Goal: Task Accomplishment & Management: Use online tool/utility

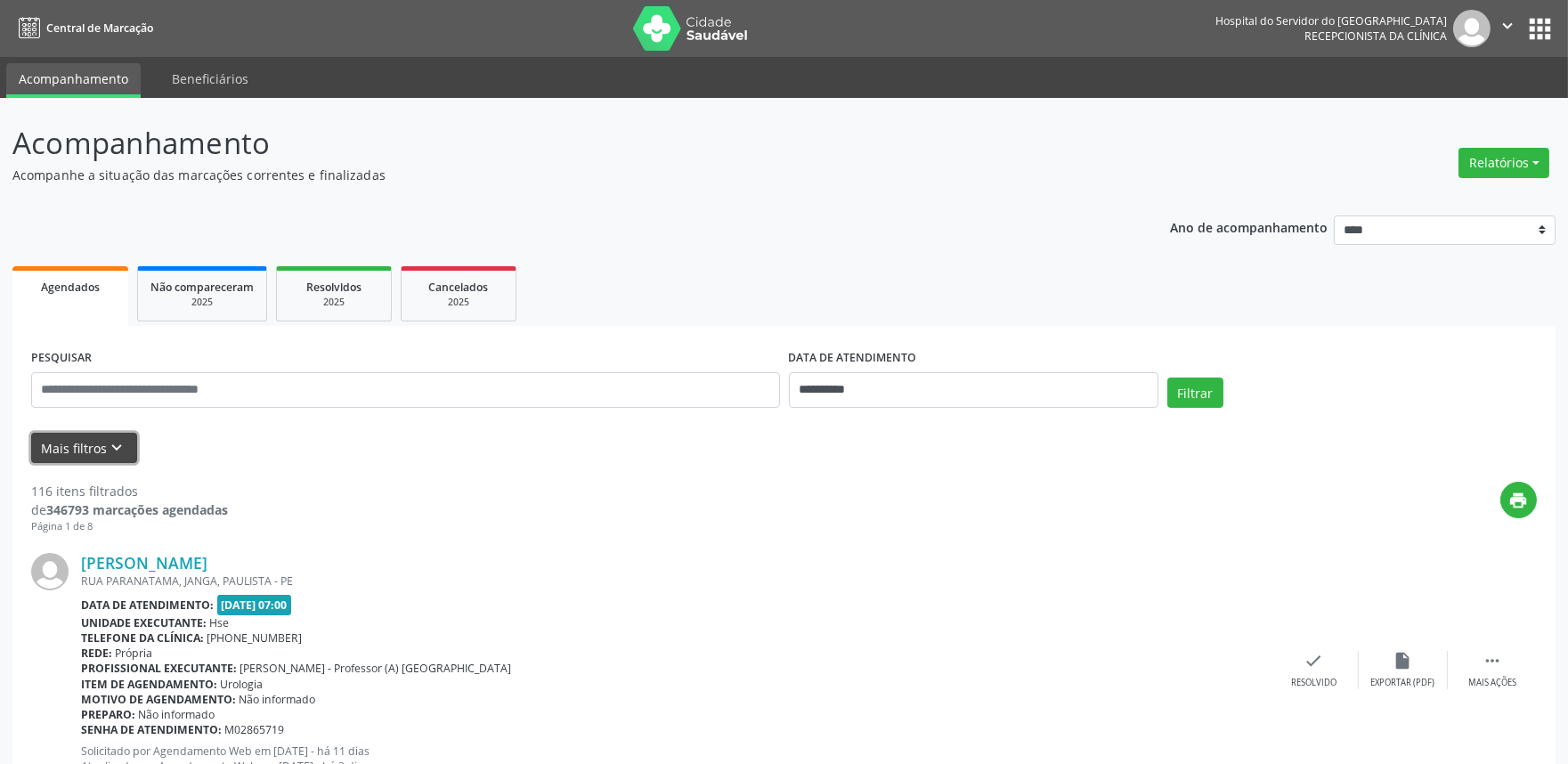
click at [112, 440] on icon "keyboard_arrow_down" at bounding box center [118, 448] width 20 height 20
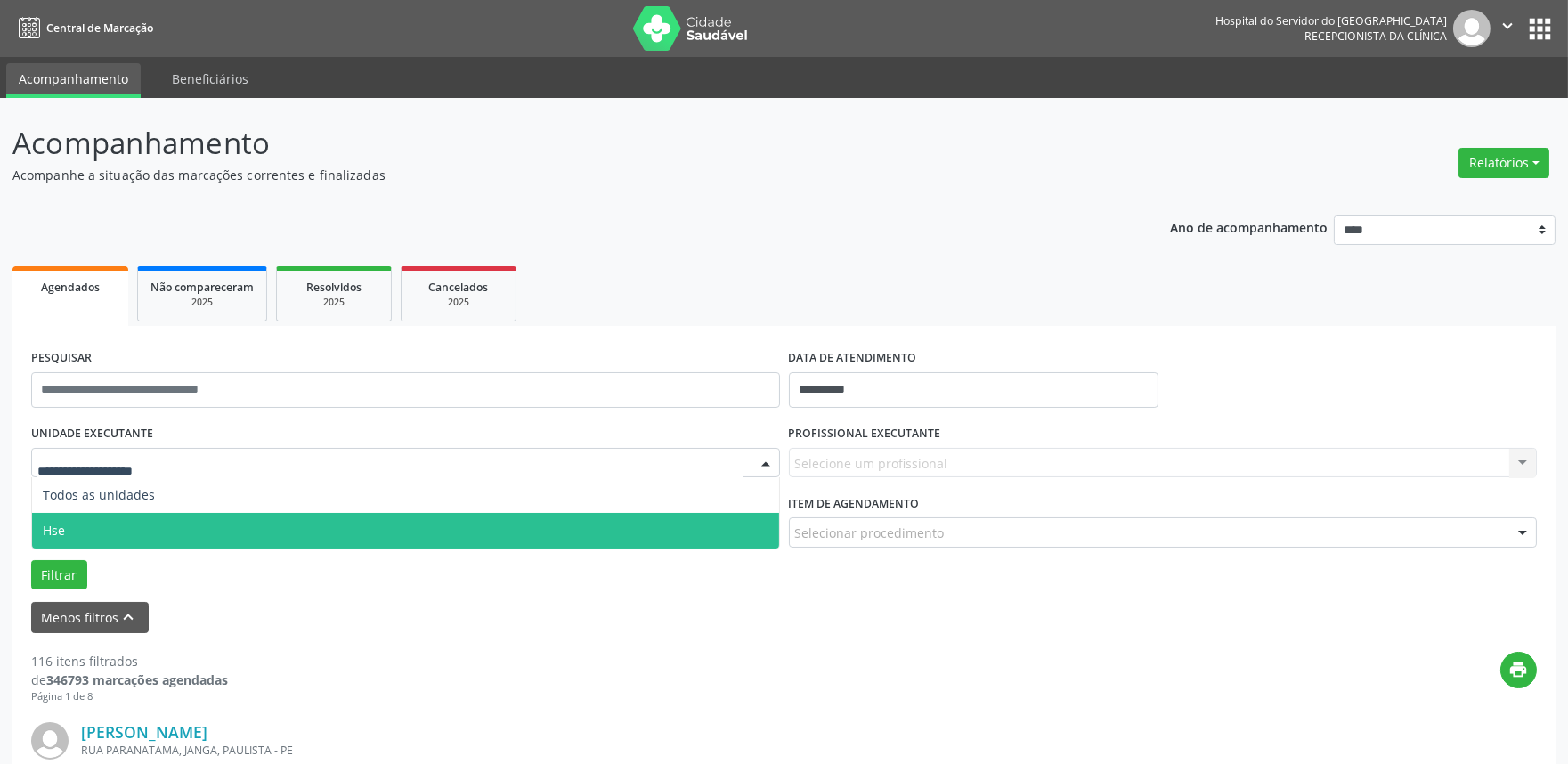
click at [102, 532] on span "Hse" at bounding box center [405, 531] width 747 height 36
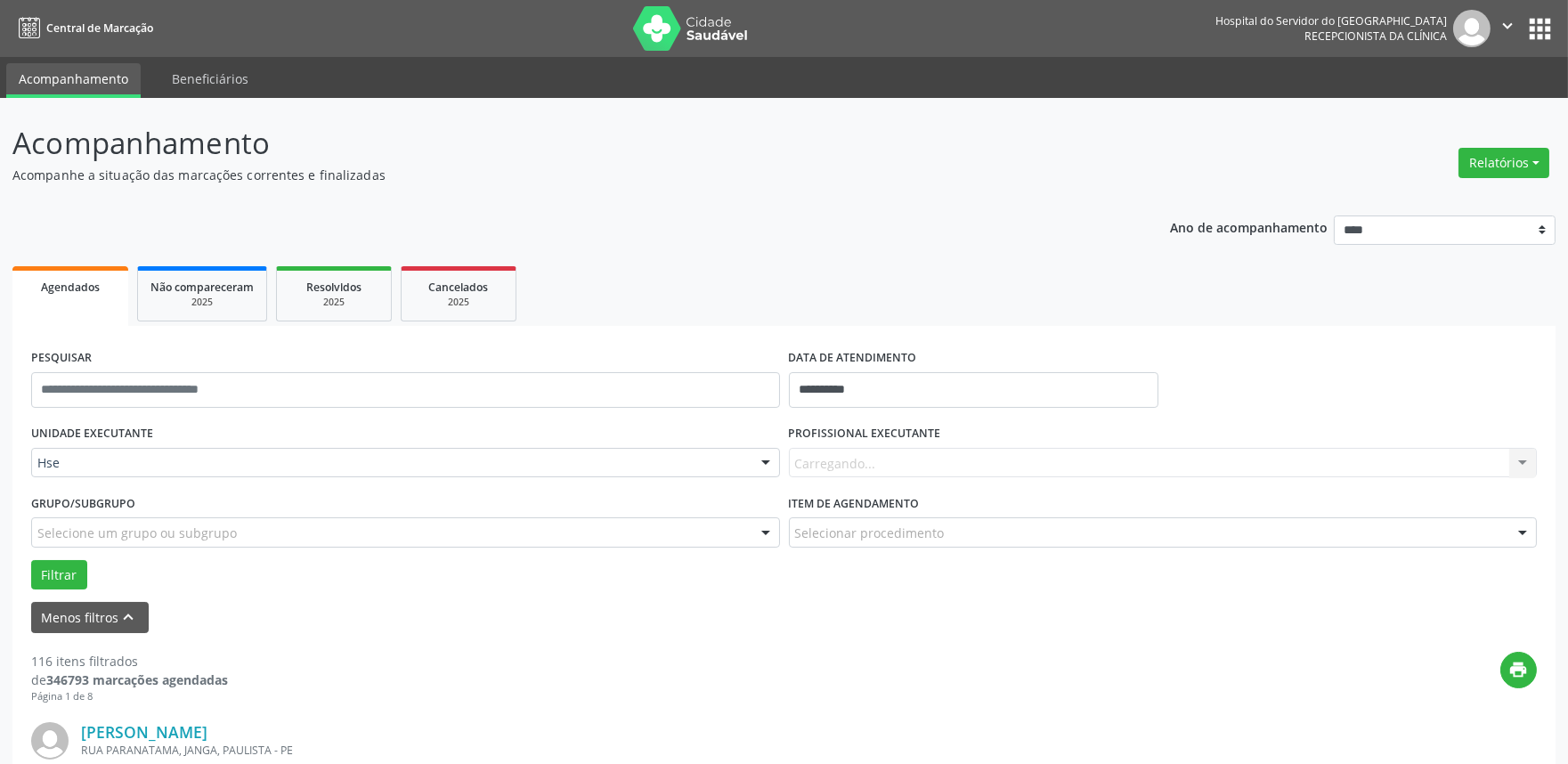
click at [890, 467] on div "Carregando... Nenhum resultado encontrado para: " " Não há nenhuma opção para s…" at bounding box center [1164, 463] width 749 height 30
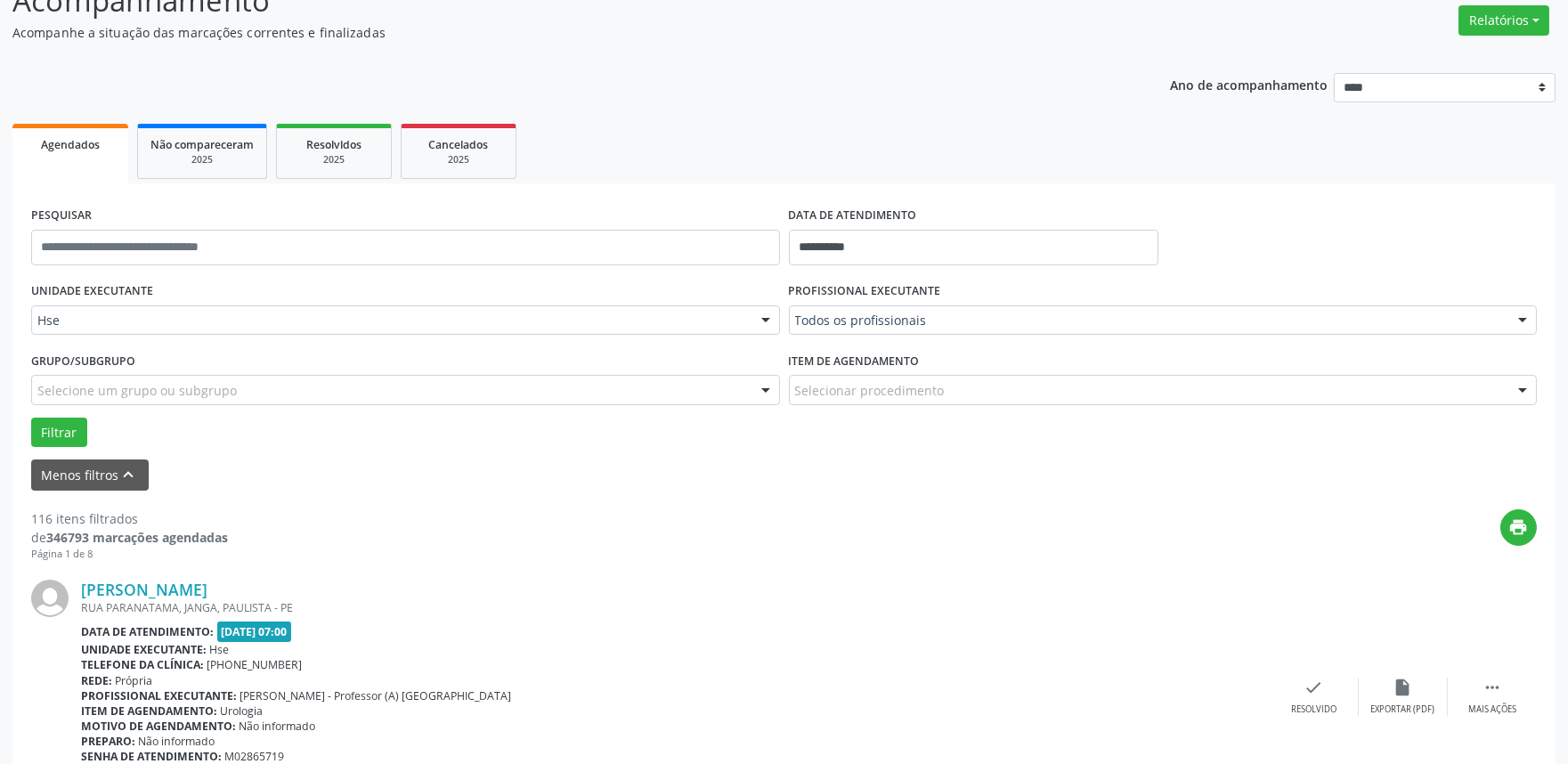
scroll to position [198, 0]
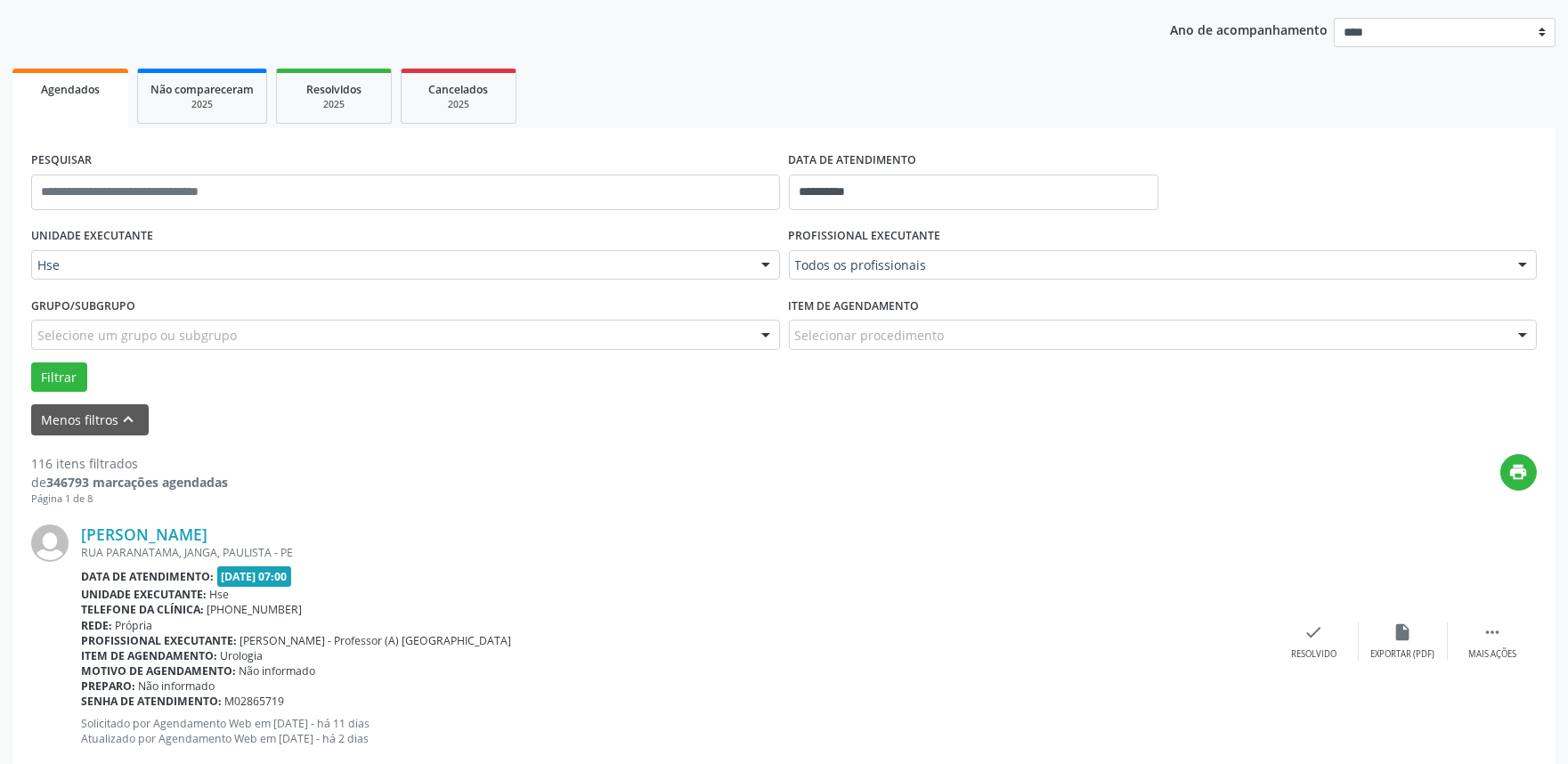
click at [1519, 265] on div at bounding box center [1523, 266] width 27 height 30
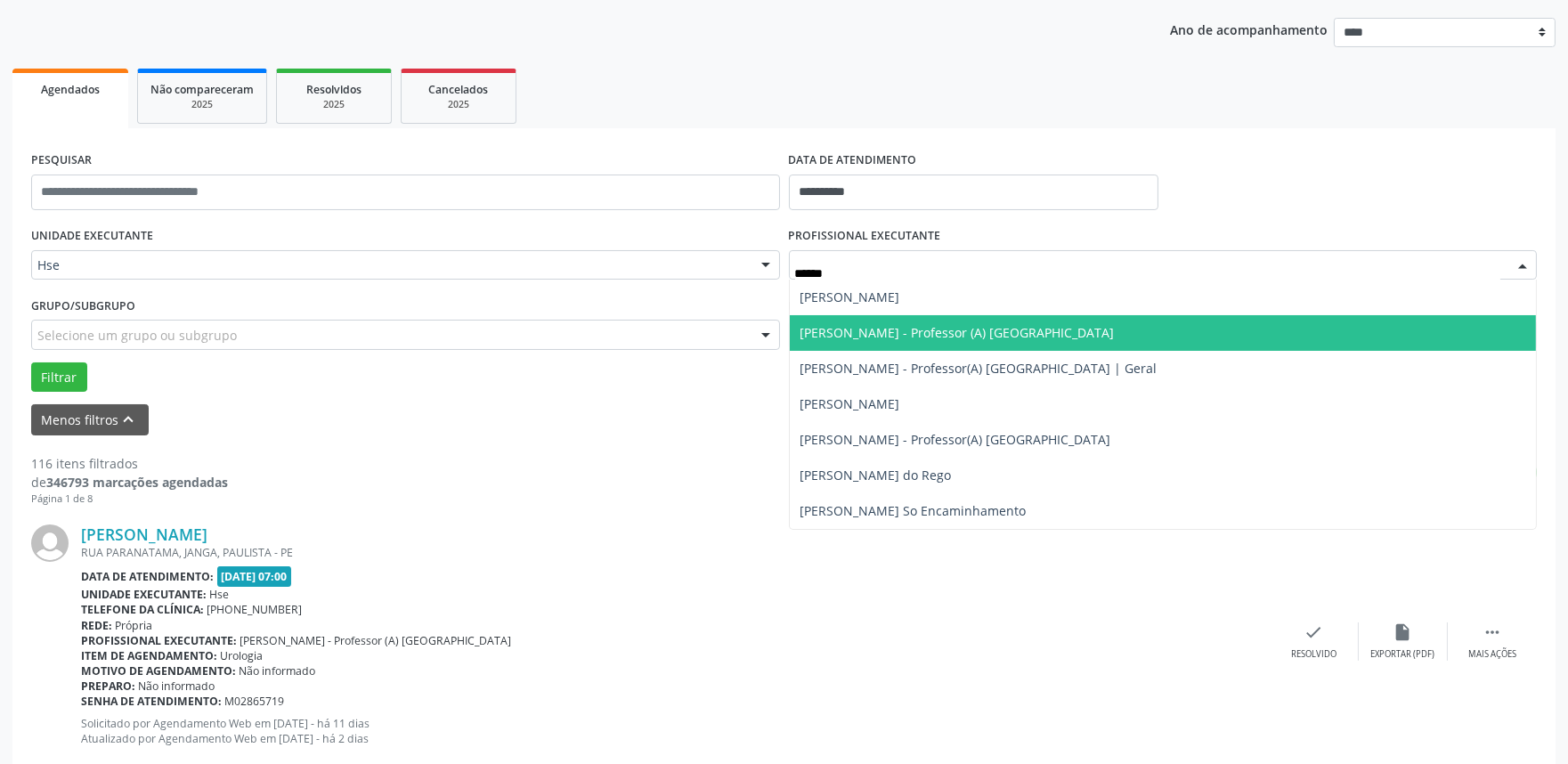
type input "*******"
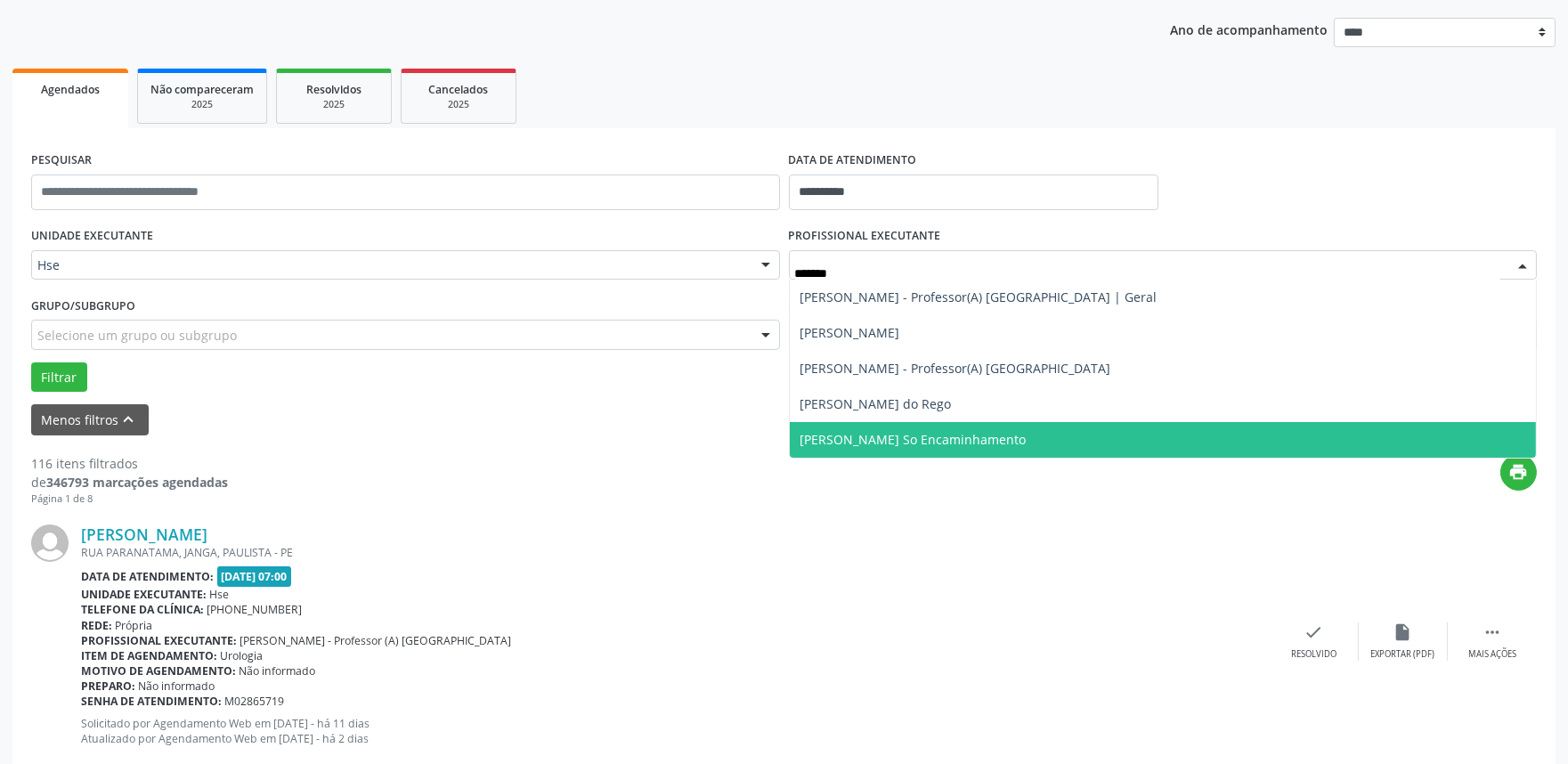
click at [979, 435] on span "[PERSON_NAME] So Encaminhamento" at bounding box center [914, 439] width 226 height 17
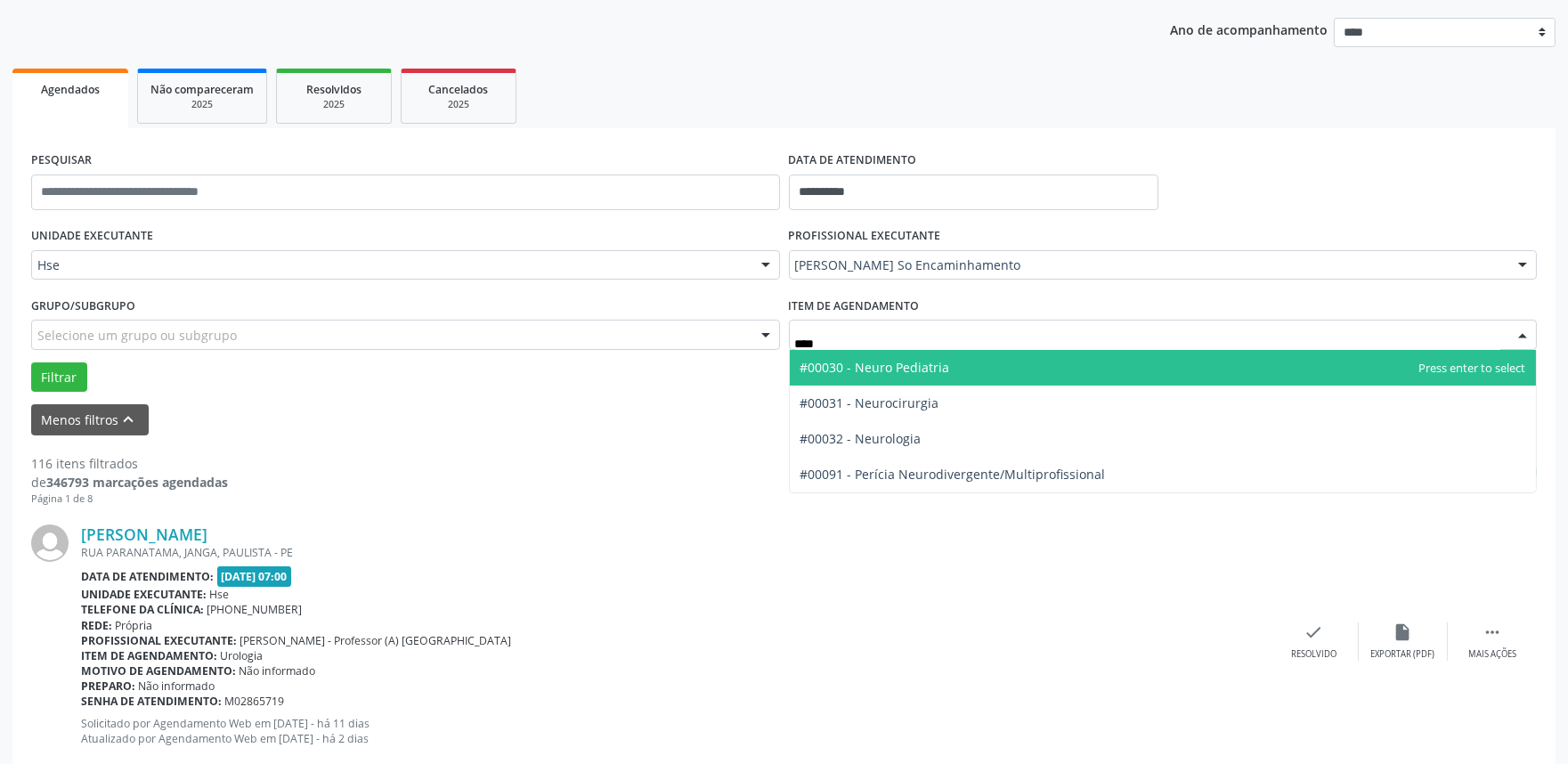
type input "*****"
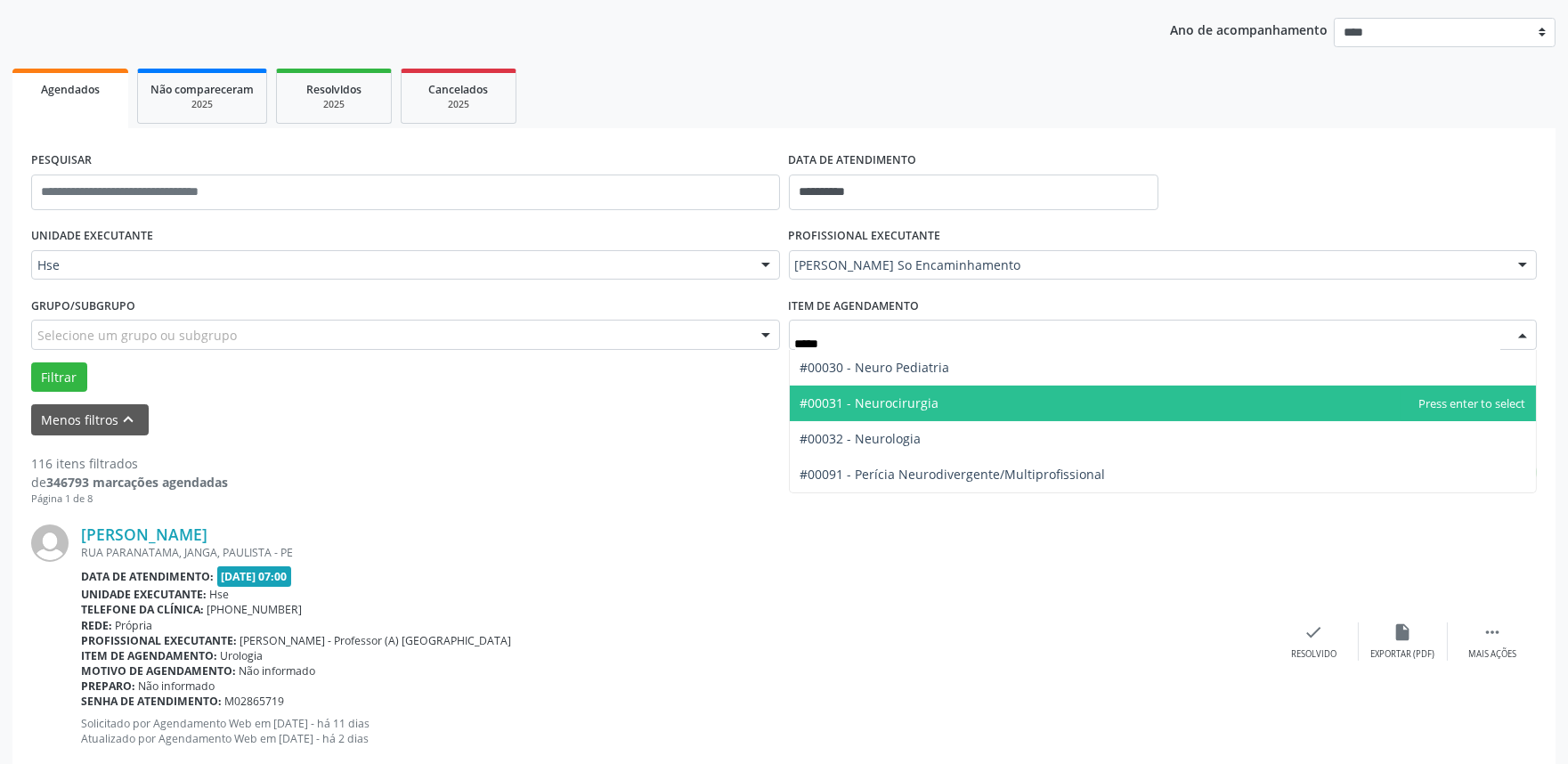
click at [915, 401] on span "#00031 - Neurocirurgia" at bounding box center [870, 402] width 139 height 17
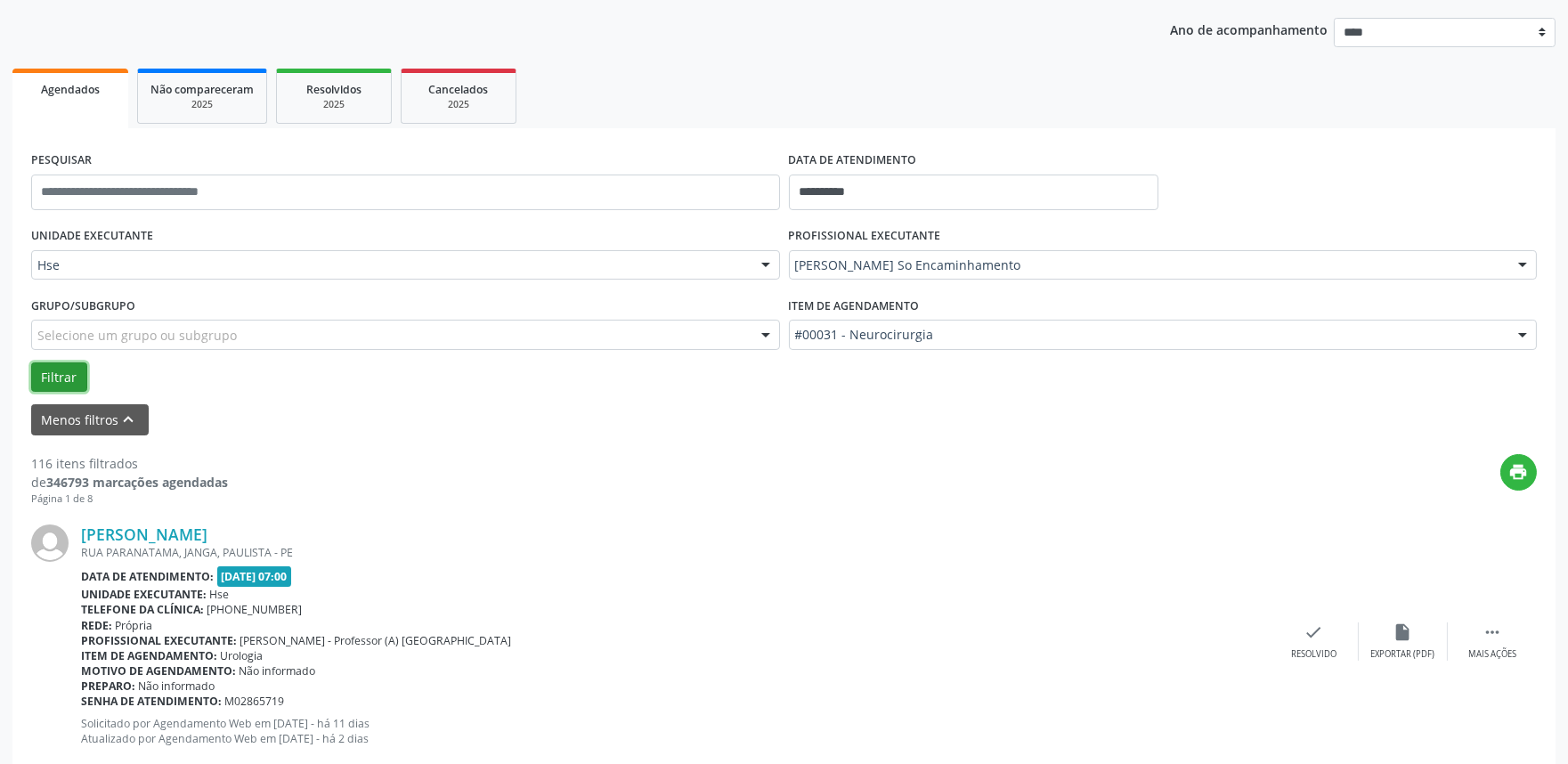
click at [54, 384] on button "Filtrar" at bounding box center [59, 378] width 56 height 30
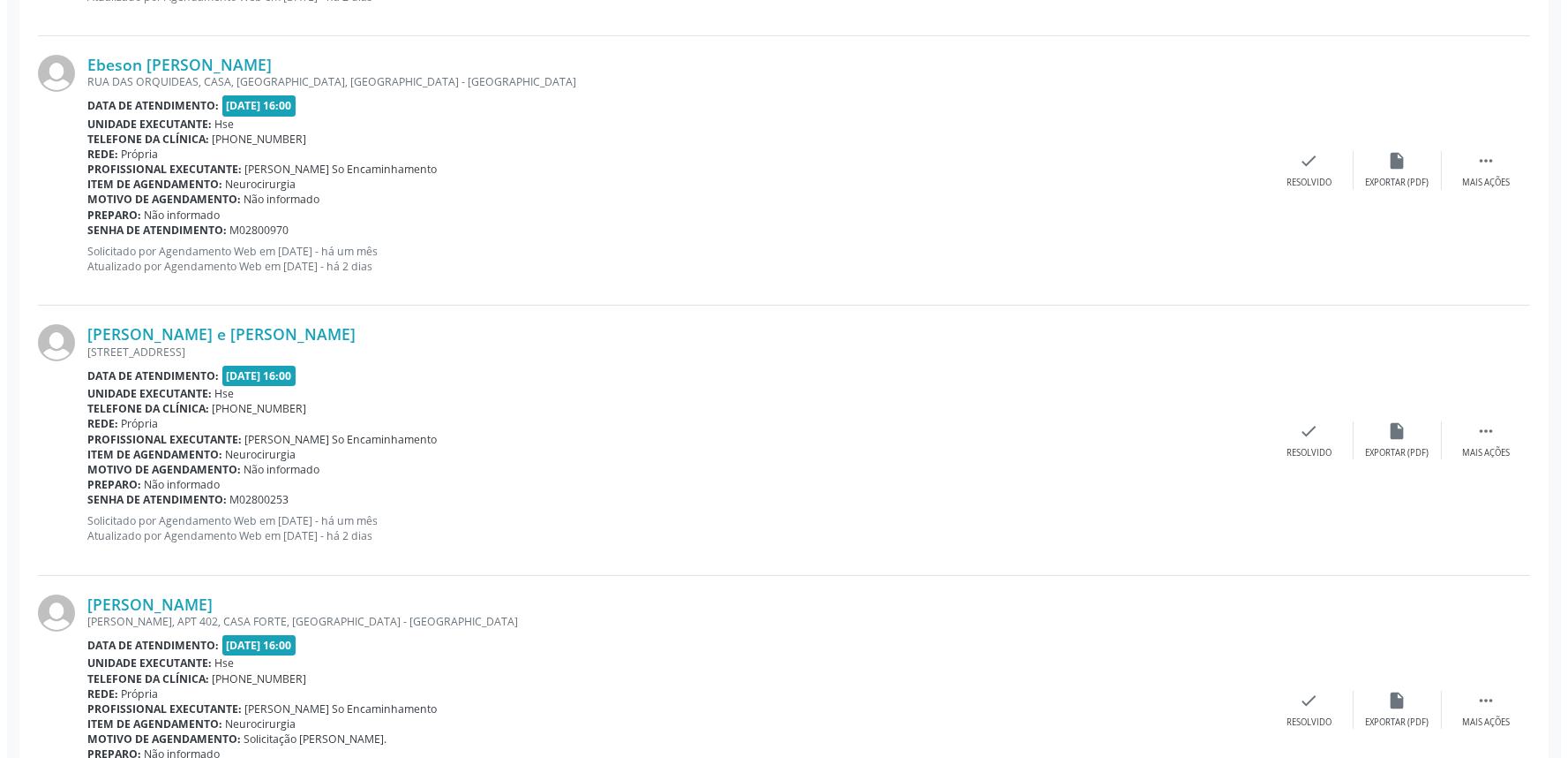
scroll to position [981, 0]
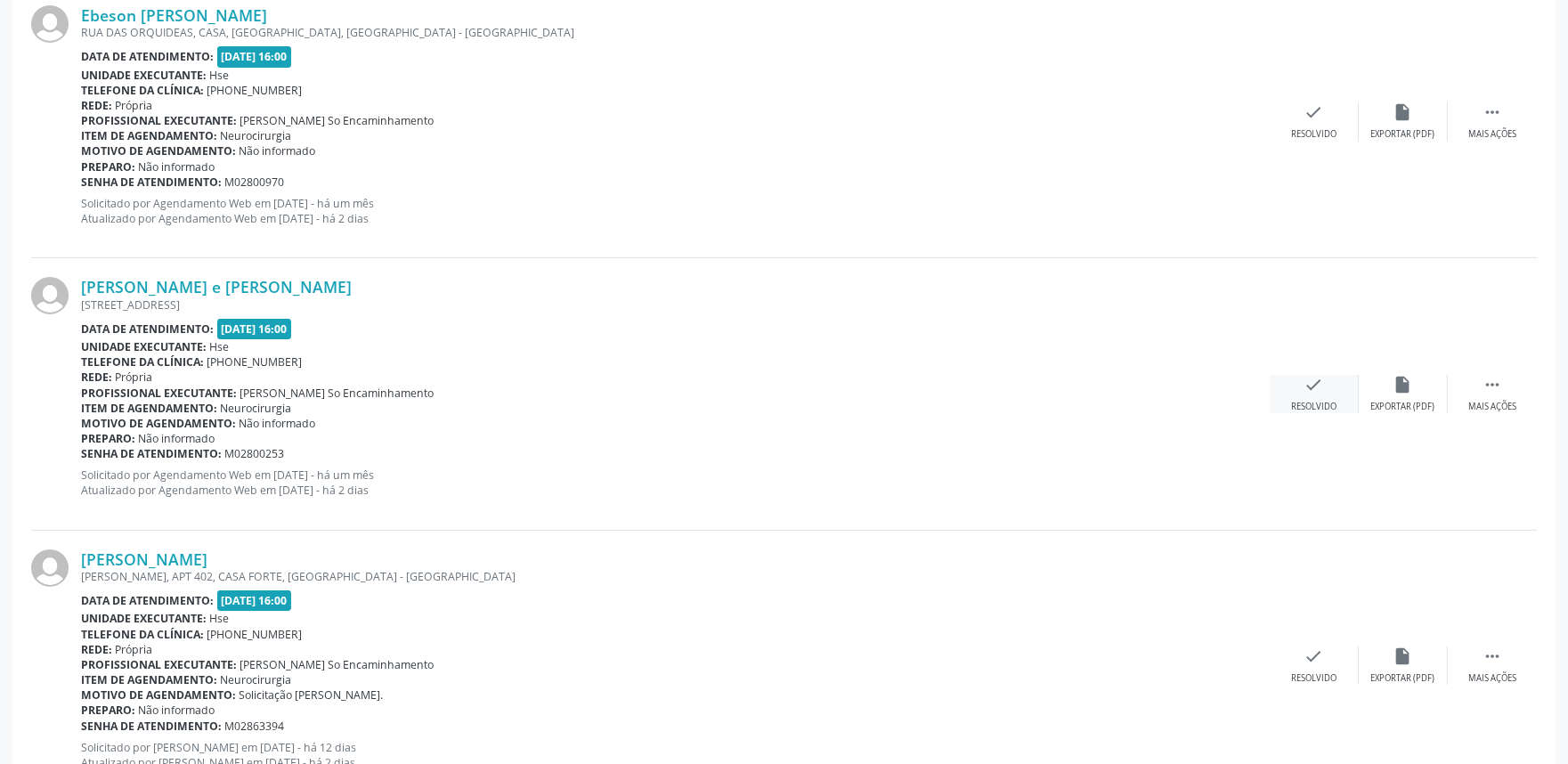
click at [1310, 392] on icon "check" at bounding box center [1314, 385] width 20 height 20
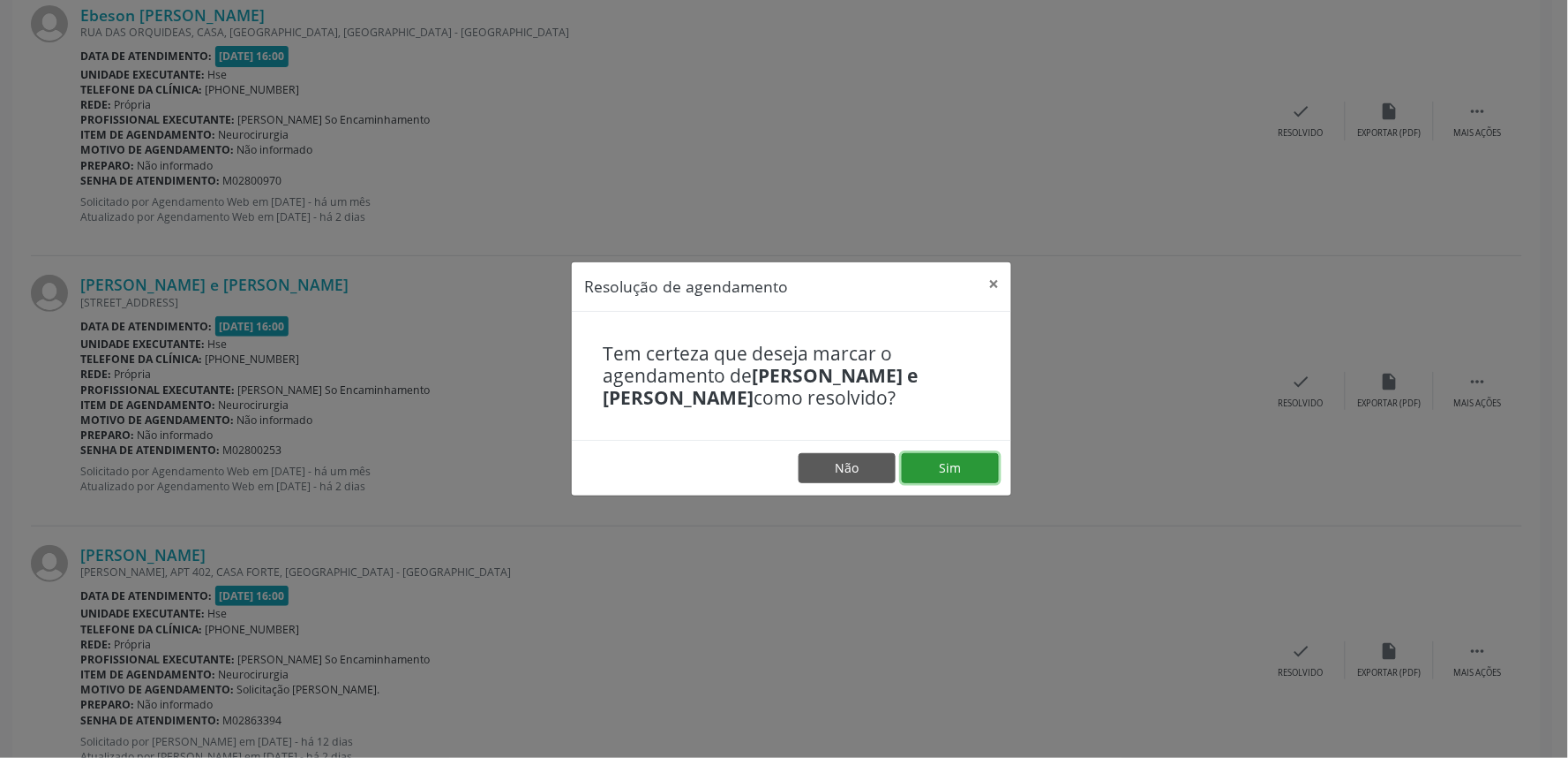
click at [954, 461] on button "Sim" at bounding box center [950, 468] width 97 height 30
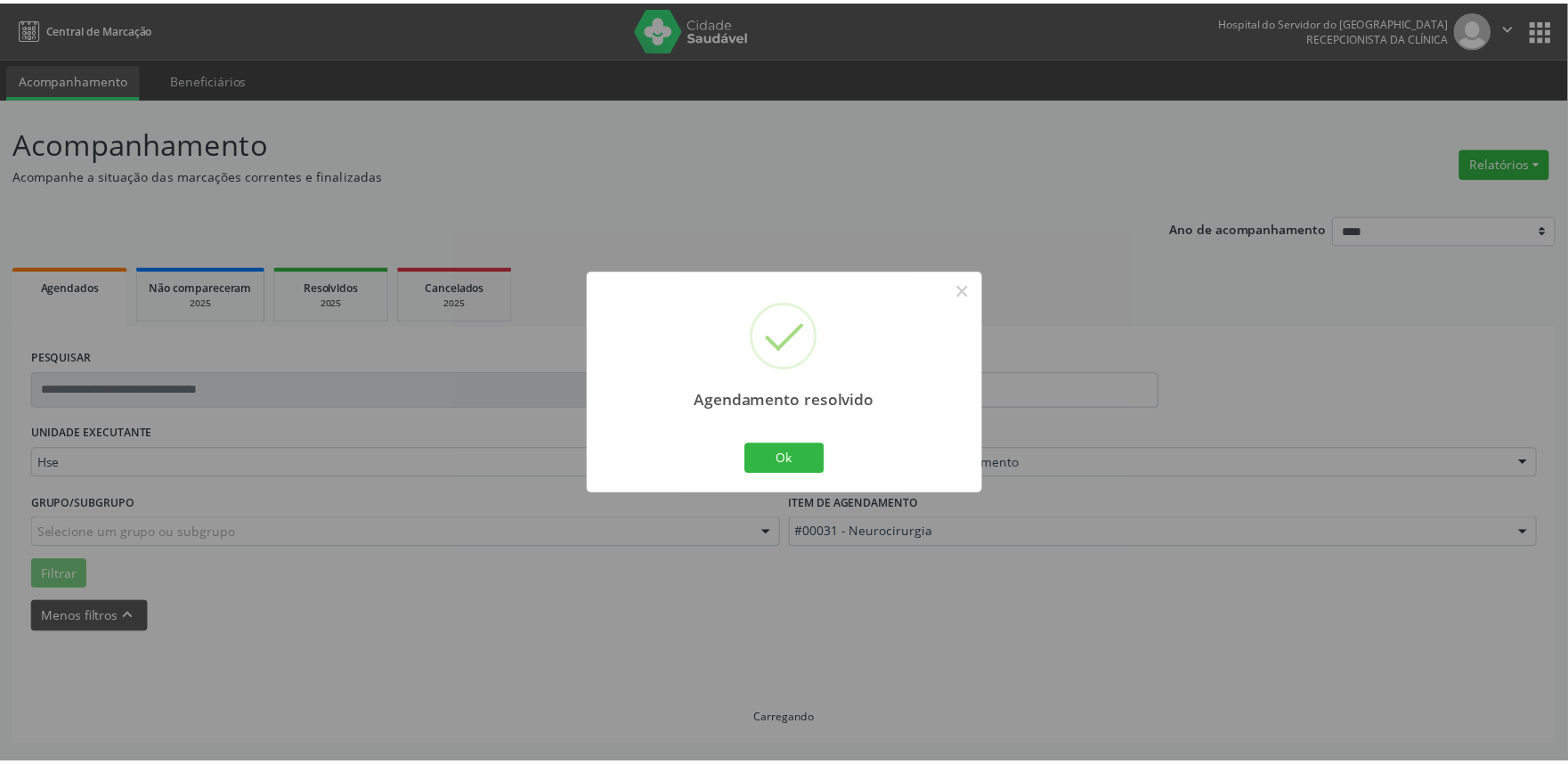
scroll to position [0, 0]
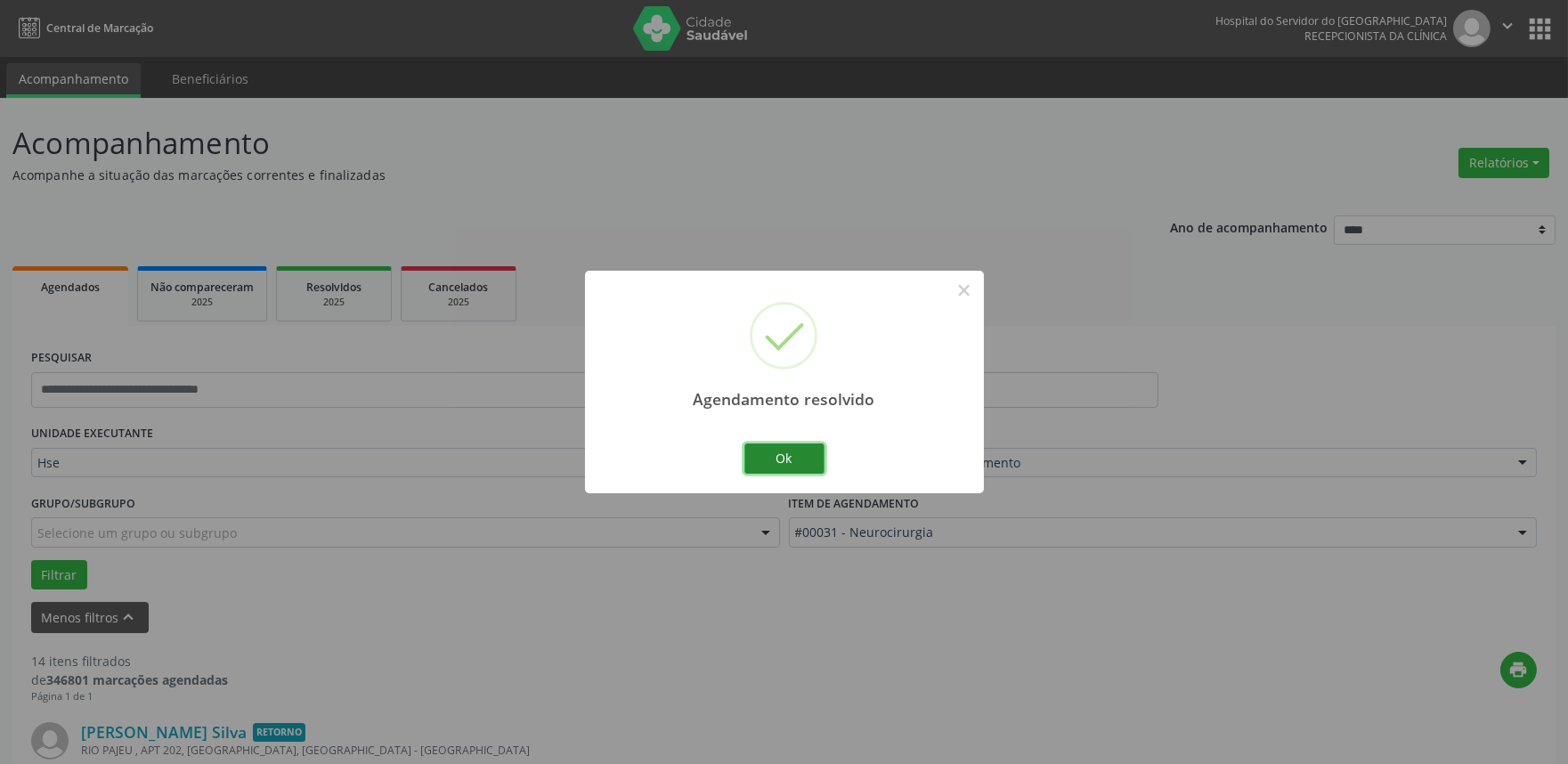
click at [772, 451] on button "Ok" at bounding box center [785, 459] width 80 height 30
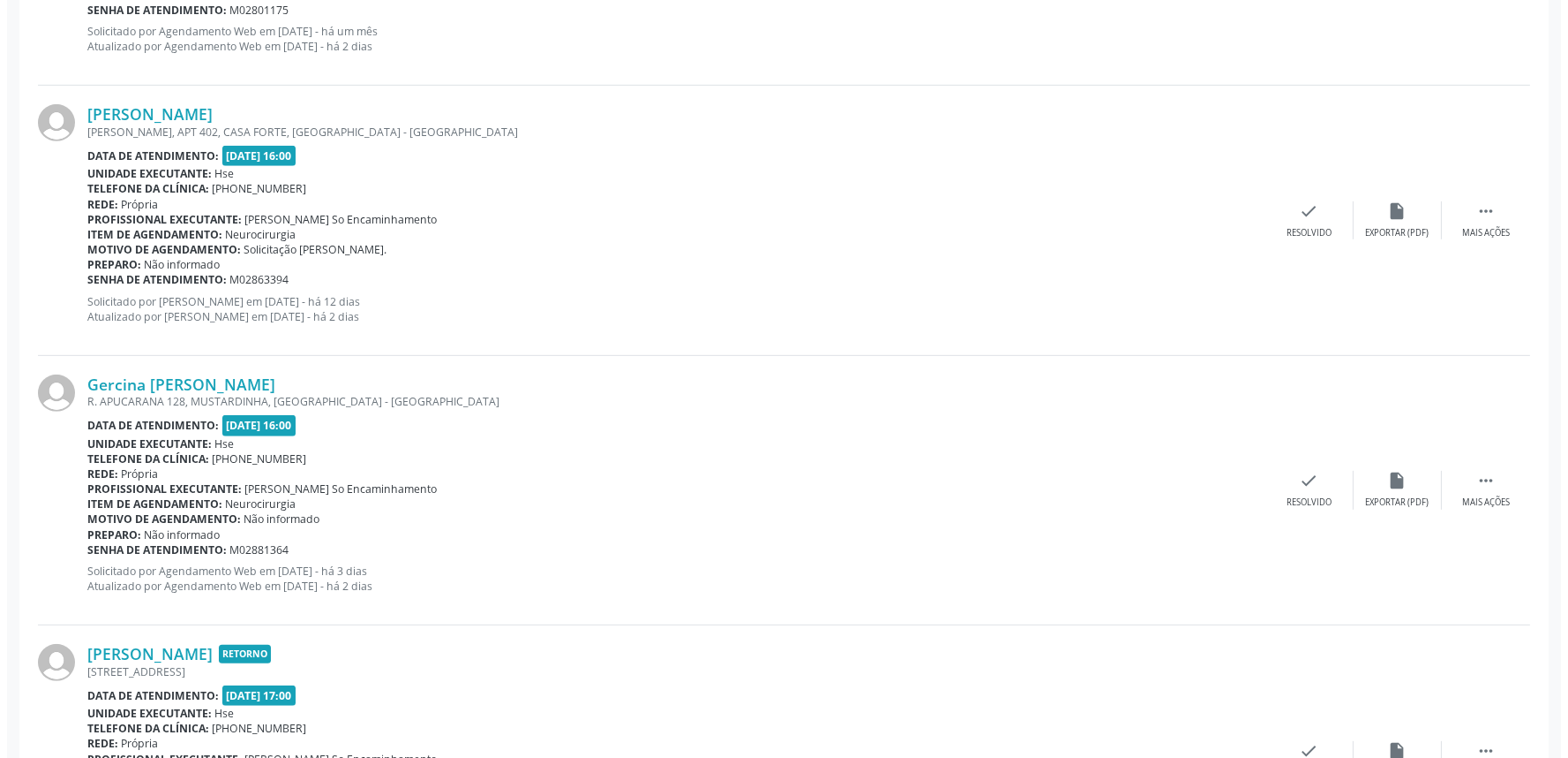
scroll to position [1962, 0]
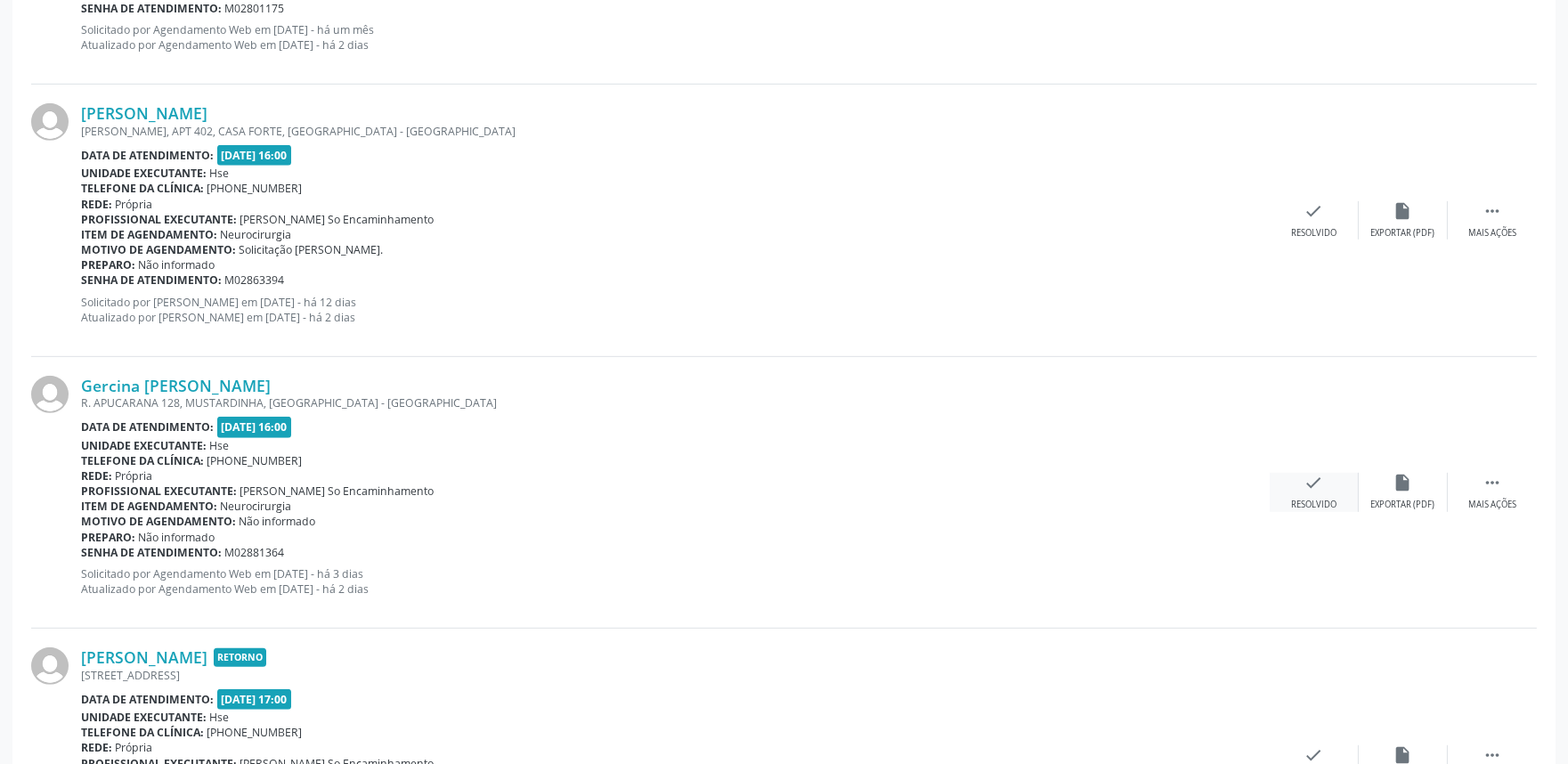
click at [1311, 488] on icon "check" at bounding box center [1314, 483] width 20 height 20
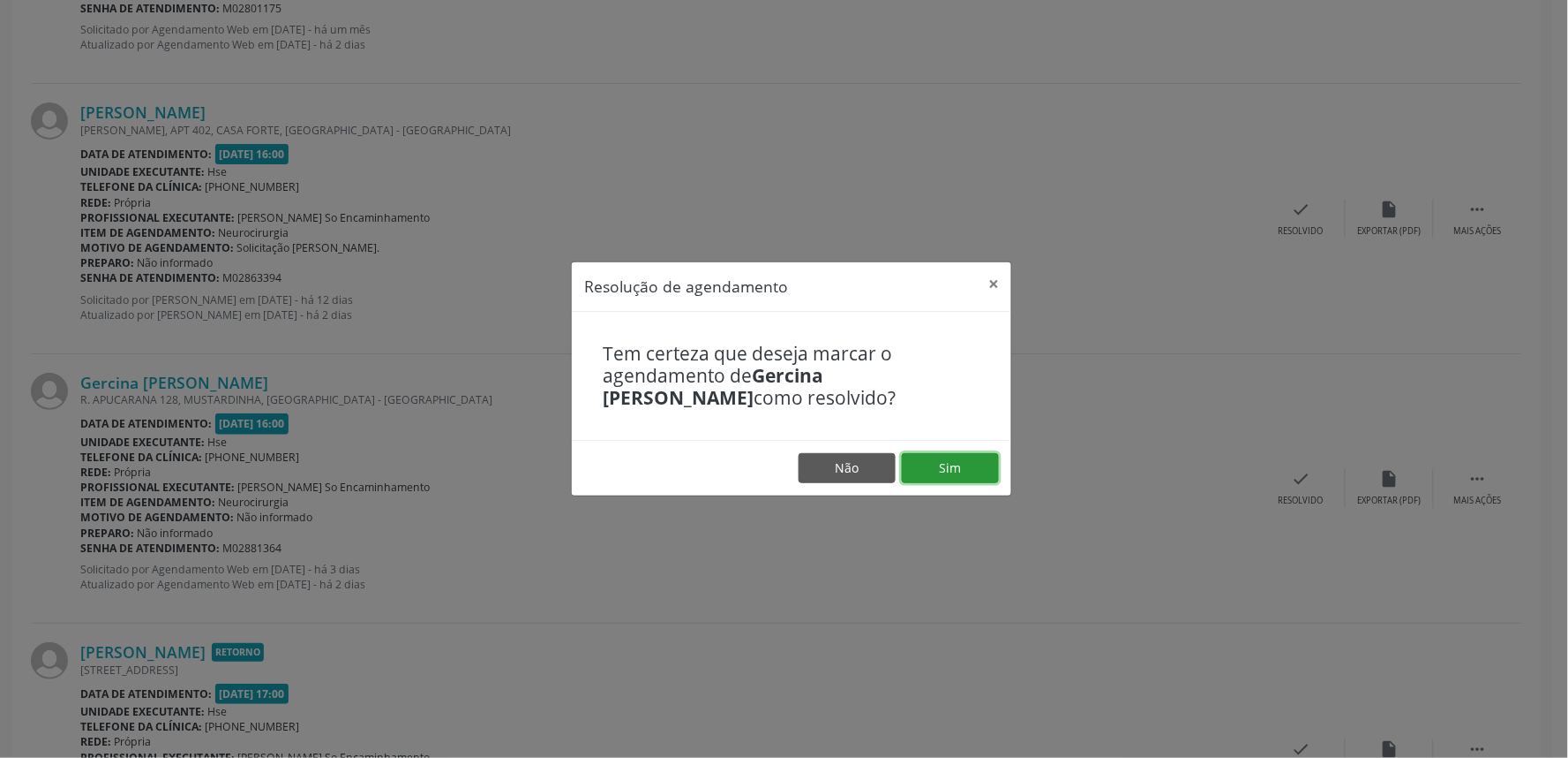
click at [967, 472] on button "Sim" at bounding box center [950, 468] width 97 height 30
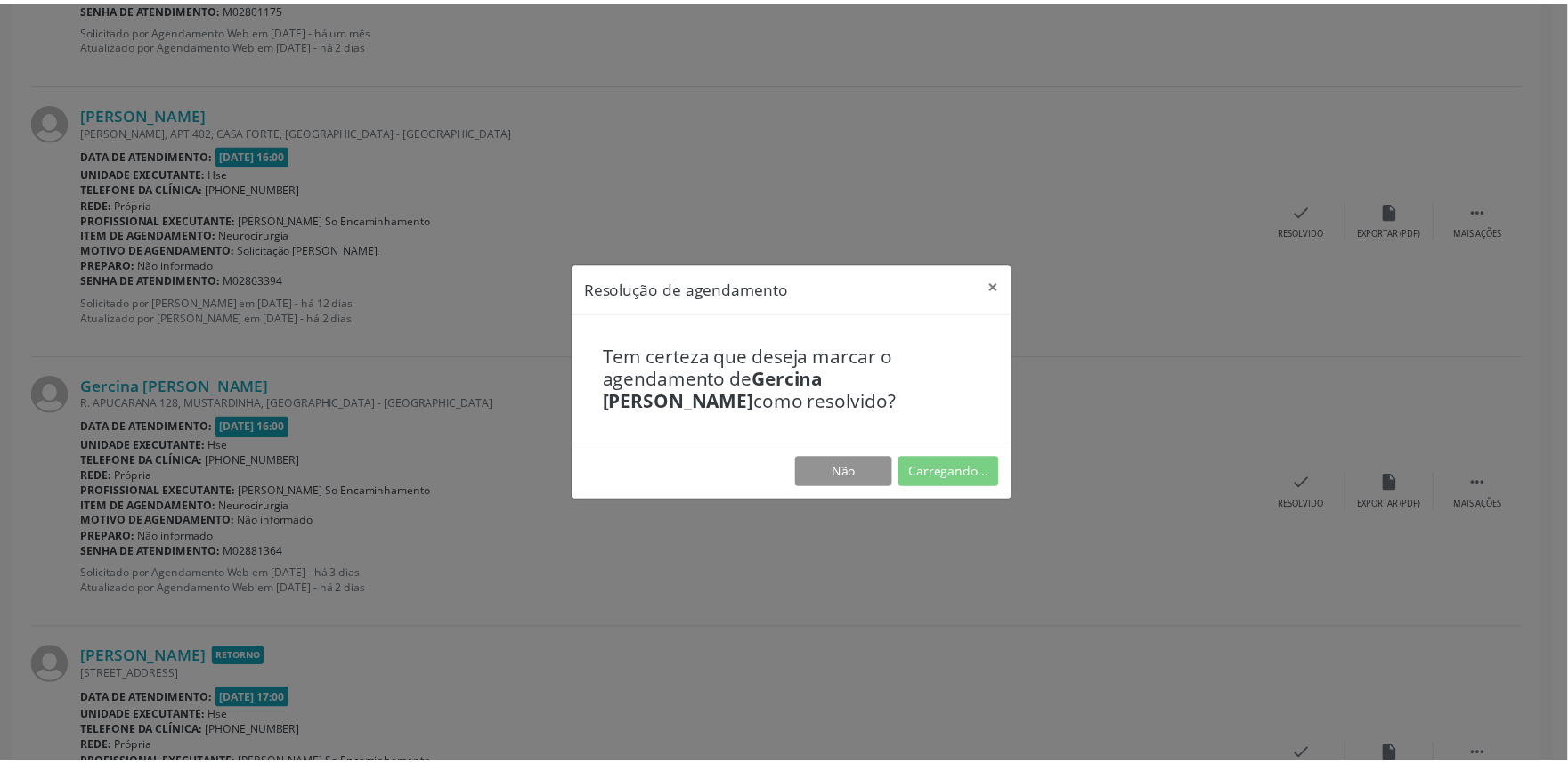
scroll to position [0, 0]
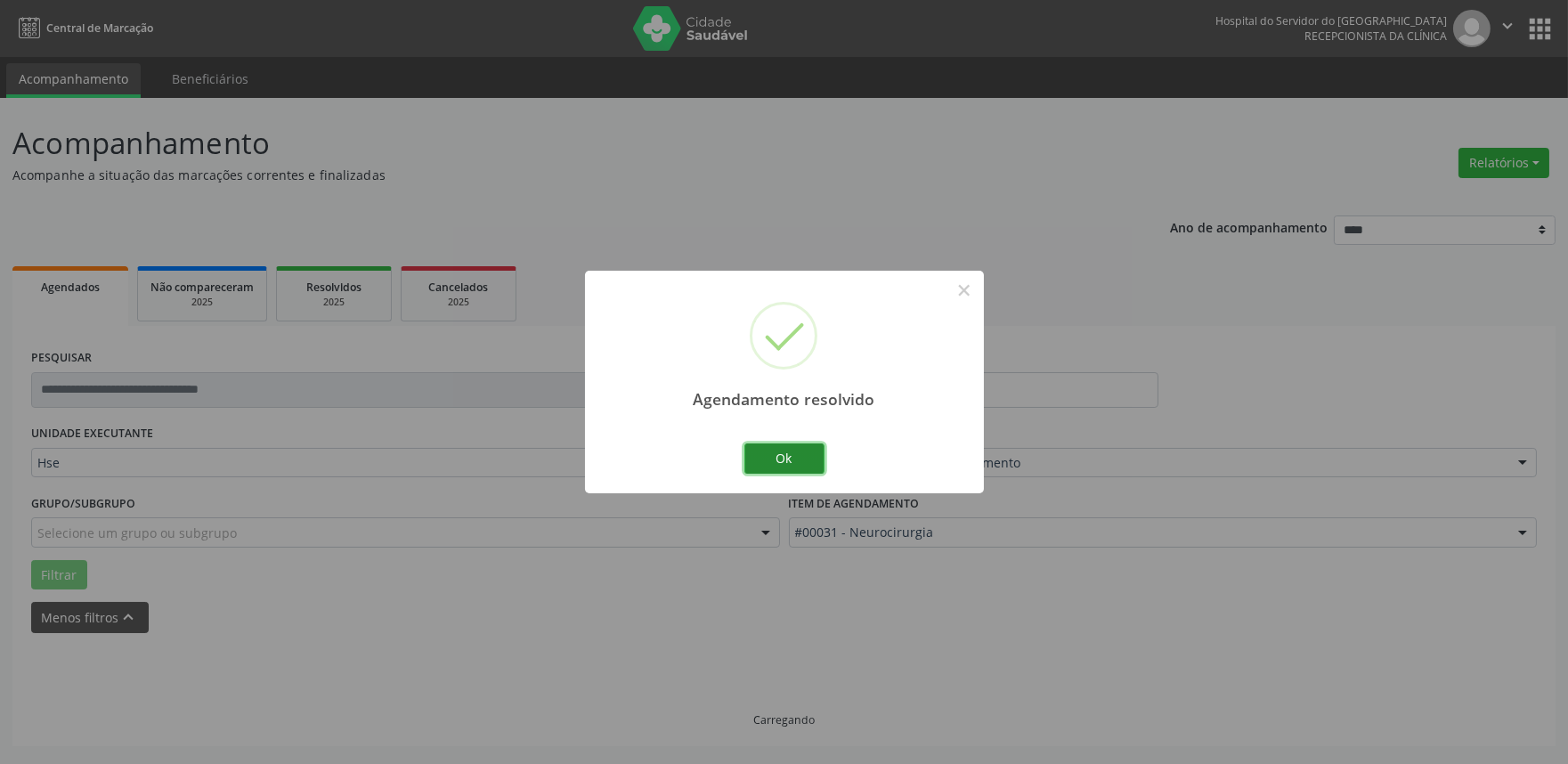
click at [806, 448] on button "Ok" at bounding box center [785, 459] width 80 height 30
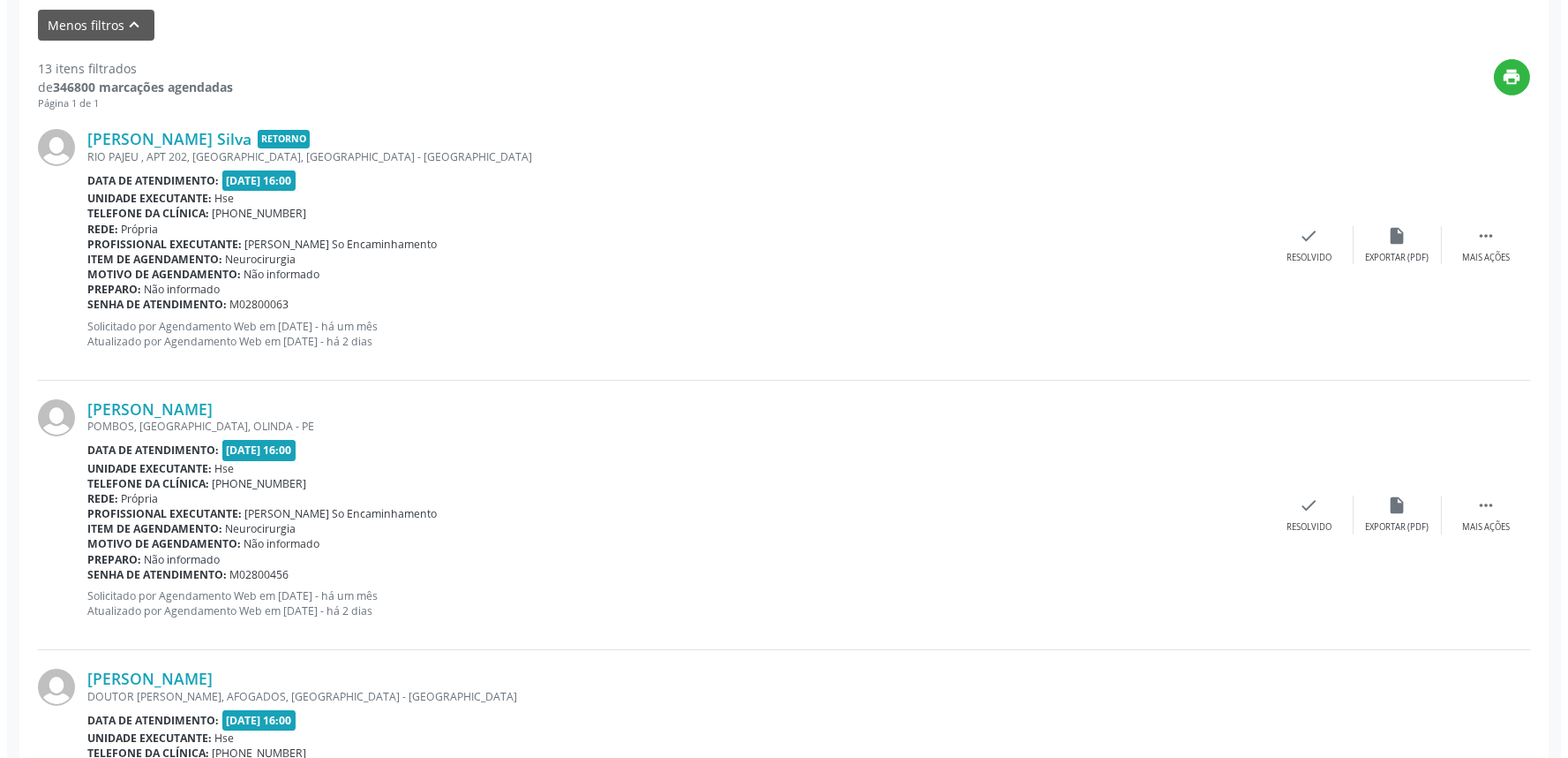
scroll to position [588, 0]
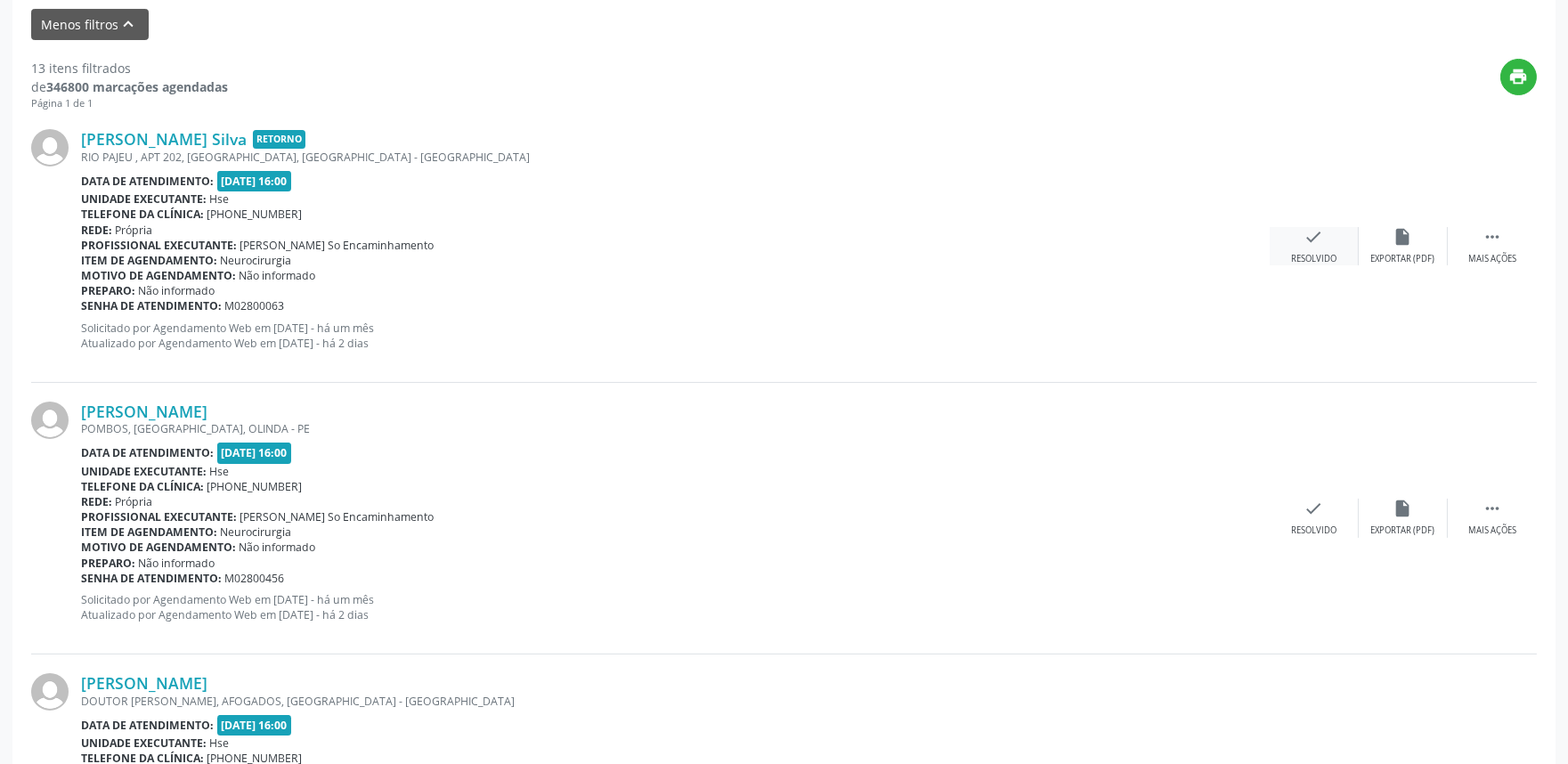
click at [1311, 241] on icon "check" at bounding box center [1314, 237] width 20 height 20
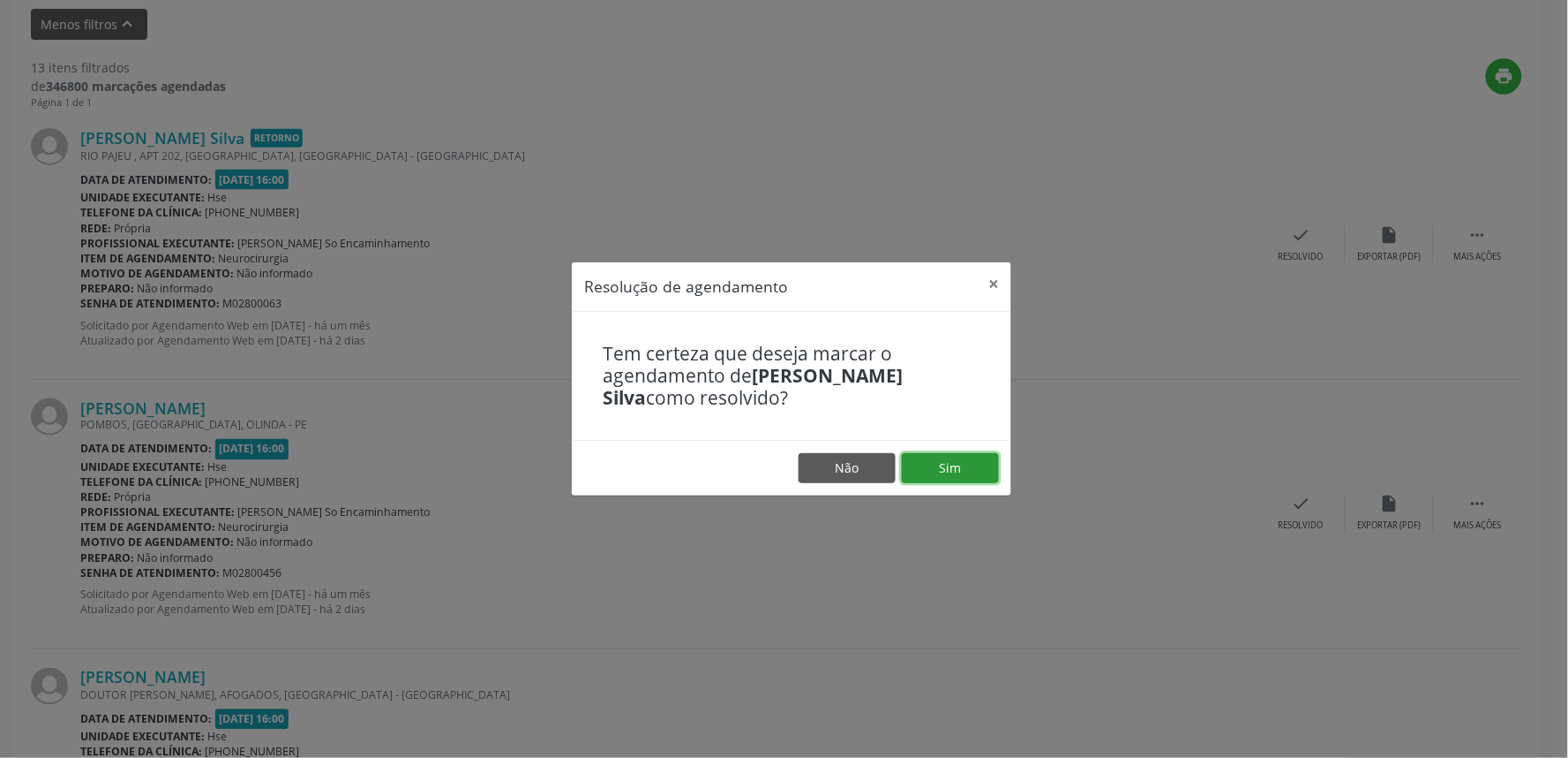
click at [958, 475] on button "Sim" at bounding box center [950, 468] width 97 height 30
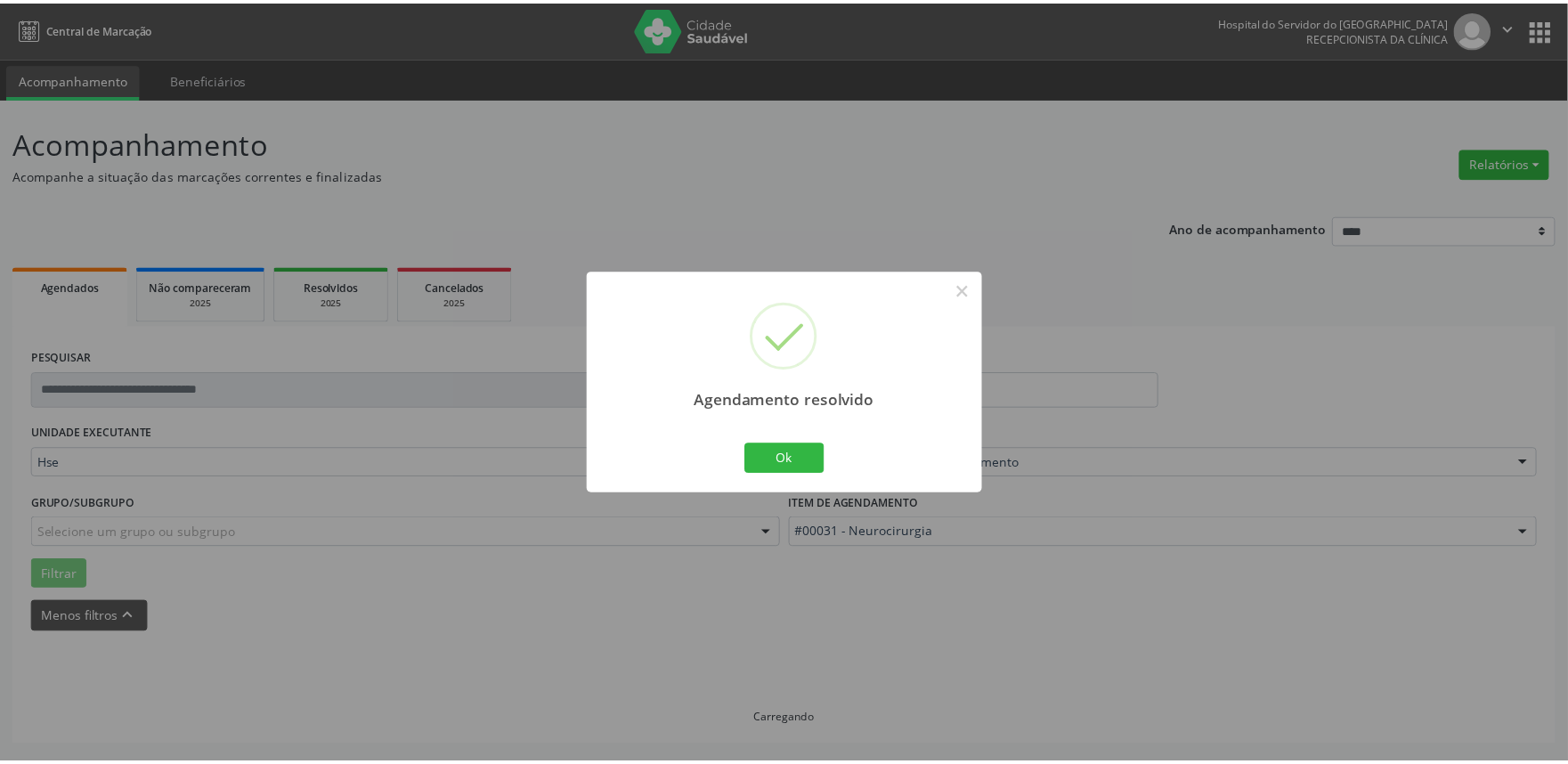
scroll to position [0, 0]
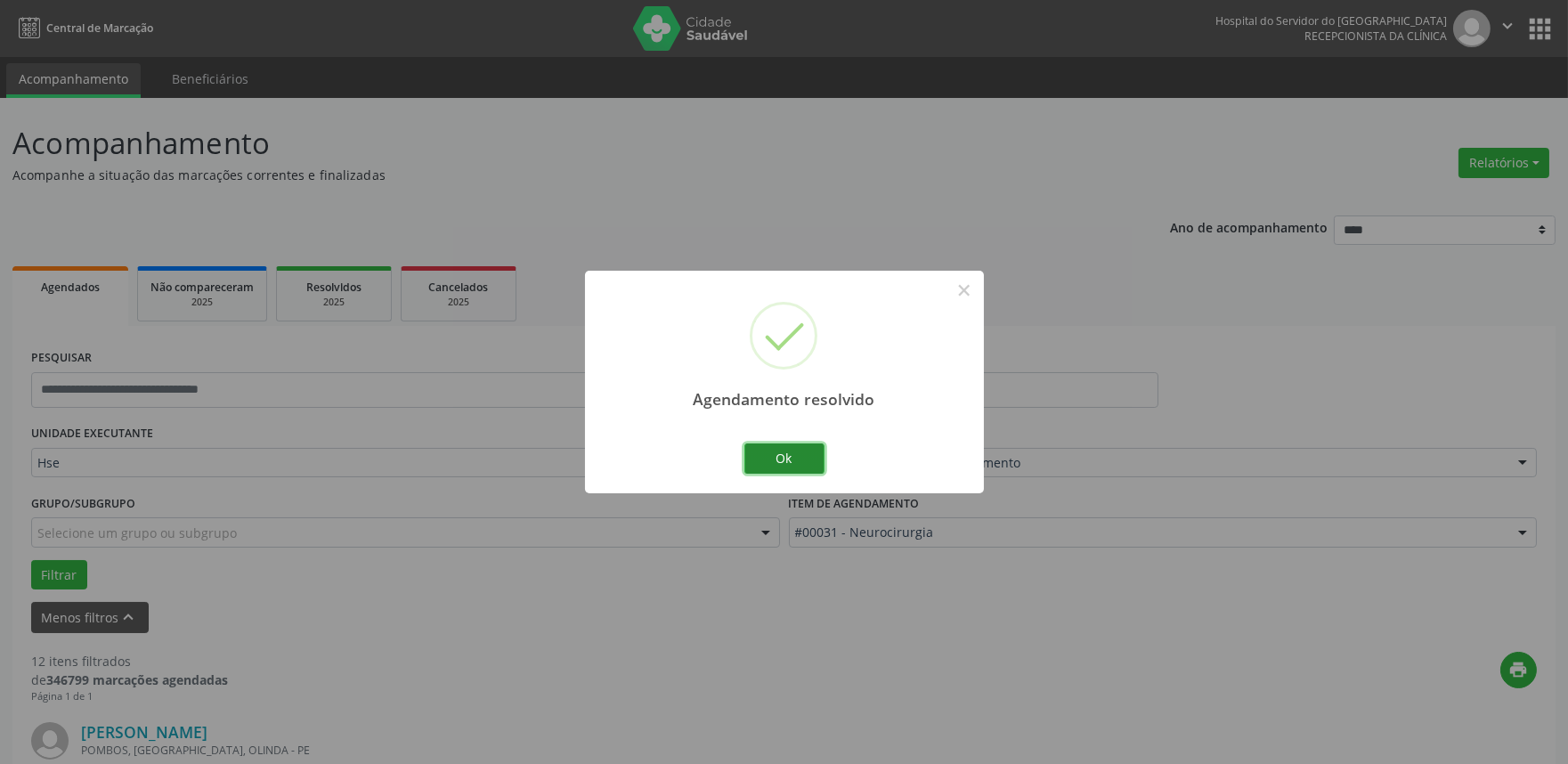
click at [768, 459] on button "Ok" at bounding box center [785, 459] width 80 height 30
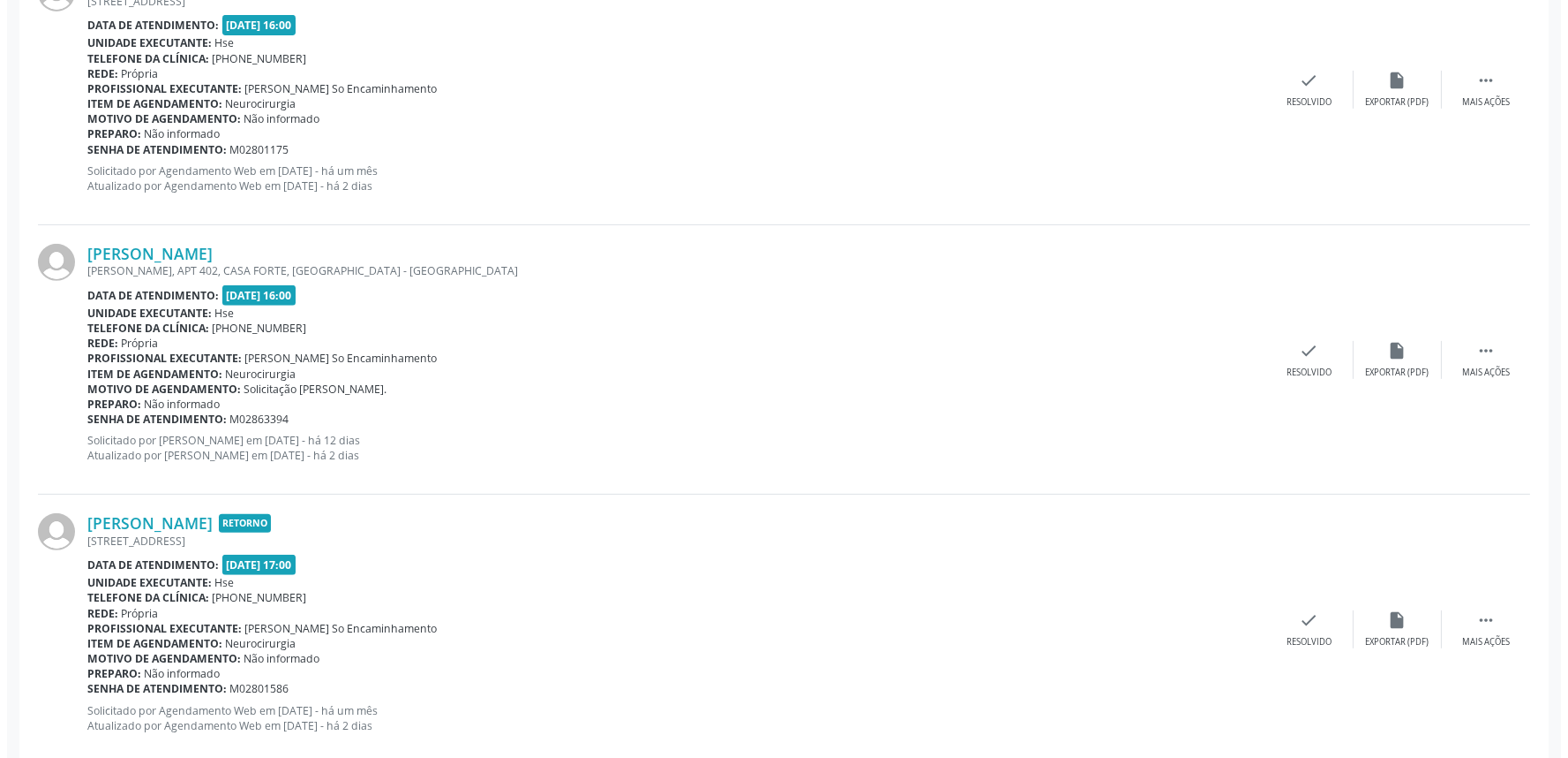
scroll to position [1569, 0]
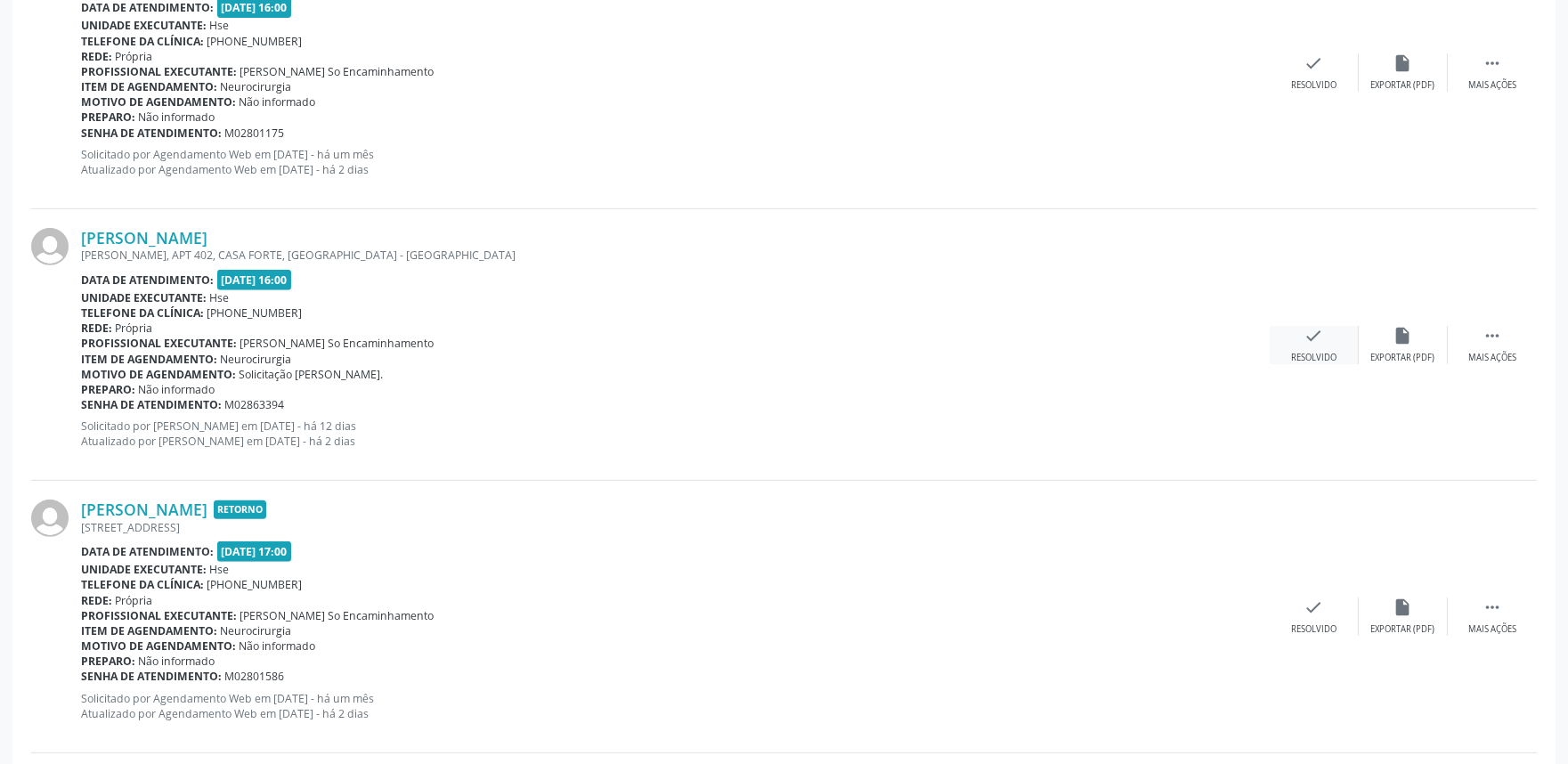
click at [1315, 336] on icon "check" at bounding box center [1314, 336] width 20 height 20
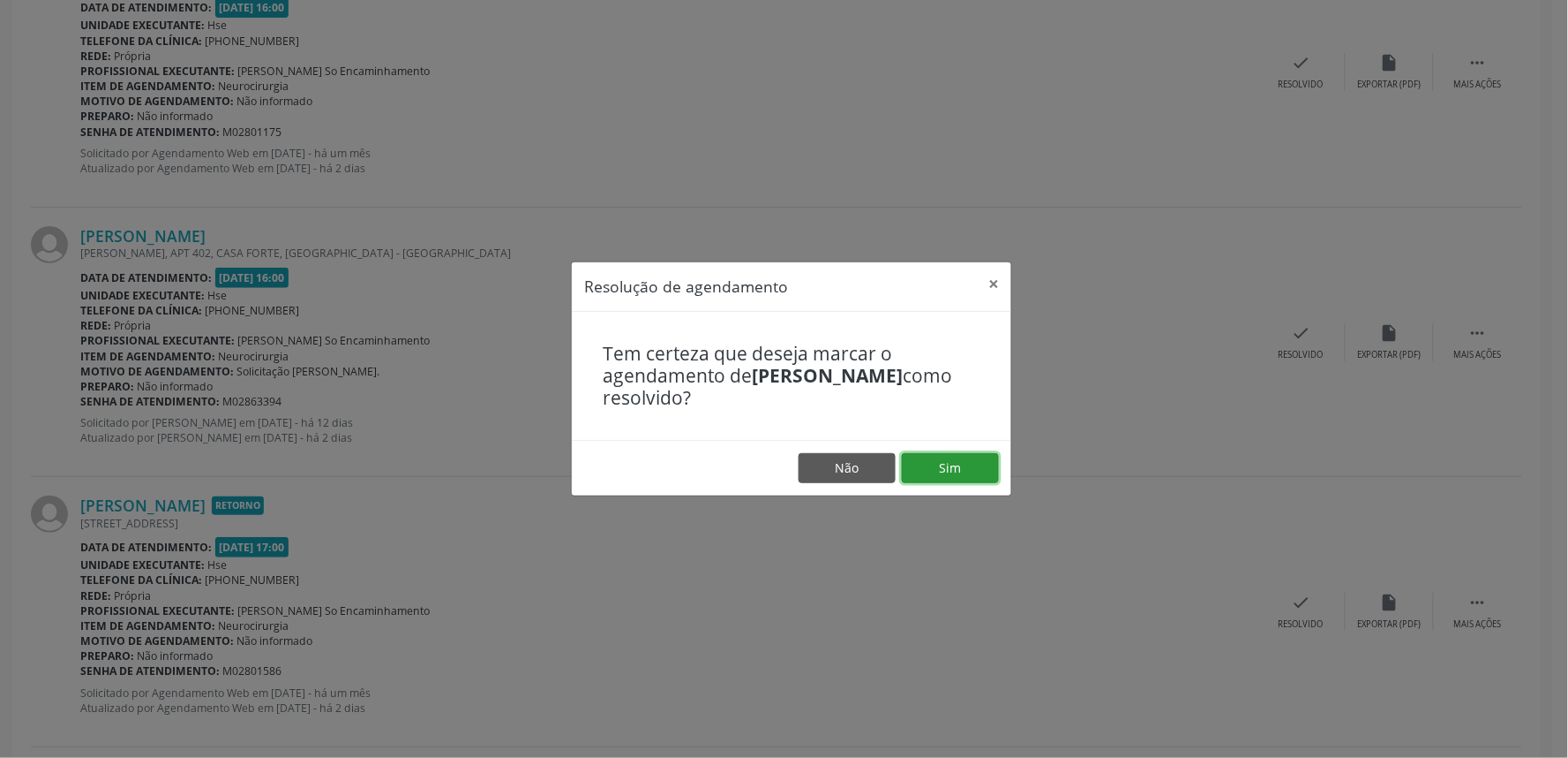
click at [944, 474] on button "Sim" at bounding box center [950, 468] width 97 height 30
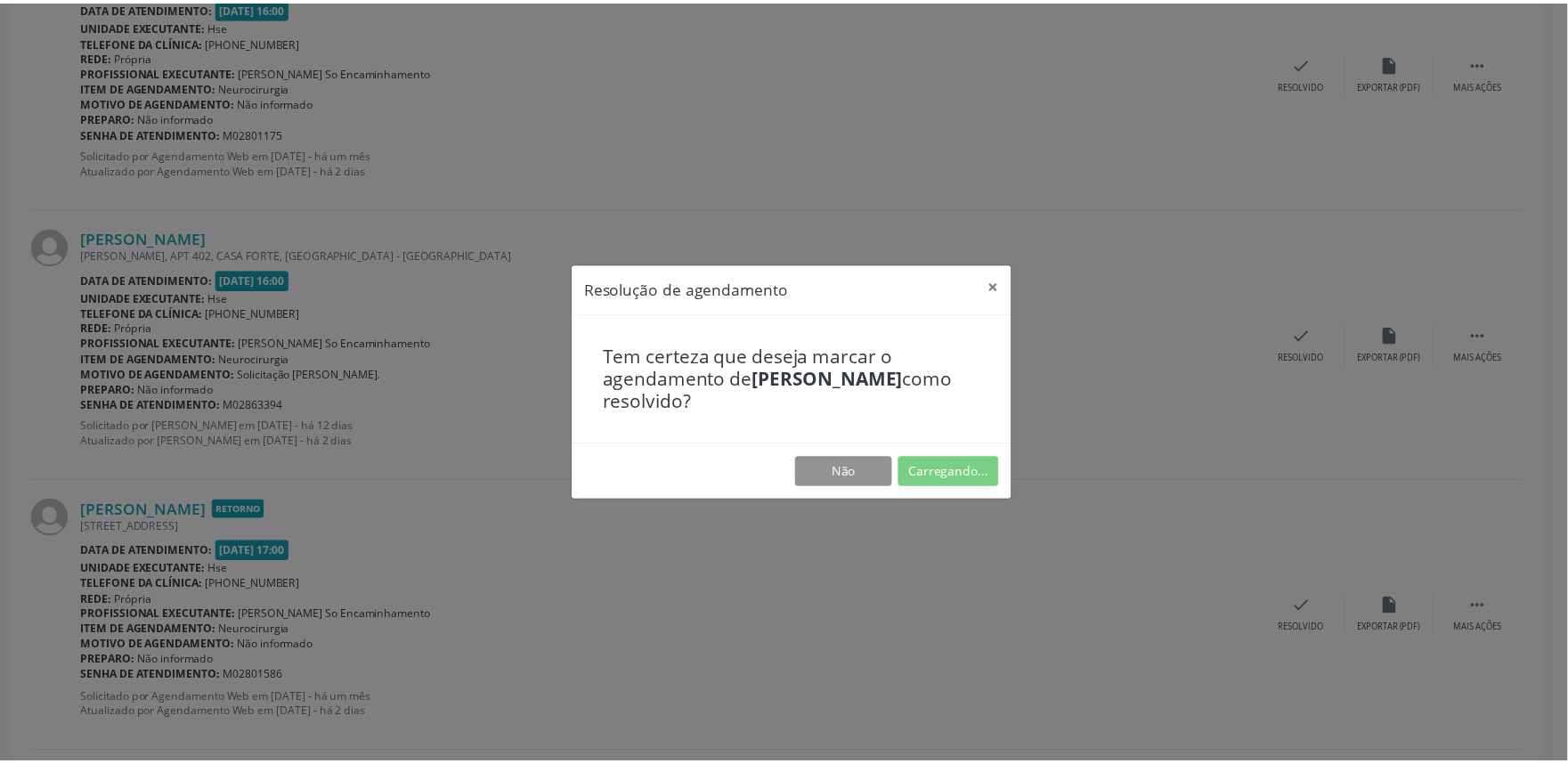
scroll to position [0, 0]
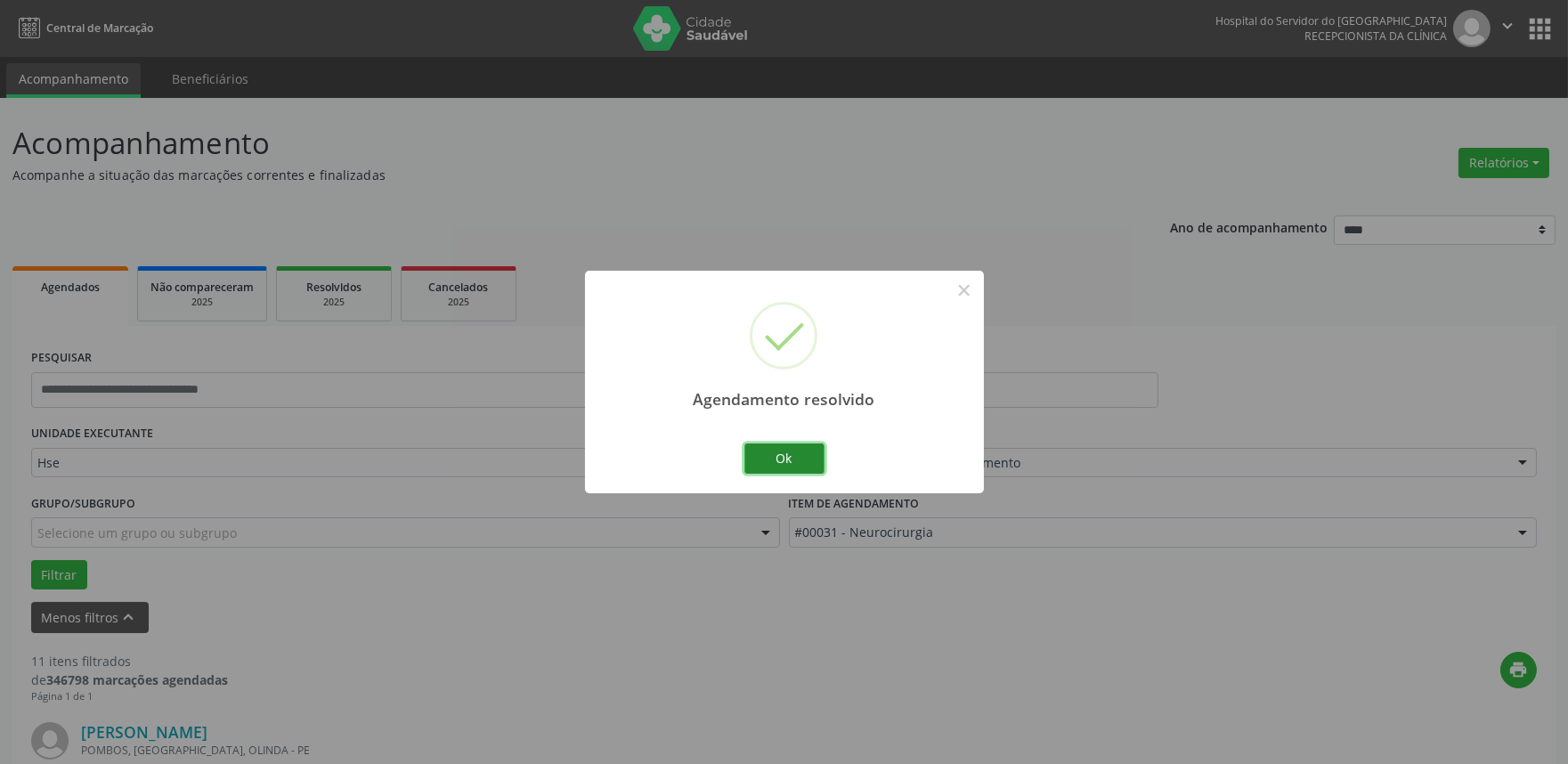
click at [803, 465] on button "Ok" at bounding box center [785, 459] width 80 height 30
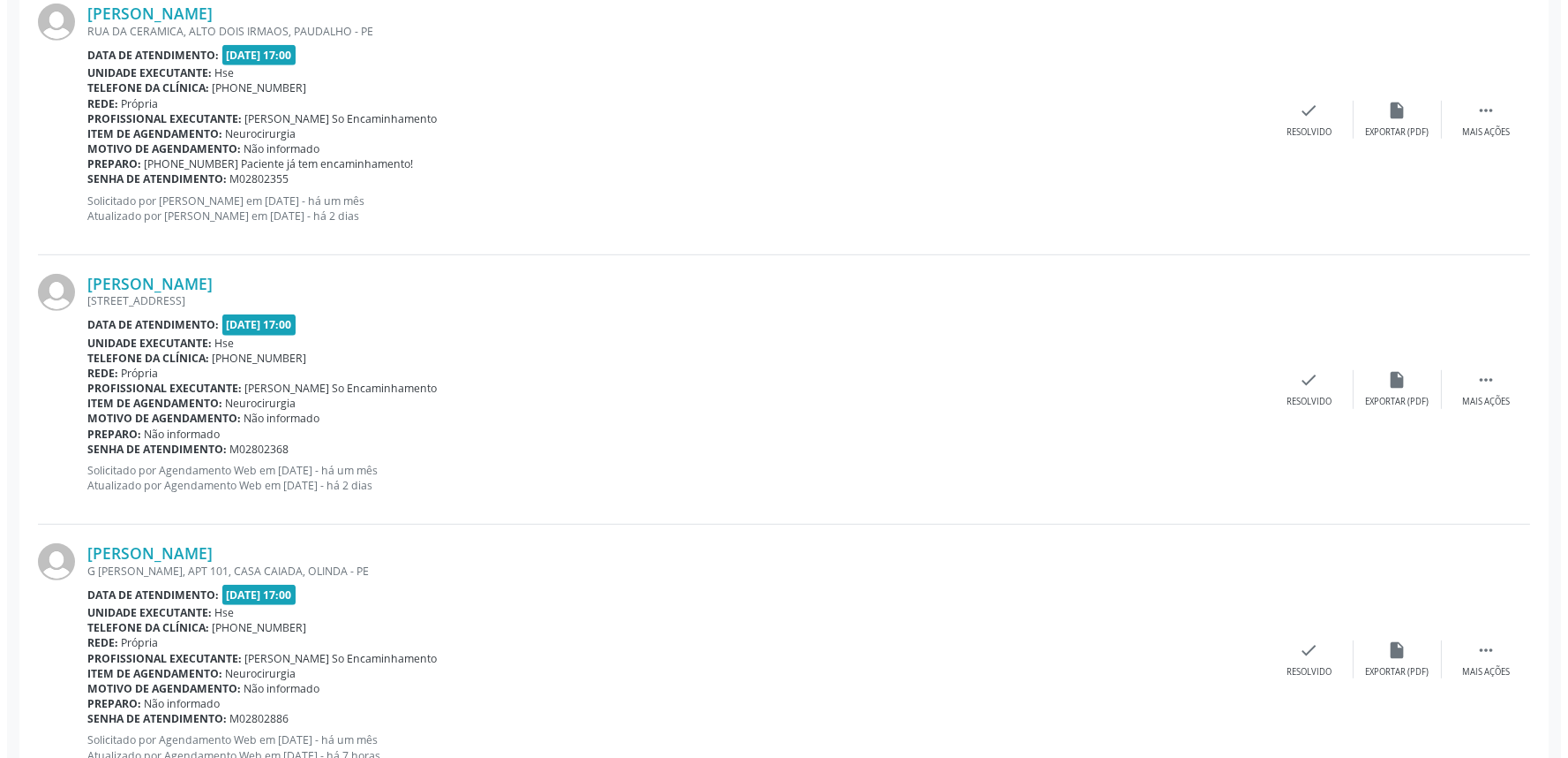
scroll to position [2060, 0]
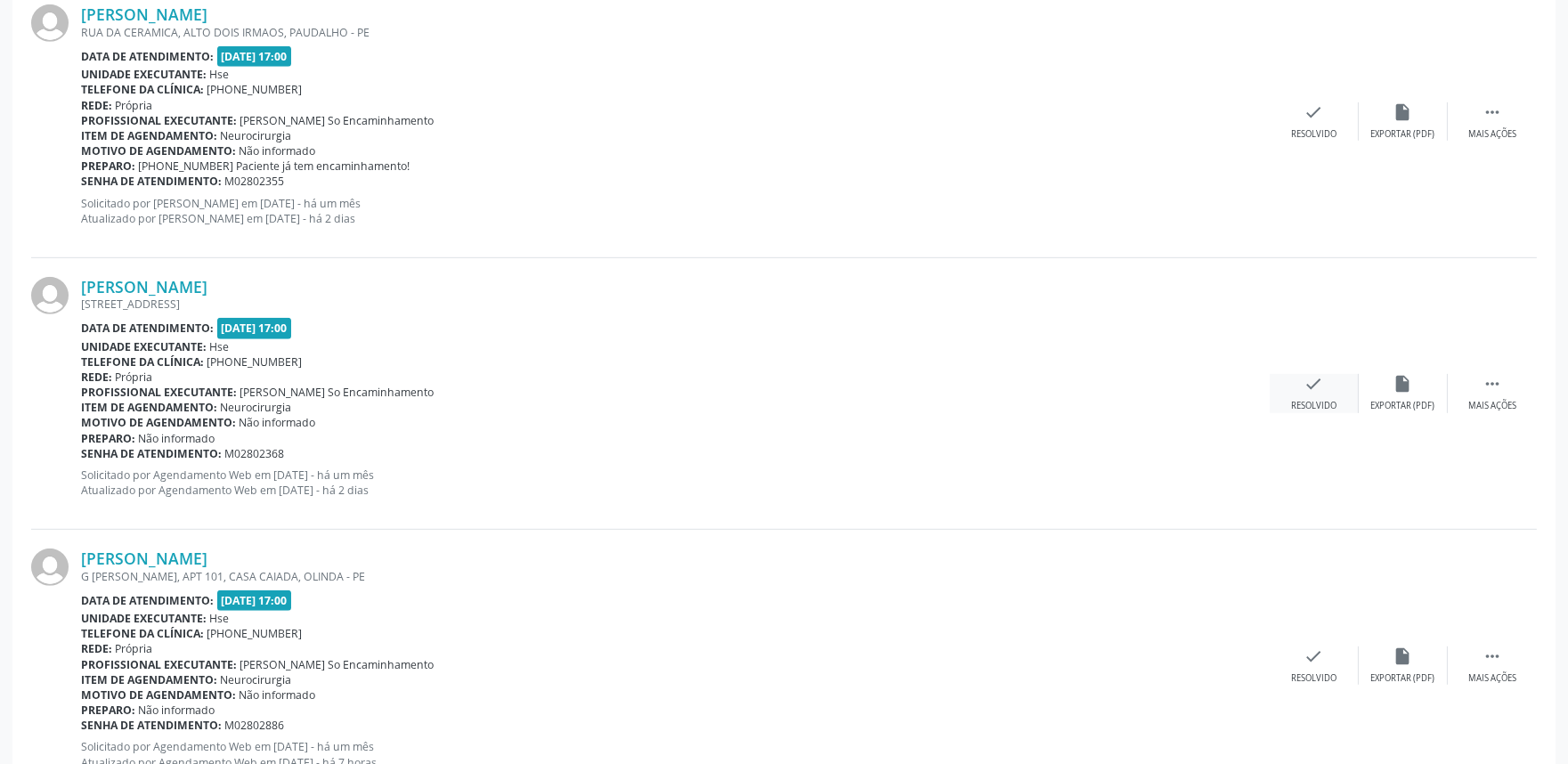
click at [1302, 389] on div "check Resolvido" at bounding box center [1314, 393] width 89 height 38
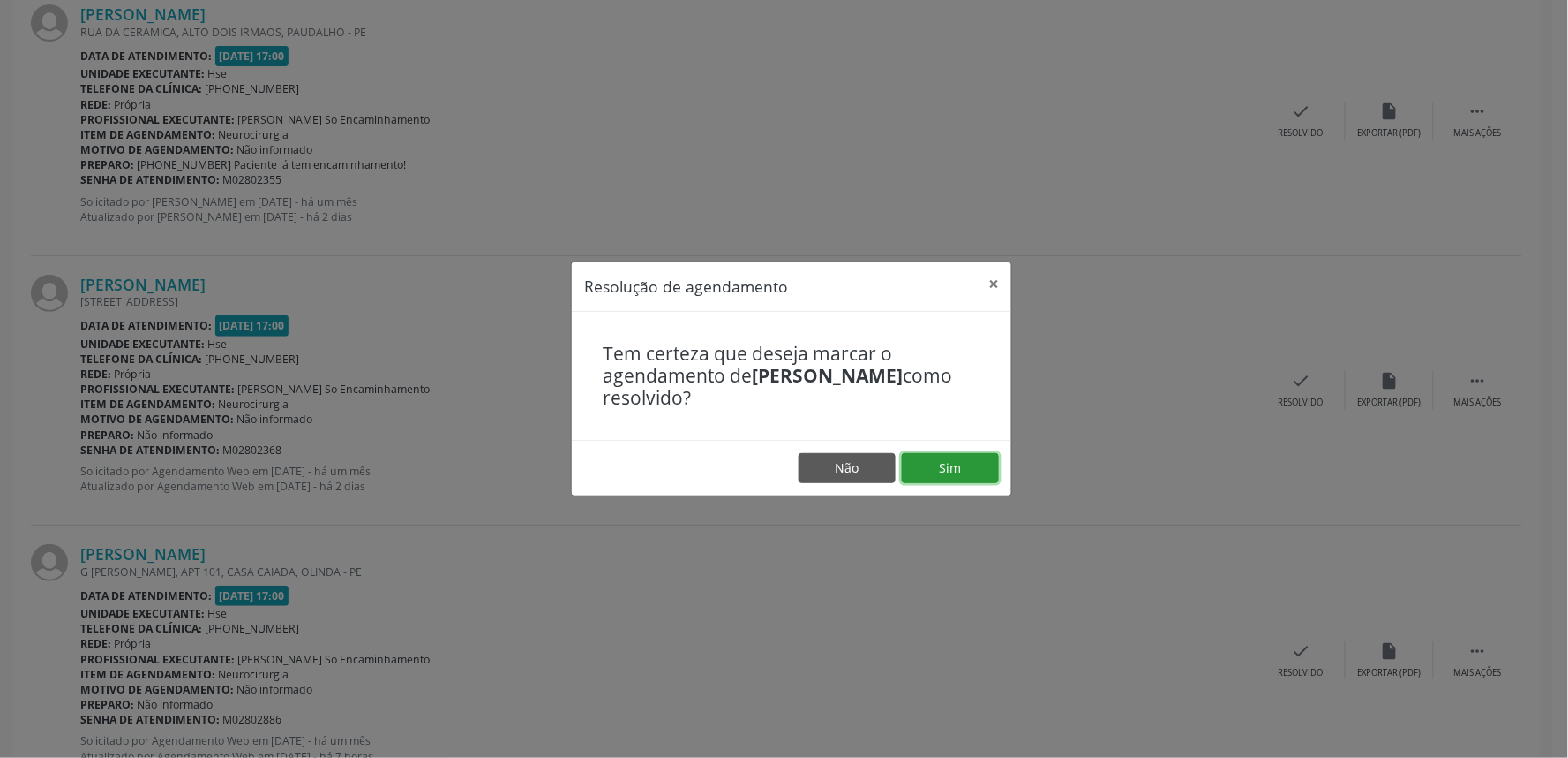
click at [970, 464] on button "Sim" at bounding box center [950, 468] width 97 height 30
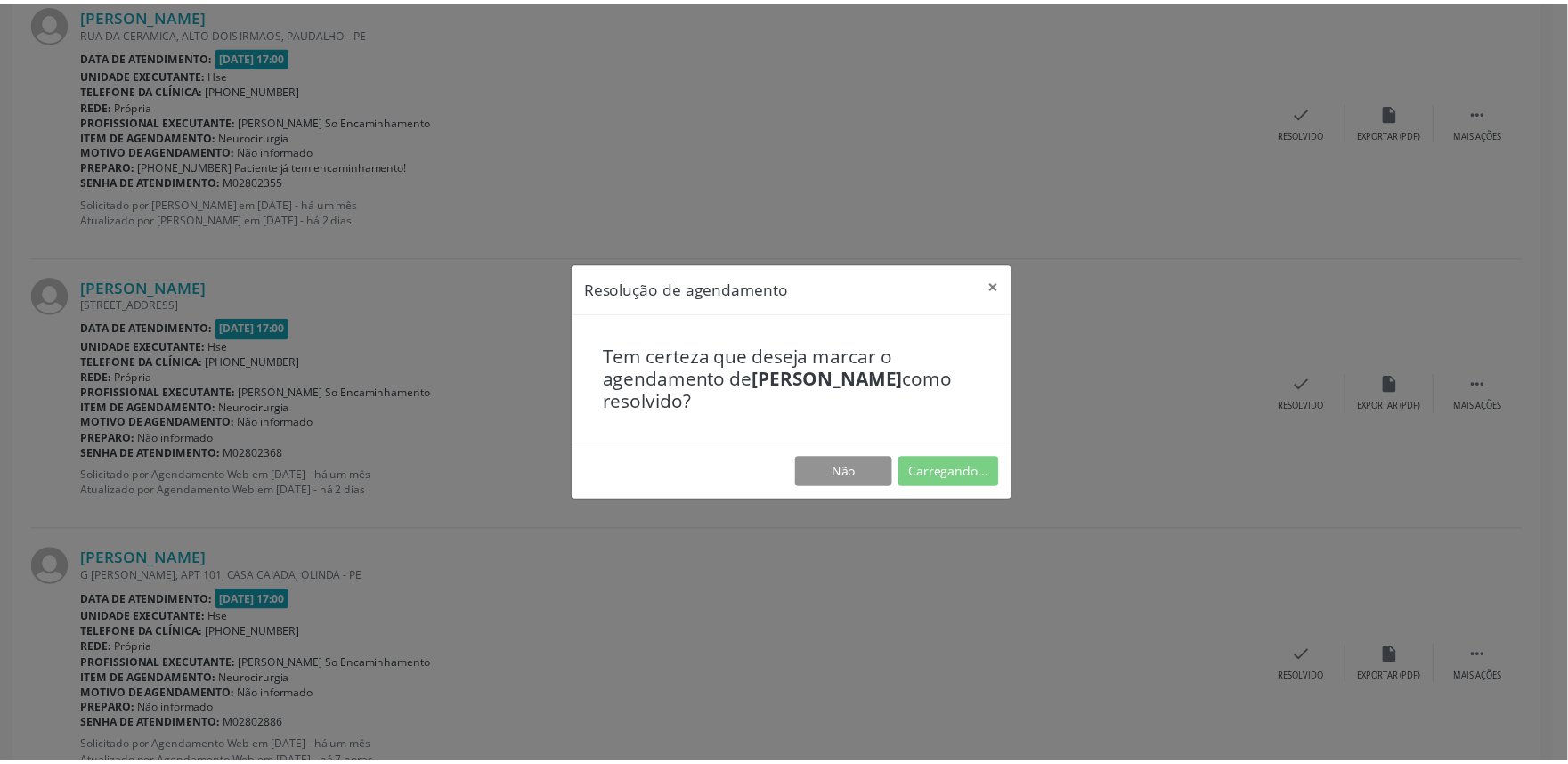
scroll to position [0, 0]
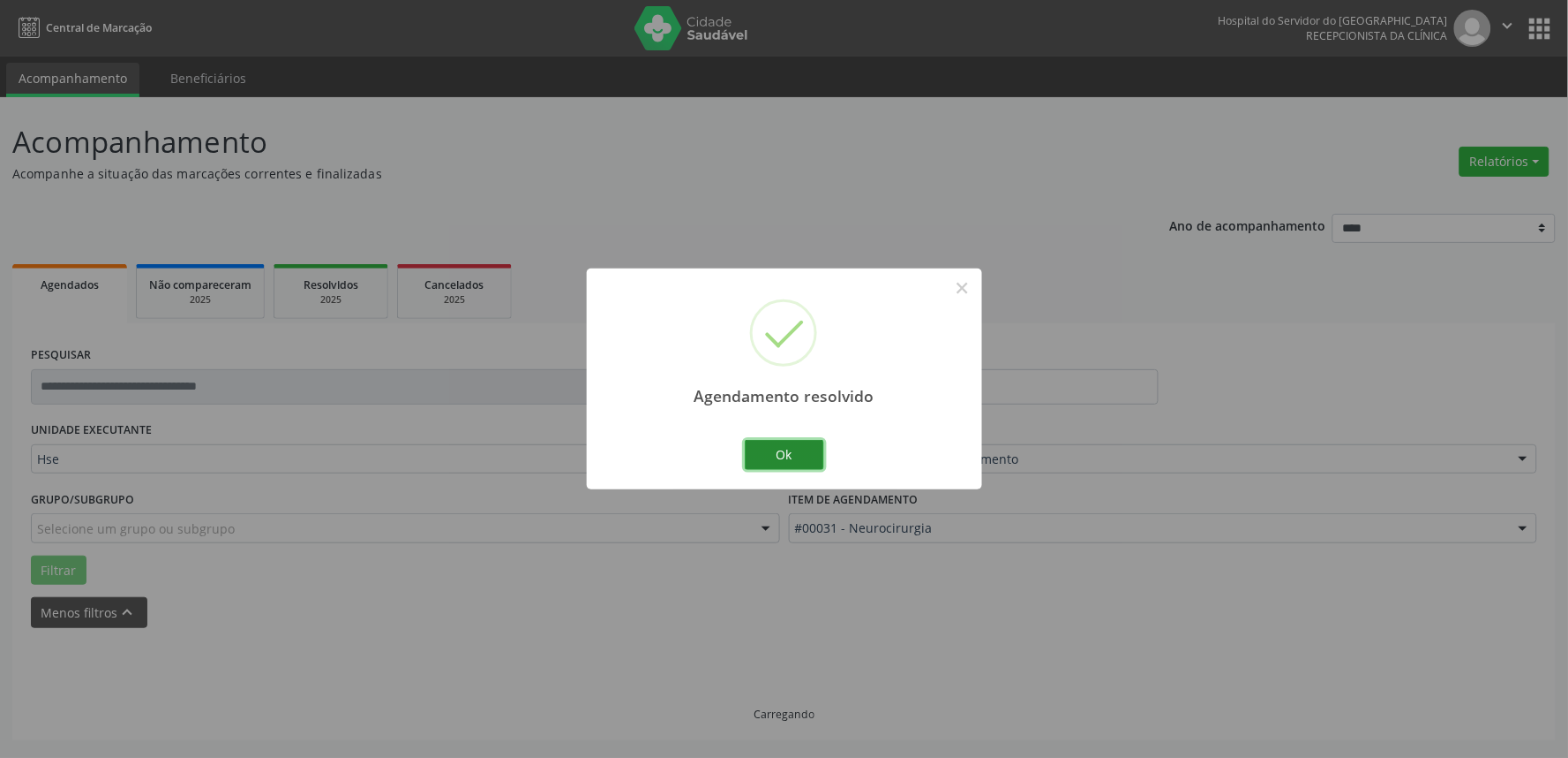
click at [788, 455] on button "Ok" at bounding box center [785, 455] width 79 height 30
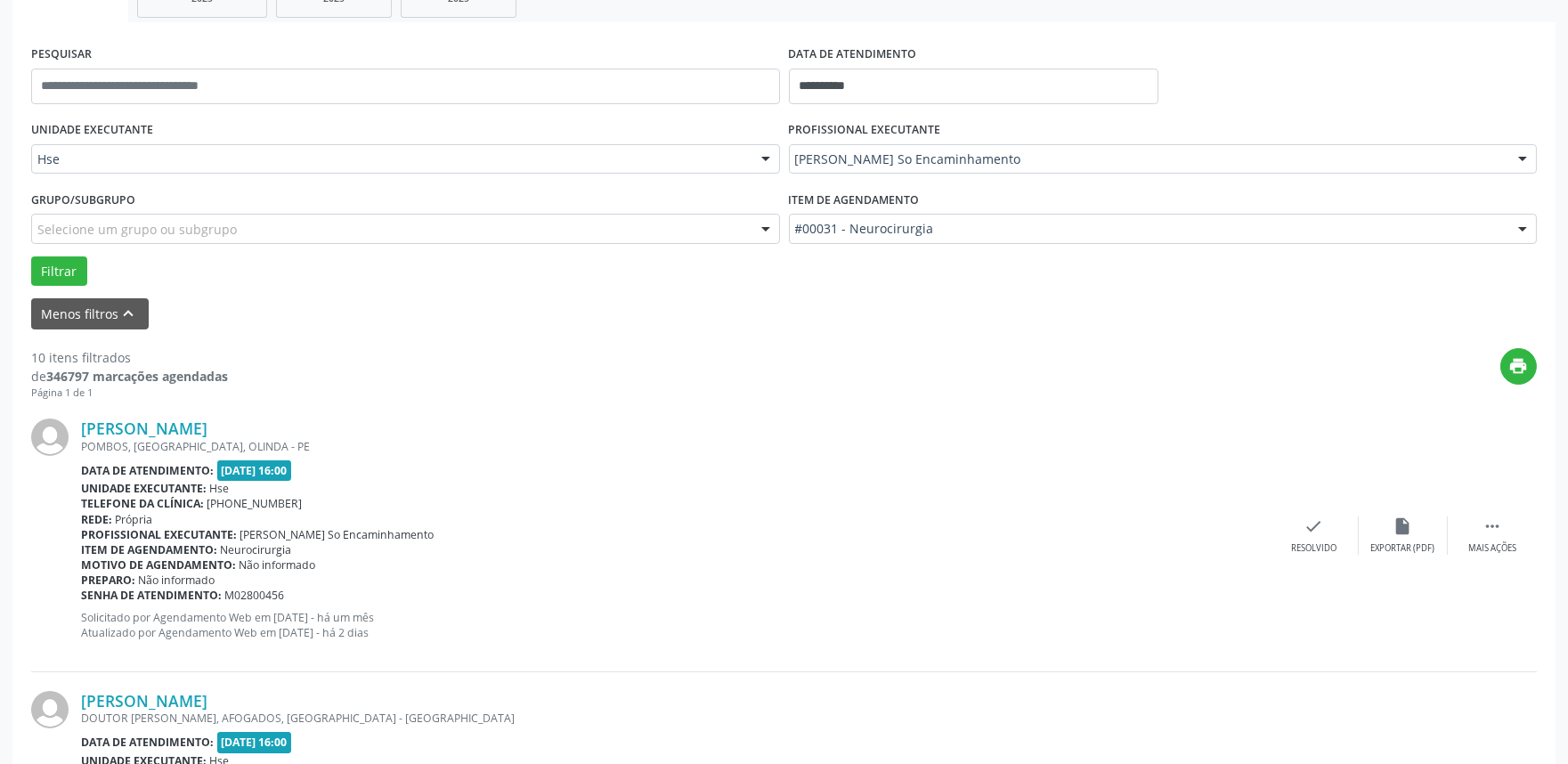
scroll to position [395, 0]
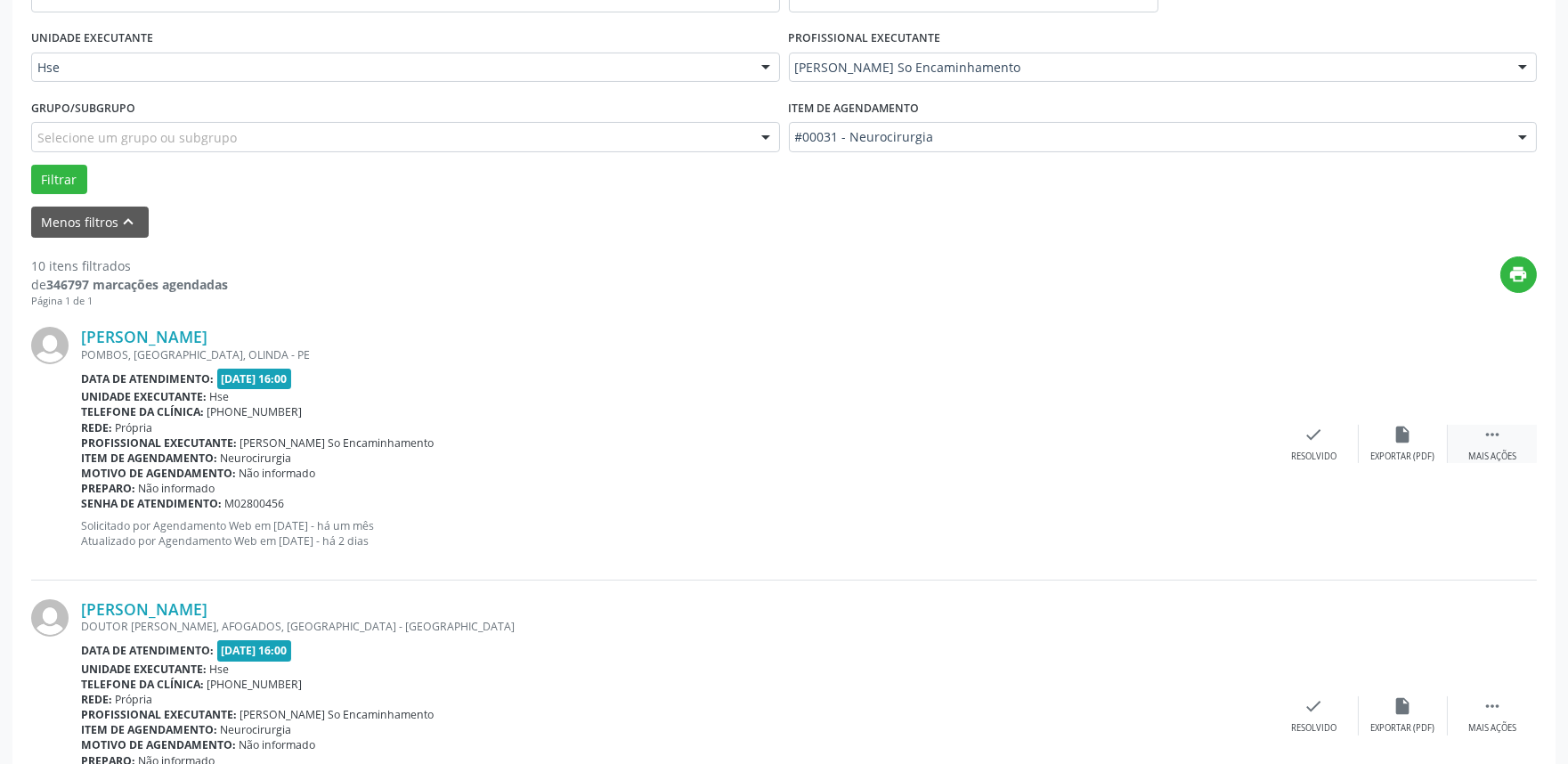
click at [1512, 441] on div " Mais ações" at bounding box center [1492, 443] width 89 height 38
click at [1420, 436] on div "alarm_off Não compareceu" at bounding box center [1403, 443] width 89 height 38
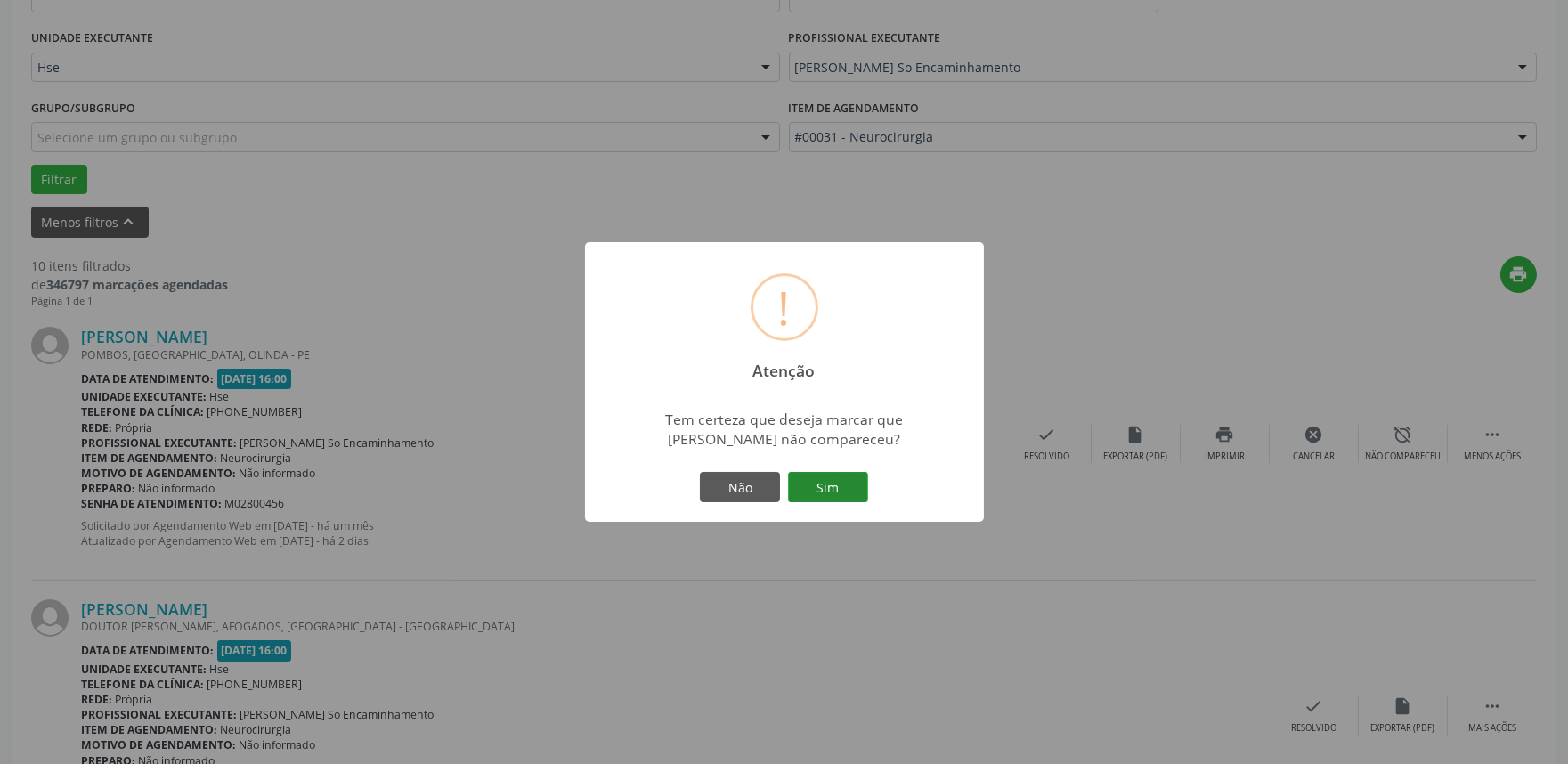
click at [841, 486] on button "Sim" at bounding box center [829, 487] width 80 height 30
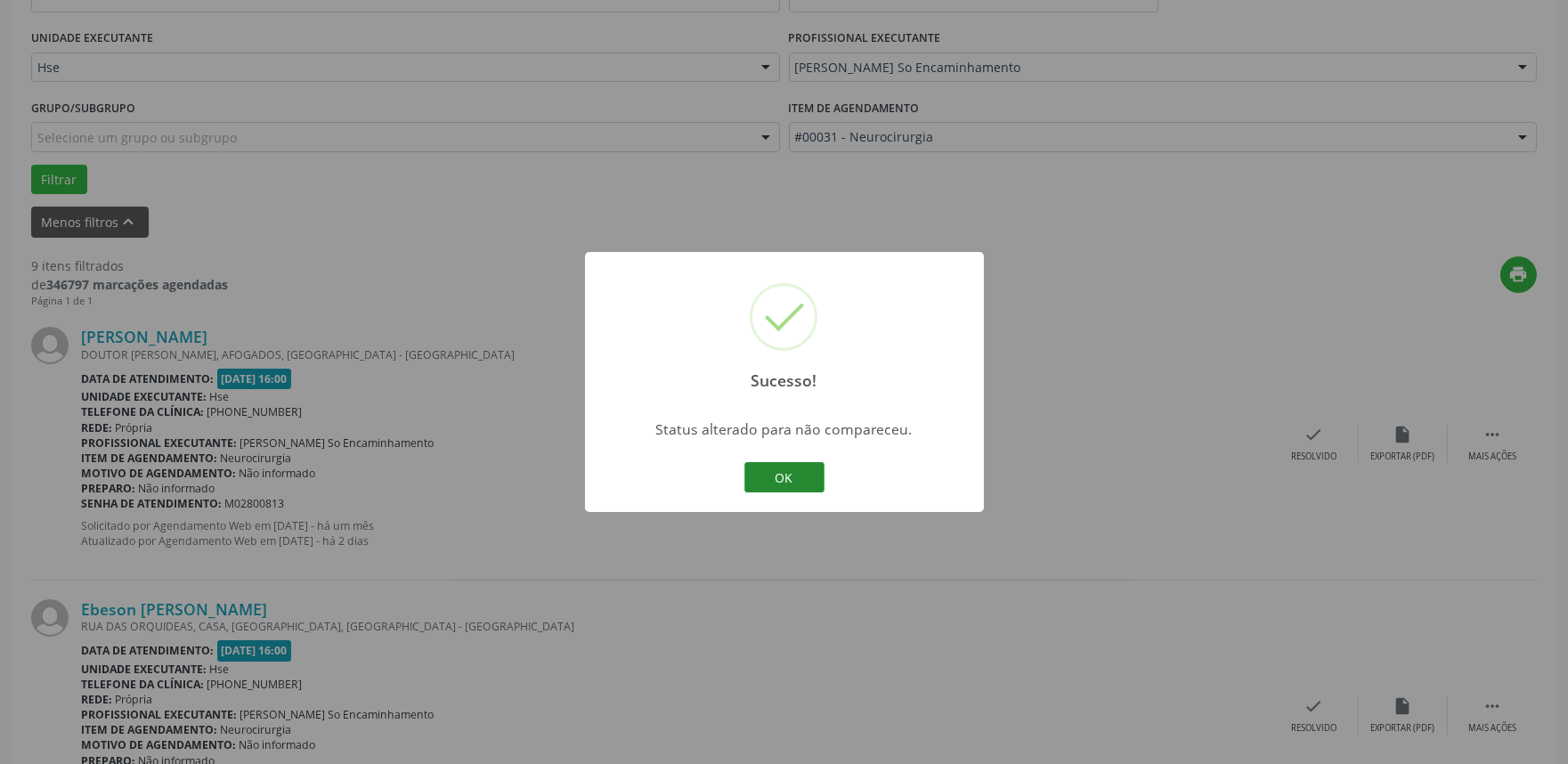
click at [800, 475] on button "OK" at bounding box center [785, 477] width 80 height 30
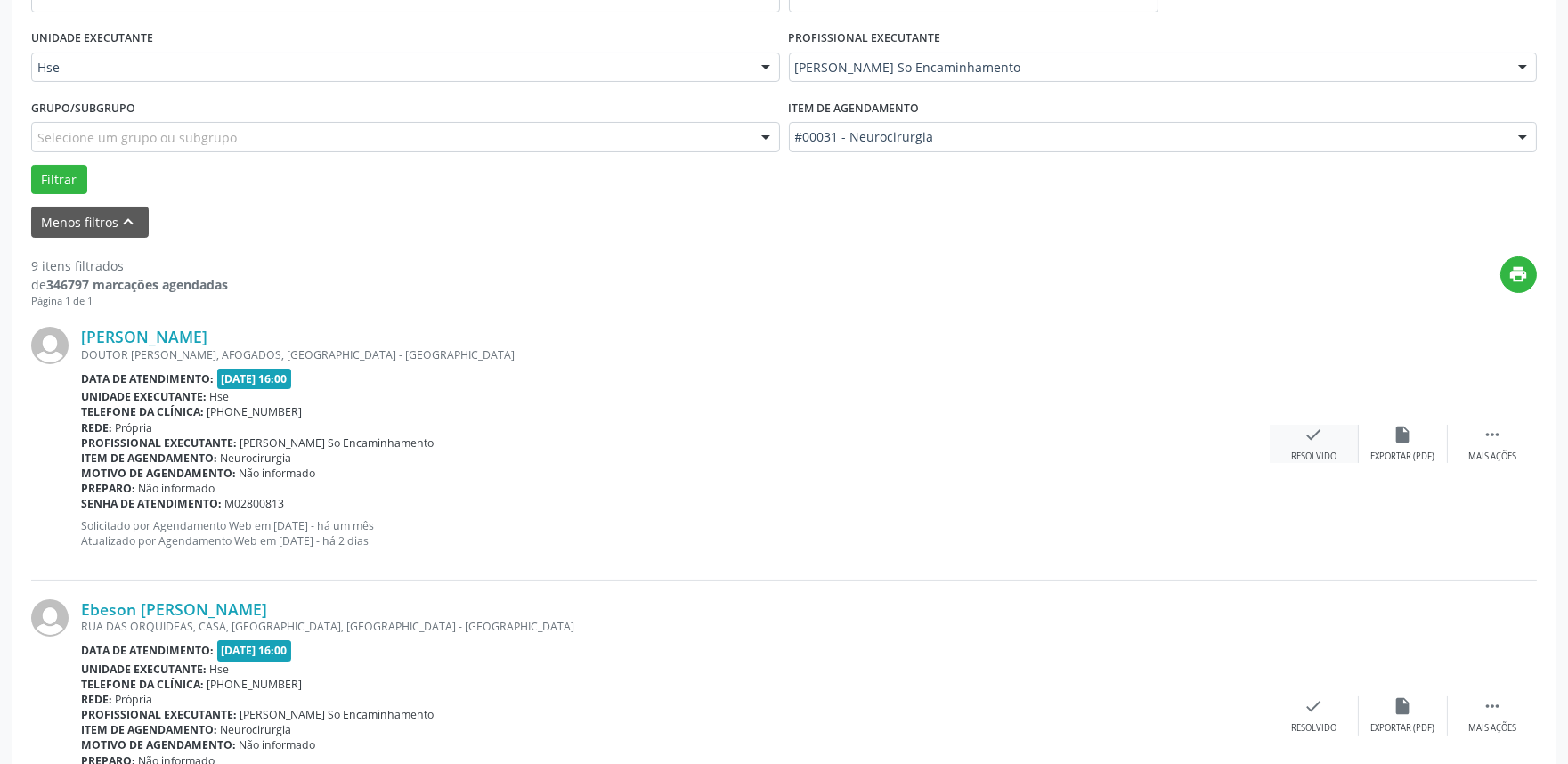
click at [1312, 451] on div "Resolvido" at bounding box center [1313, 457] width 45 height 12
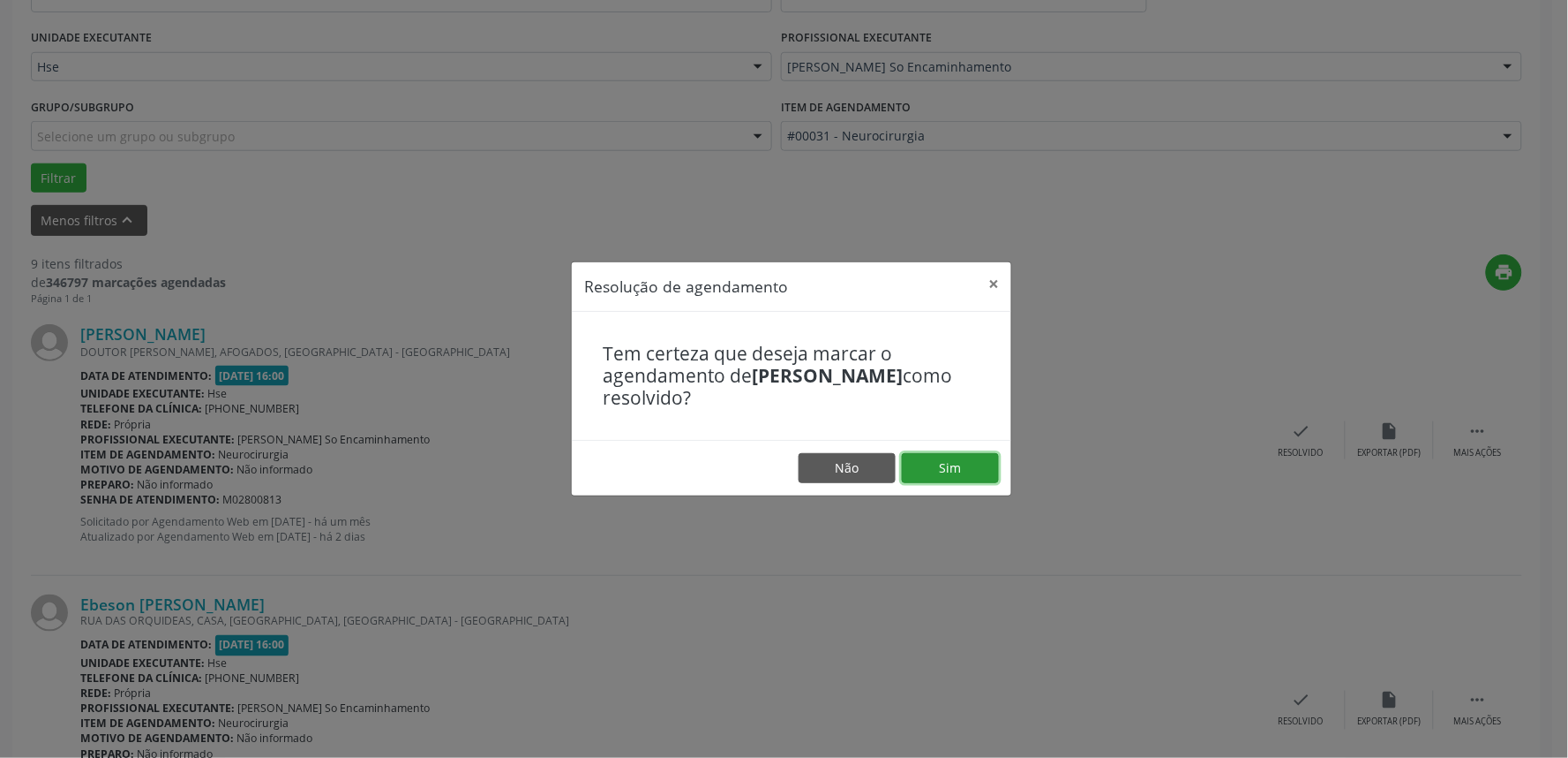
click at [971, 470] on button "Sim" at bounding box center [950, 468] width 97 height 30
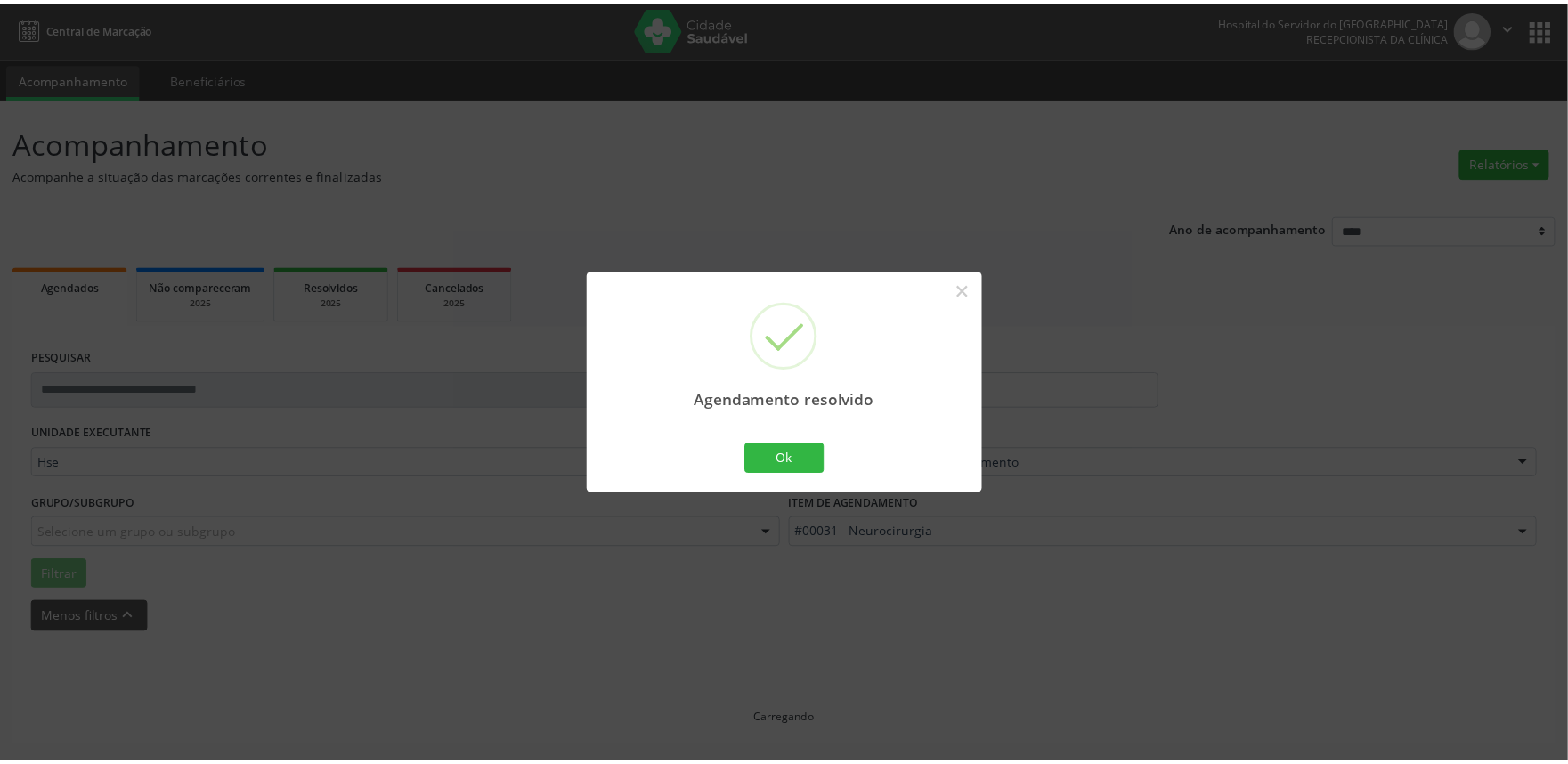
scroll to position [0, 0]
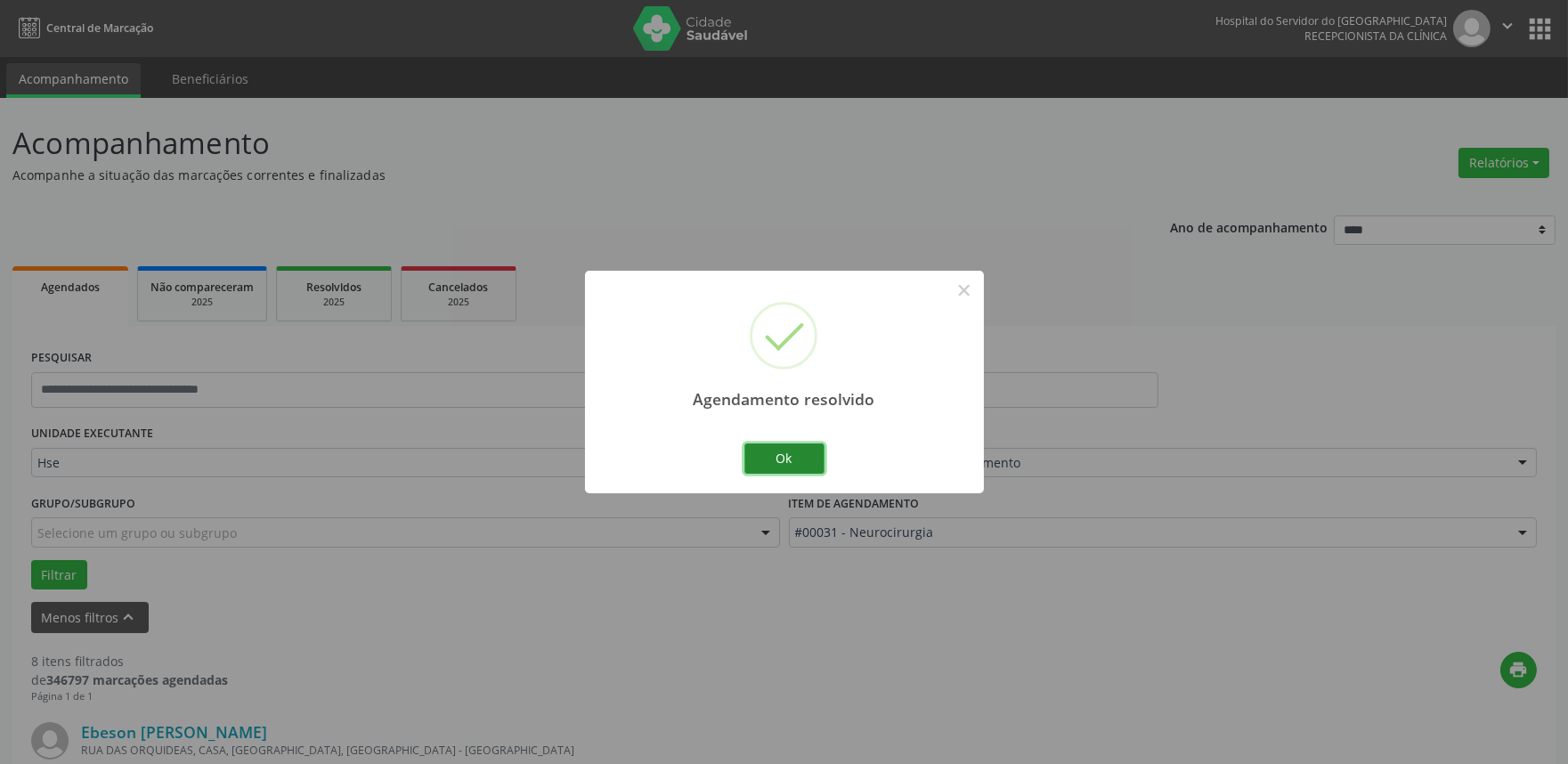
click at [764, 456] on button "Ok" at bounding box center [785, 459] width 80 height 30
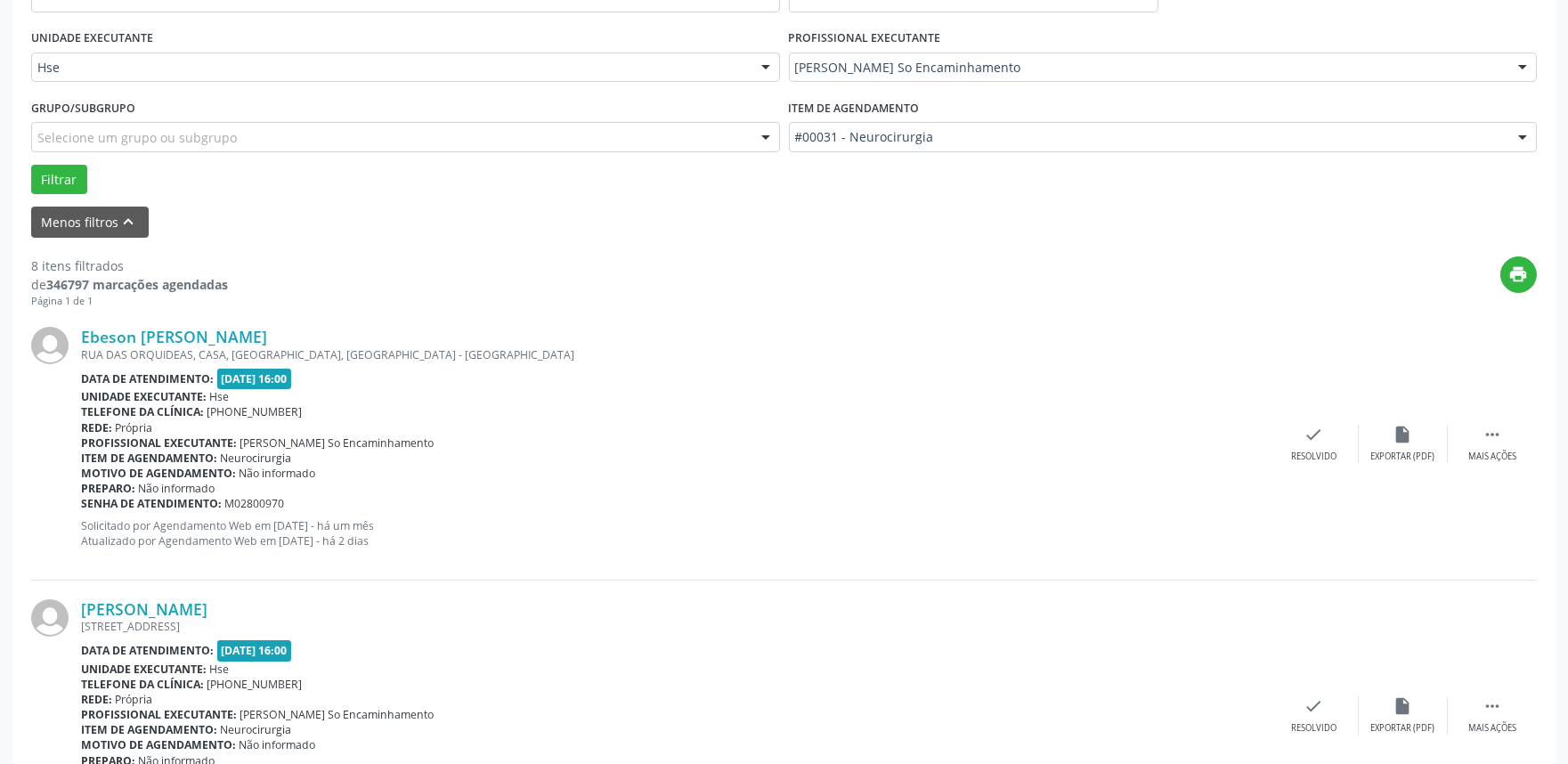
scroll to position [494, 0]
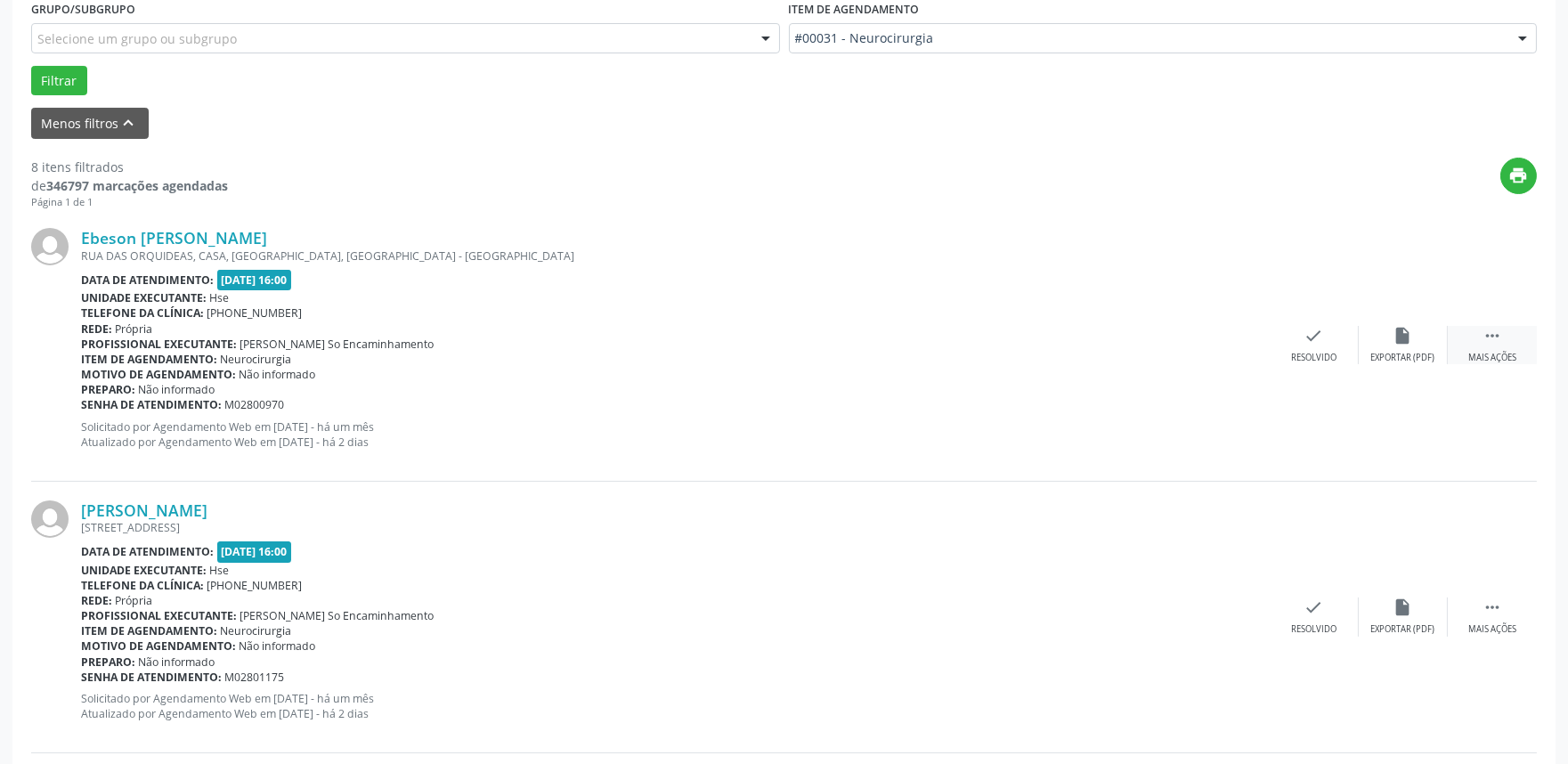
click at [1496, 342] on icon "" at bounding box center [1492, 336] width 20 height 20
click at [1385, 342] on div "alarm_off Não compareceu" at bounding box center [1403, 345] width 89 height 38
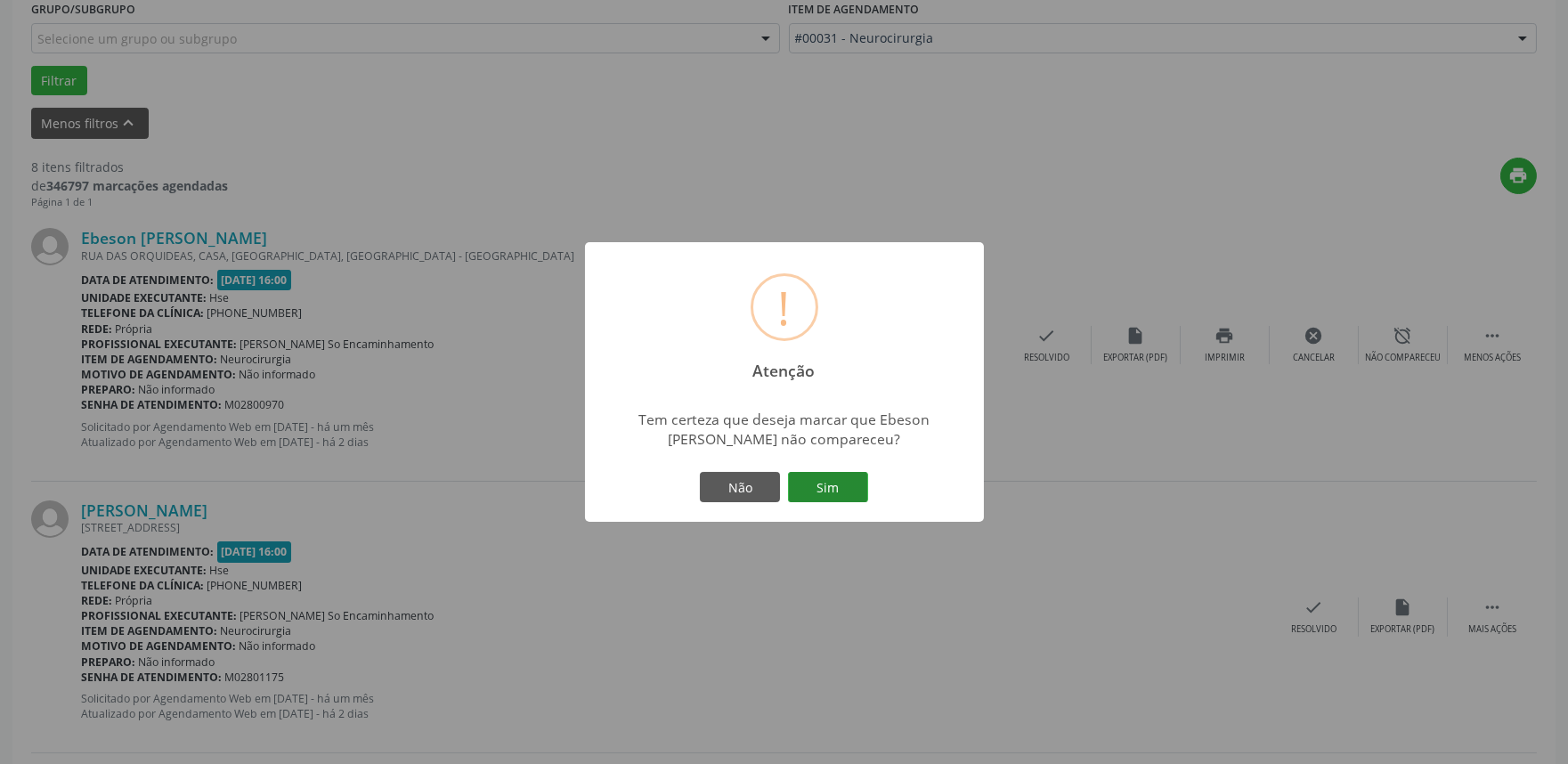
click at [849, 491] on button "Sim" at bounding box center [829, 487] width 80 height 30
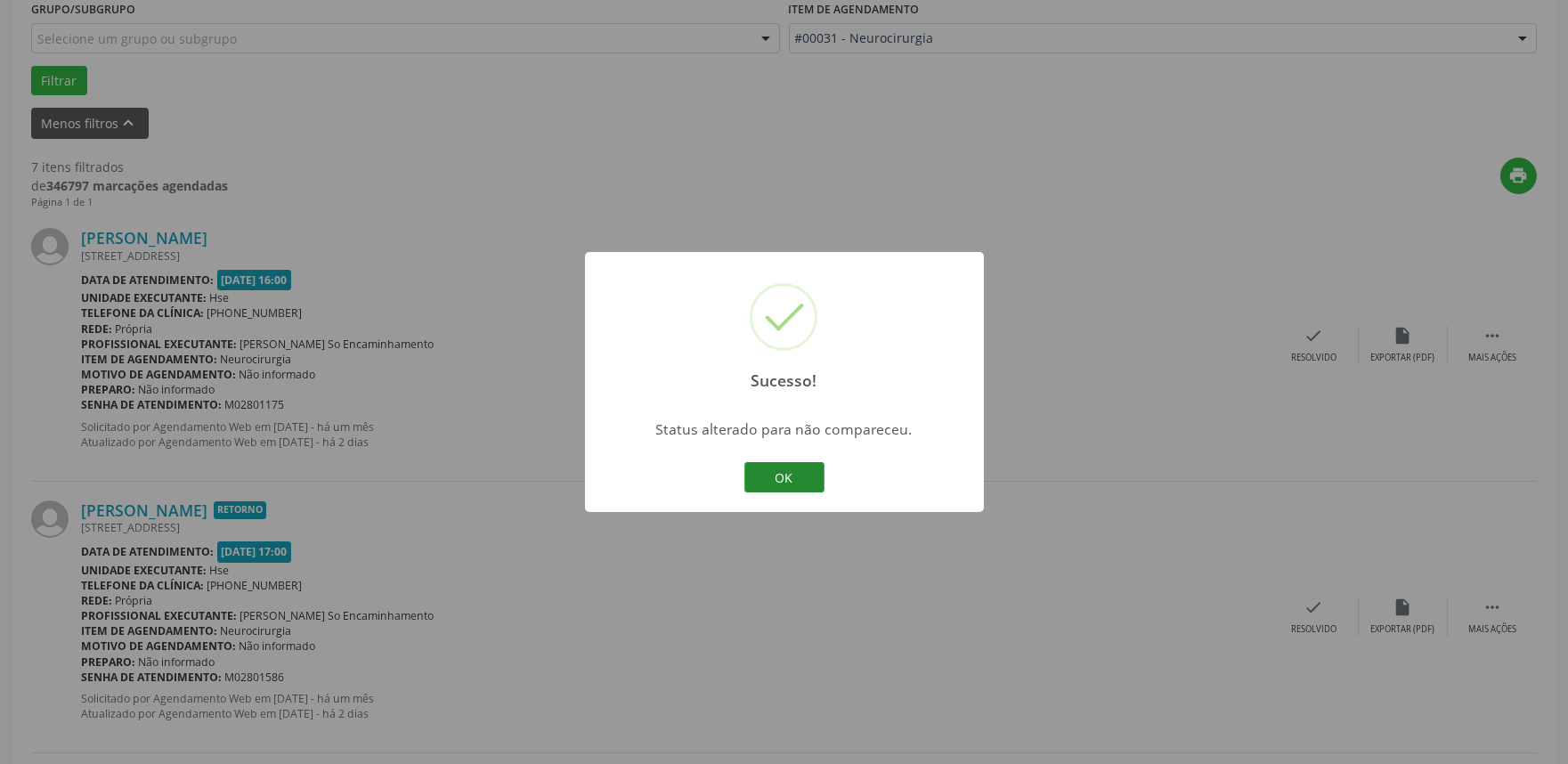
click at [806, 470] on button "OK" at bounding box center [785, 477] width 80 height 30
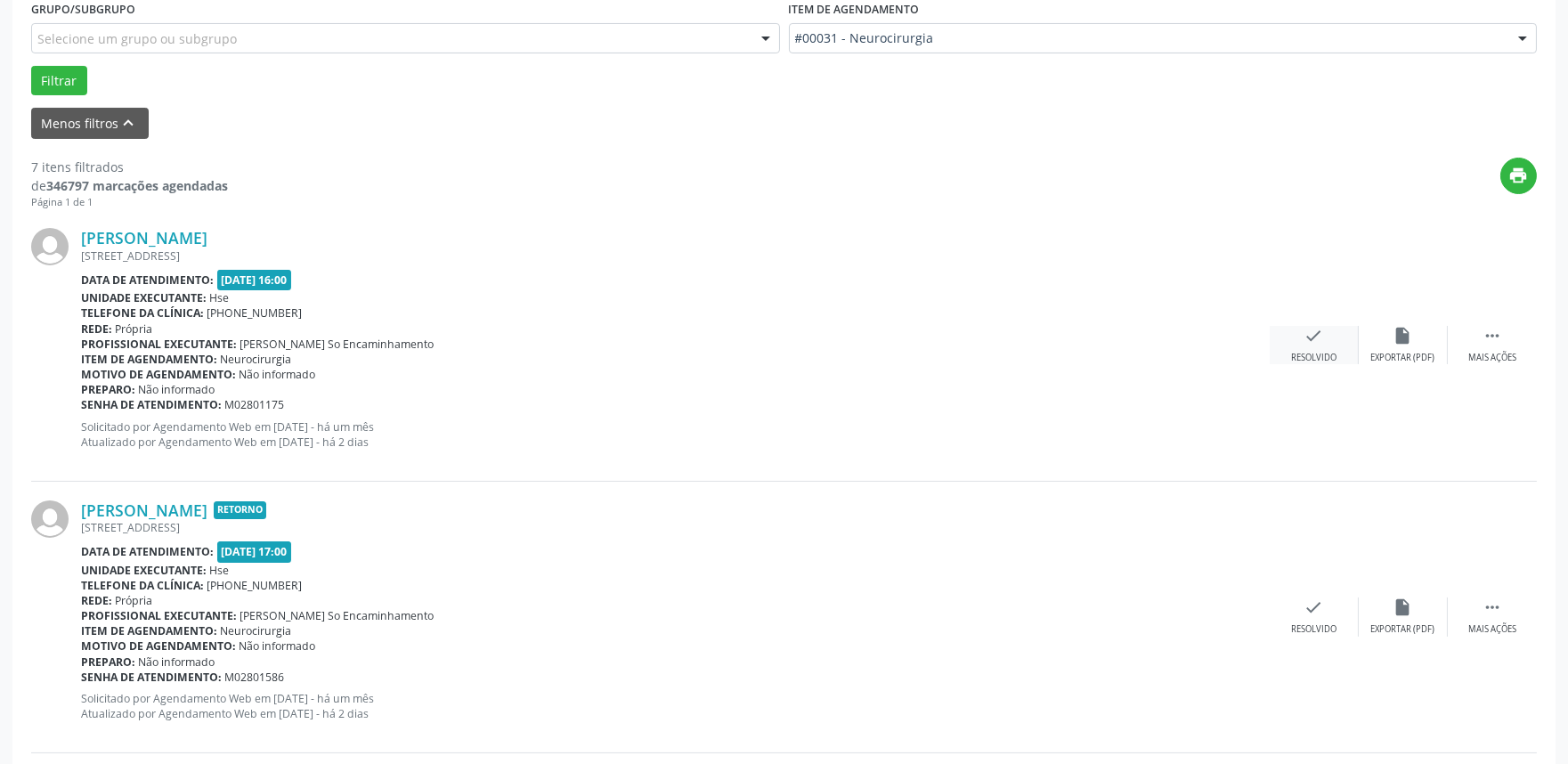
click at [1283, 341] on div "check Resolvido" at bounding box center [1314, 345] width 89 height 38
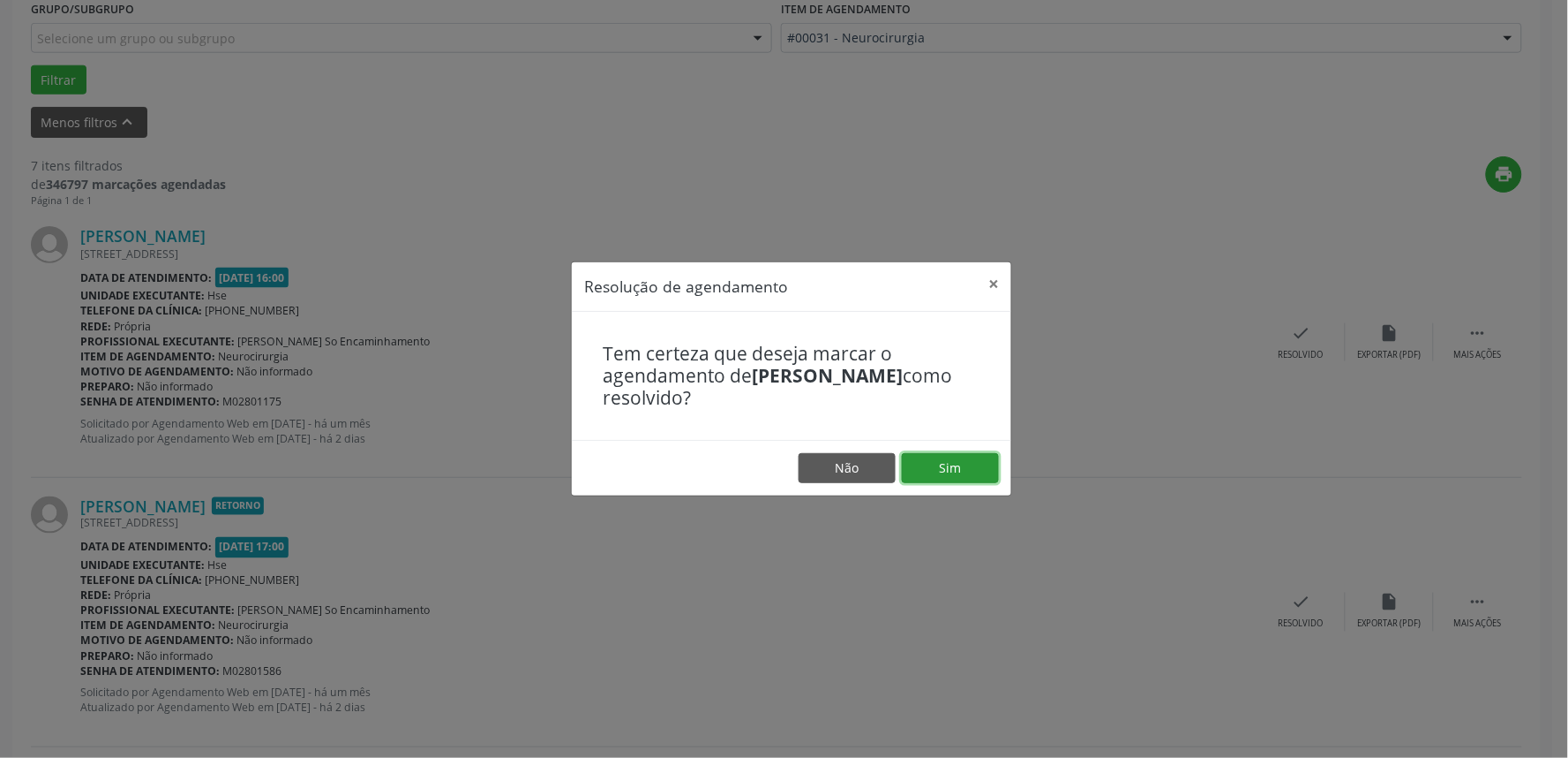
click at [961, 462] on button "Sim" at bounding box center [950, 468] width 97 height 30
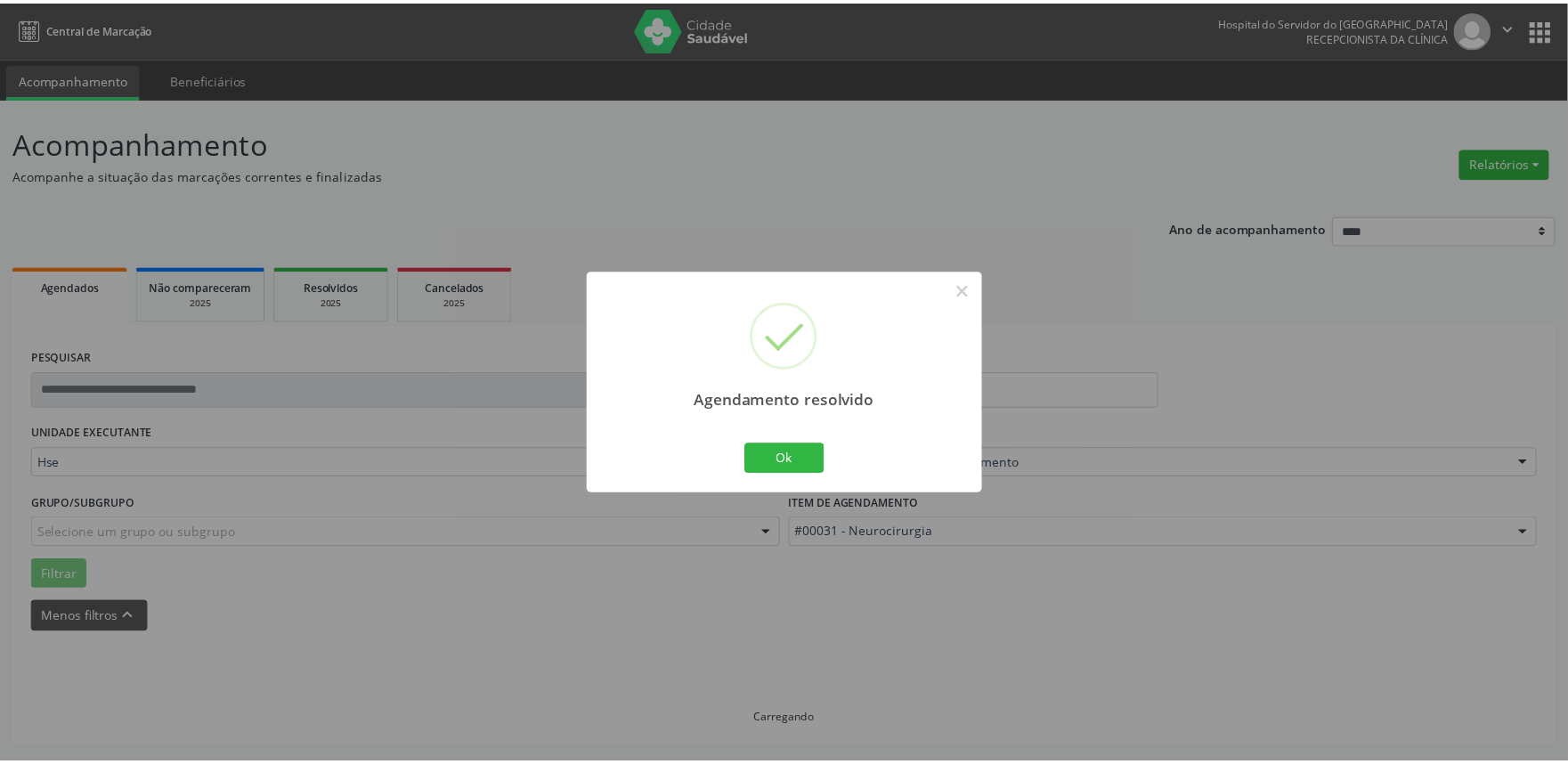
scroll to position [0, 0]
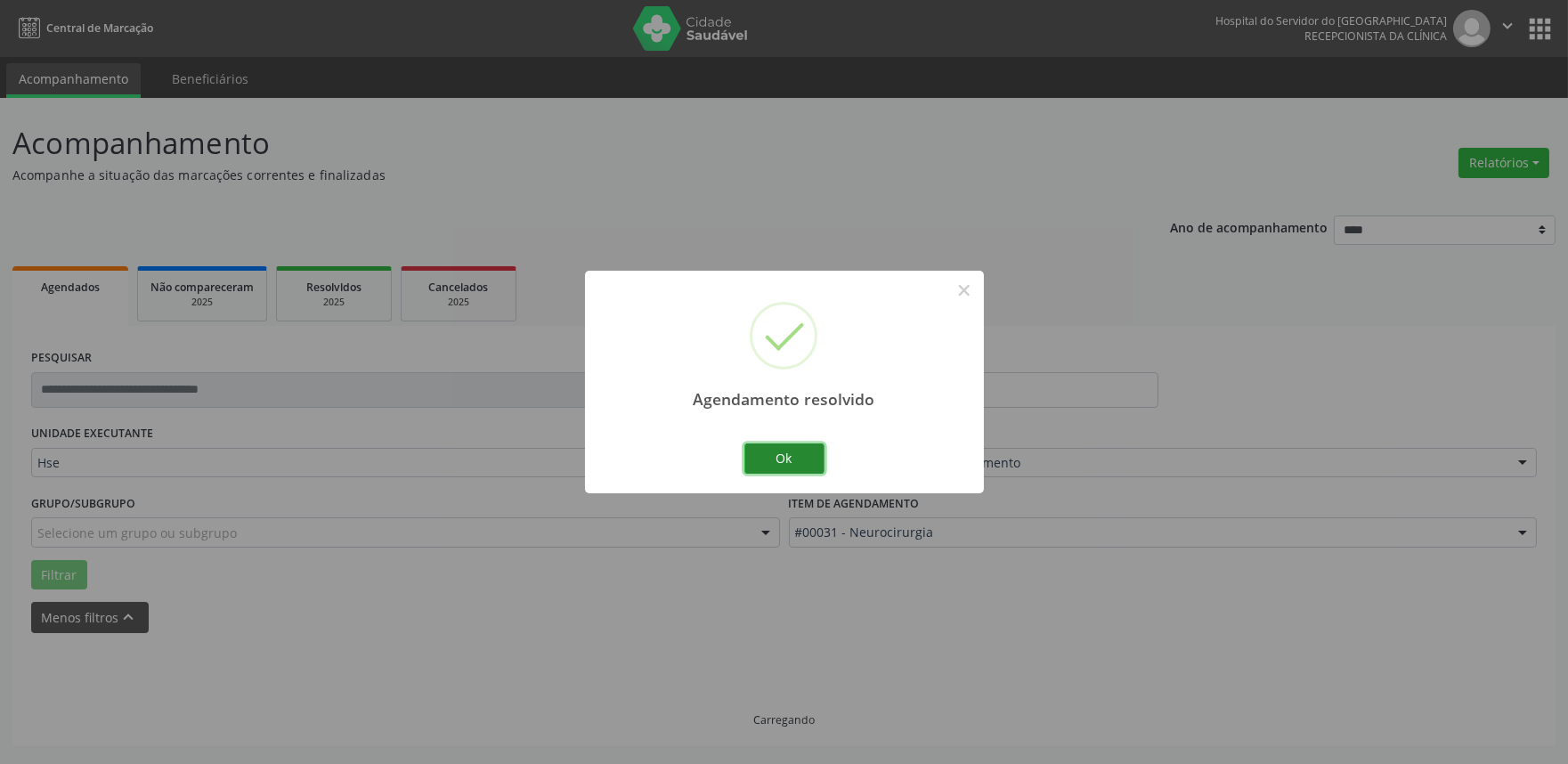
click at [786, 465] on button "Ok" at bounding box center [785, 459] width 80 height 30
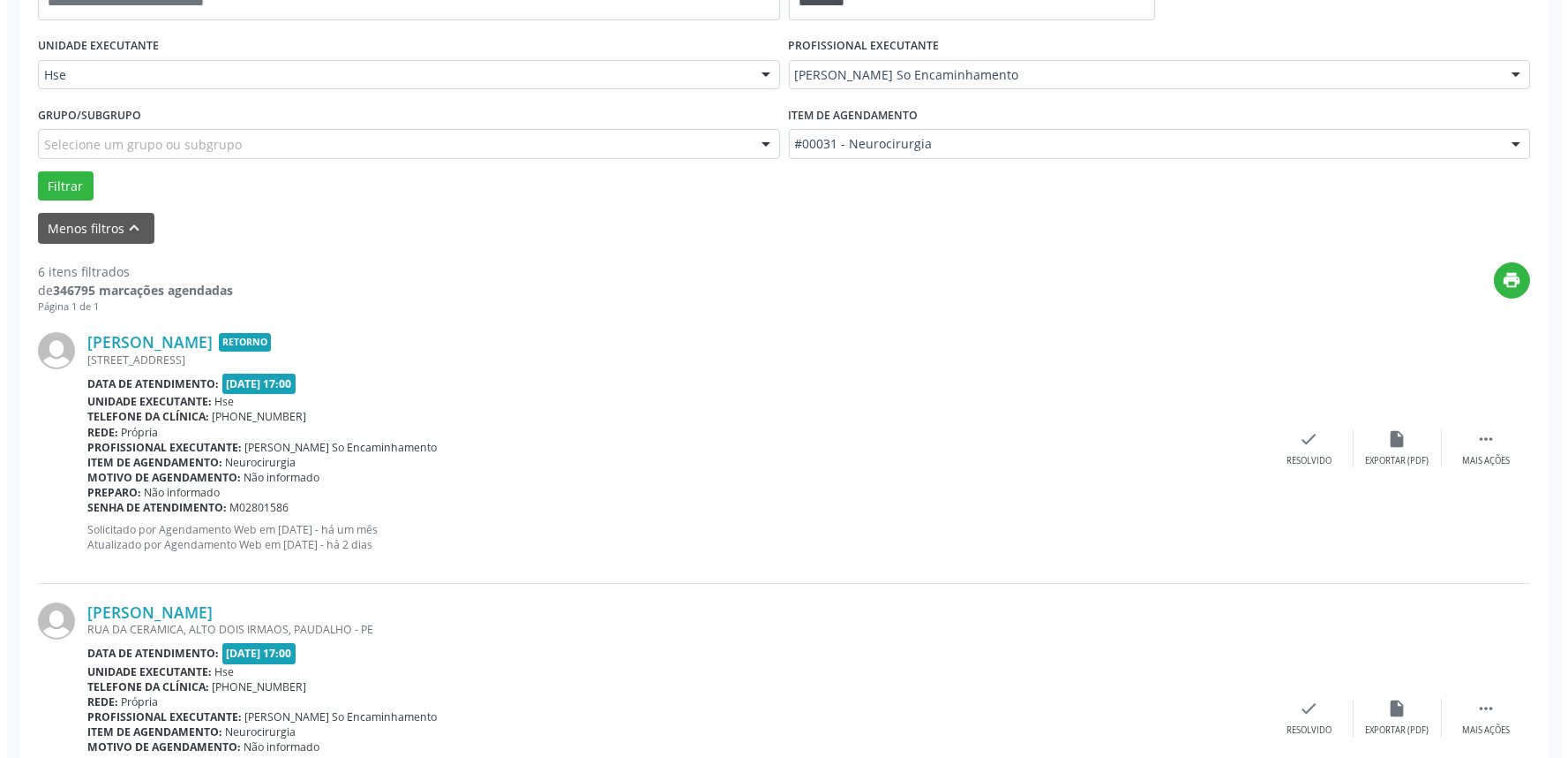
scroll to position [490, 0]
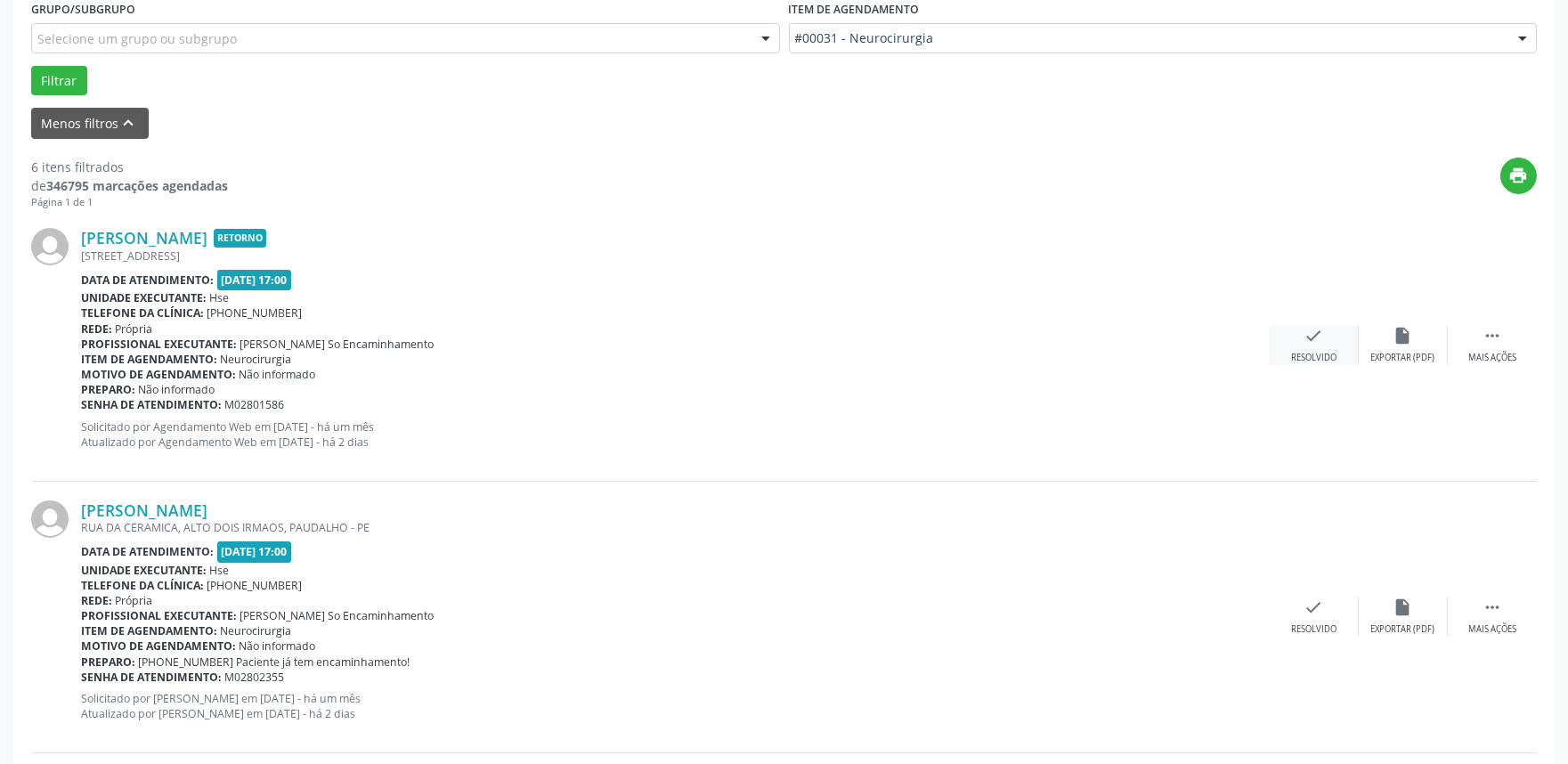
click at [1309, 326] on icon "check" at bounding box center [1314, 336] width 20 height 20
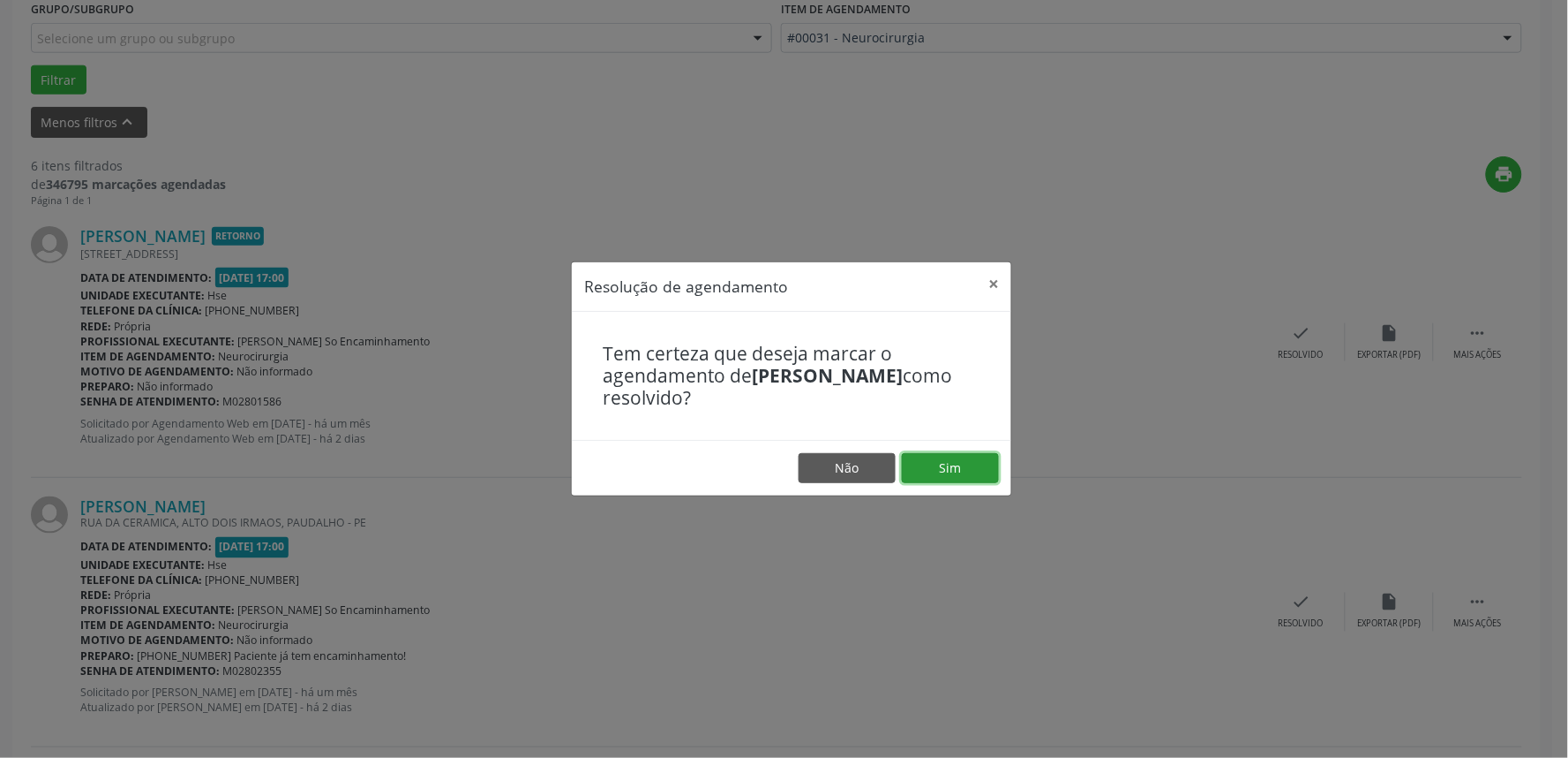
click at [956, 475] on button "Sim" at bounding box center [950, 468] width 97 height 30
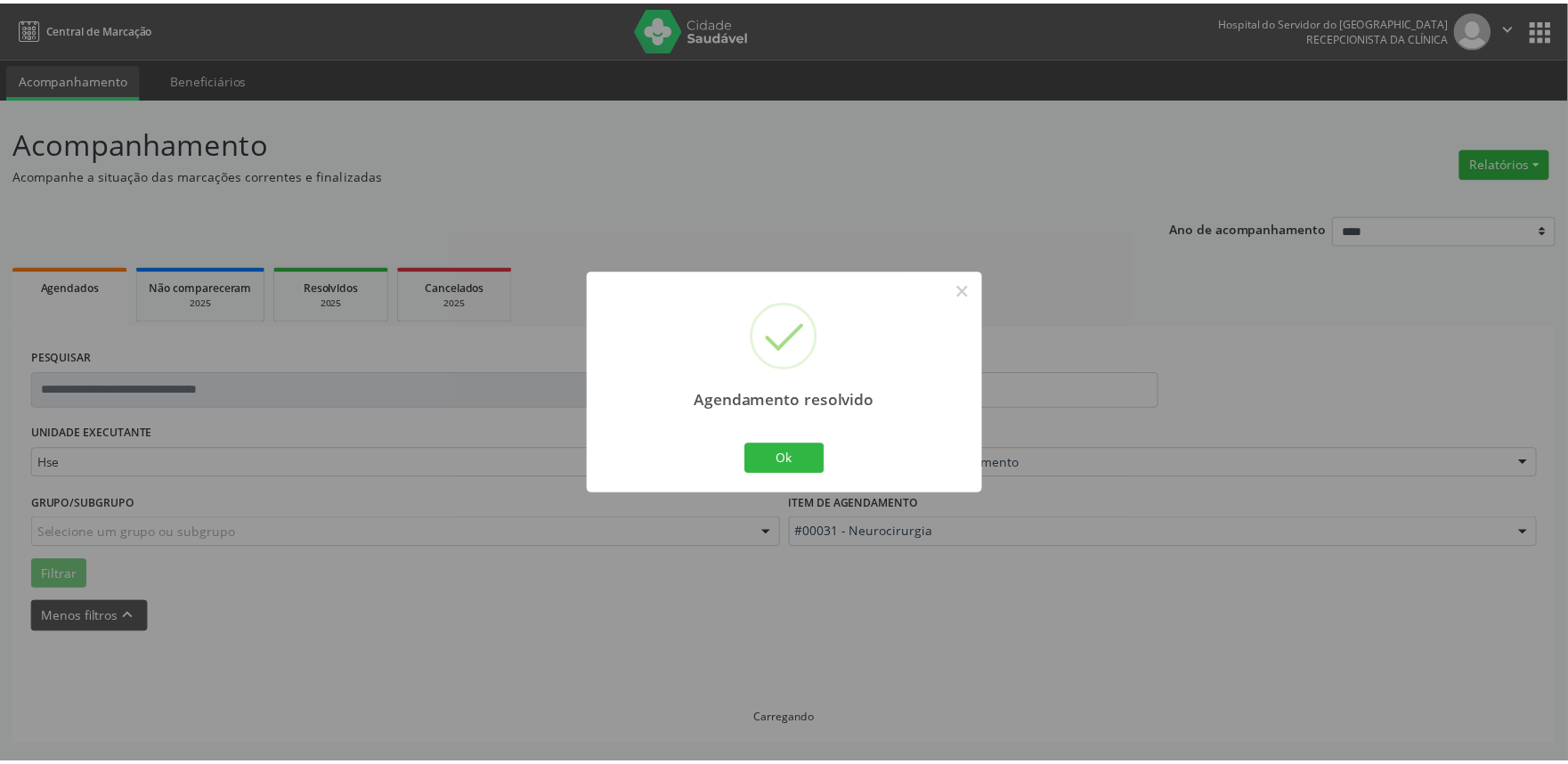
scroll to position [0, 0]
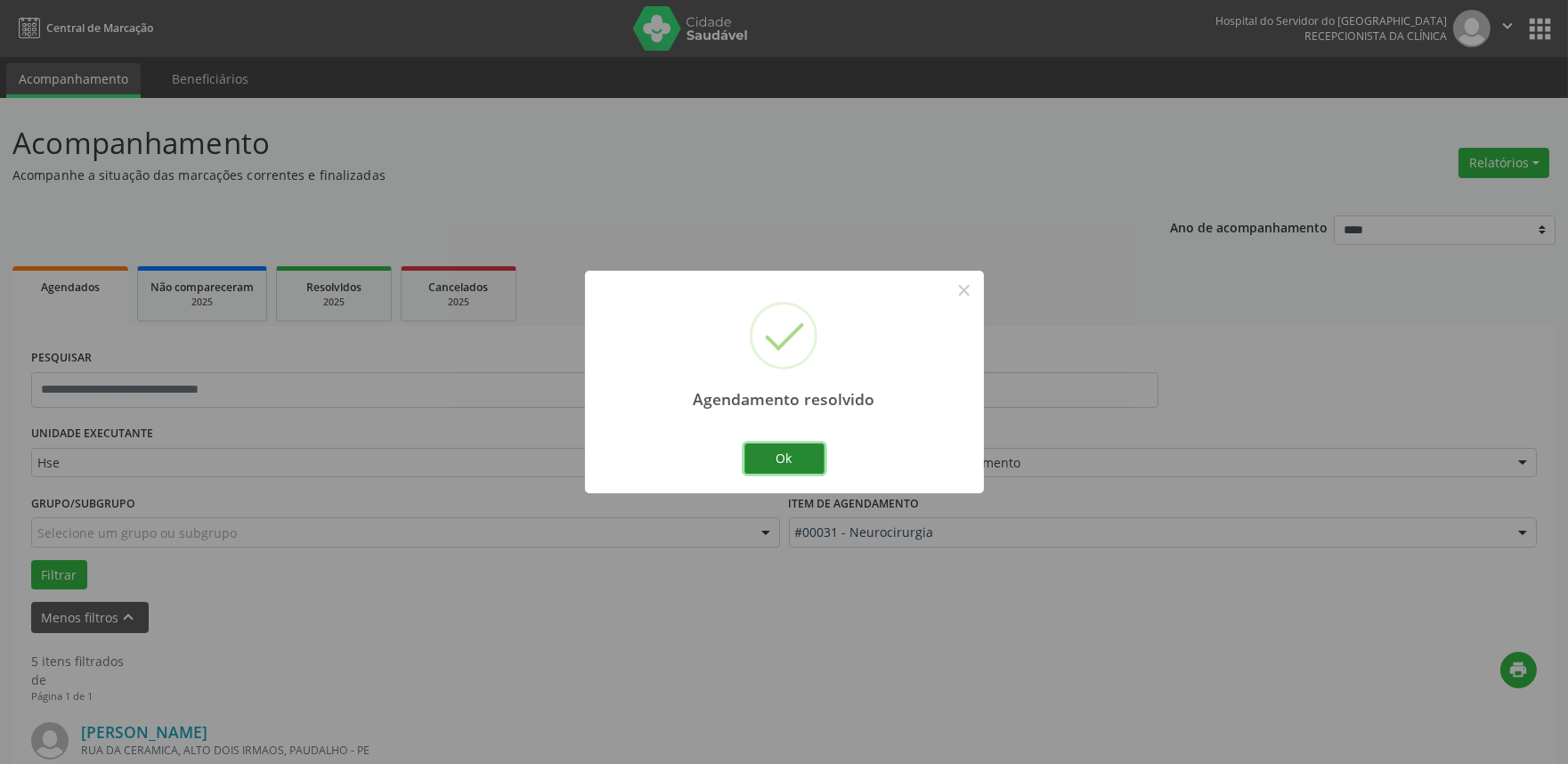
click at [790, 456] on button "Ok" at bounding box center [785, 459] width 80 height 30
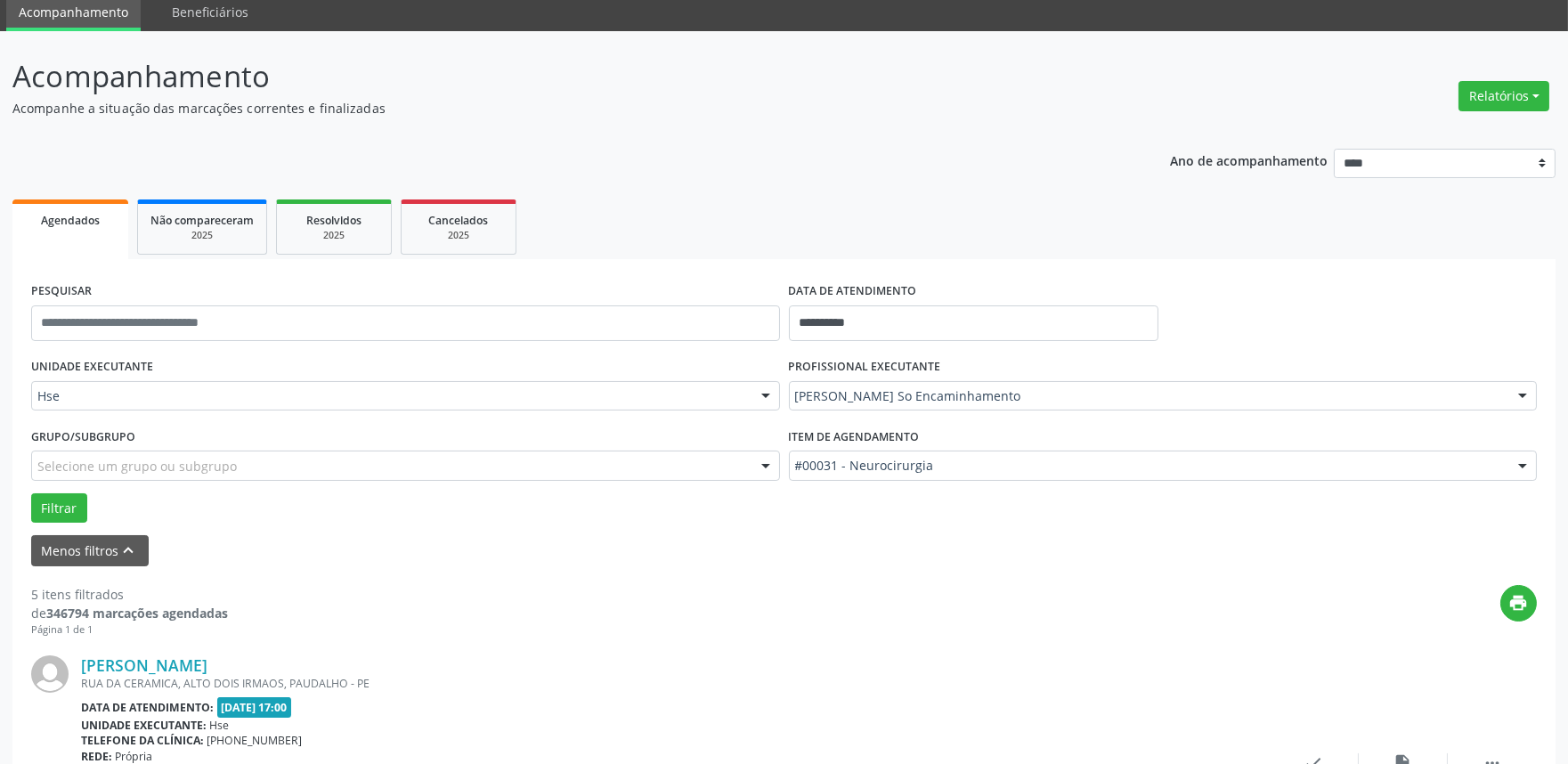
scroll to position [297, 0]
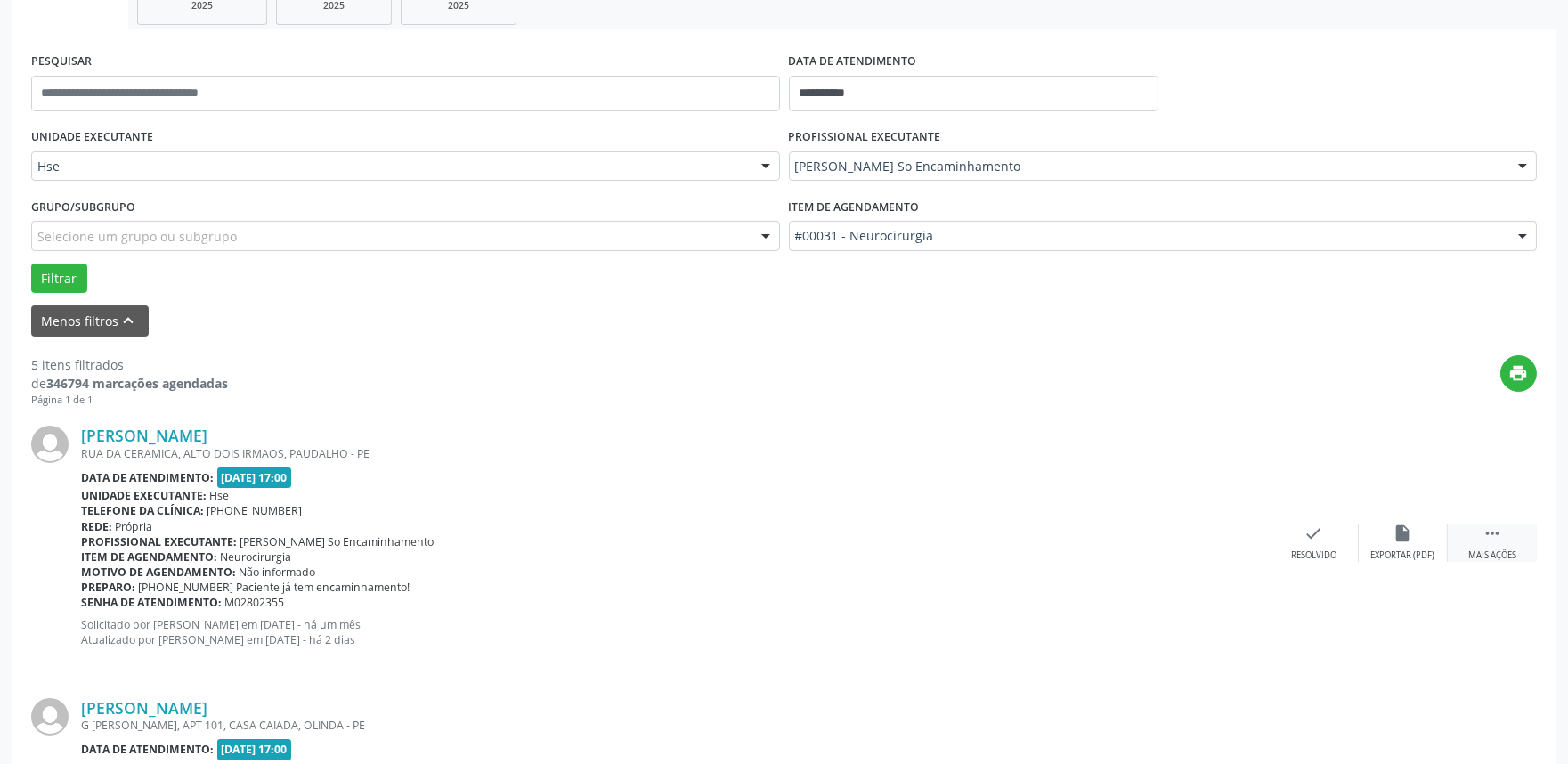
click at [1496, 540] on icon "" at bounding box center [1492, 533] width 20 height 20
click at [1391, 541] on div "alarm_off Não compareceu" at bounding box center [1403, 542] width 89 height 38
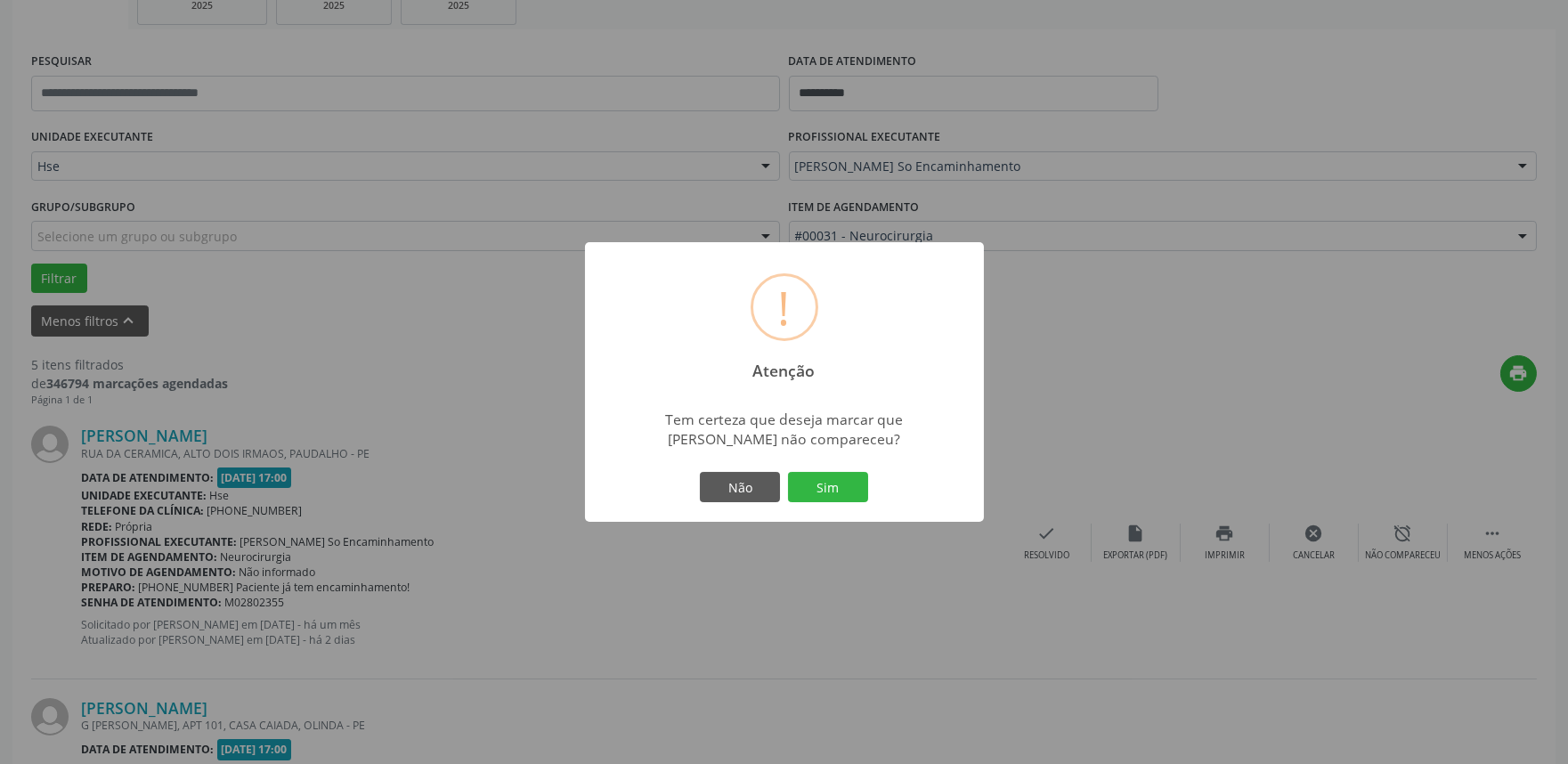
click at [852, 482] on button "Sim" at bounding box center [829, 487] width 80 height 30
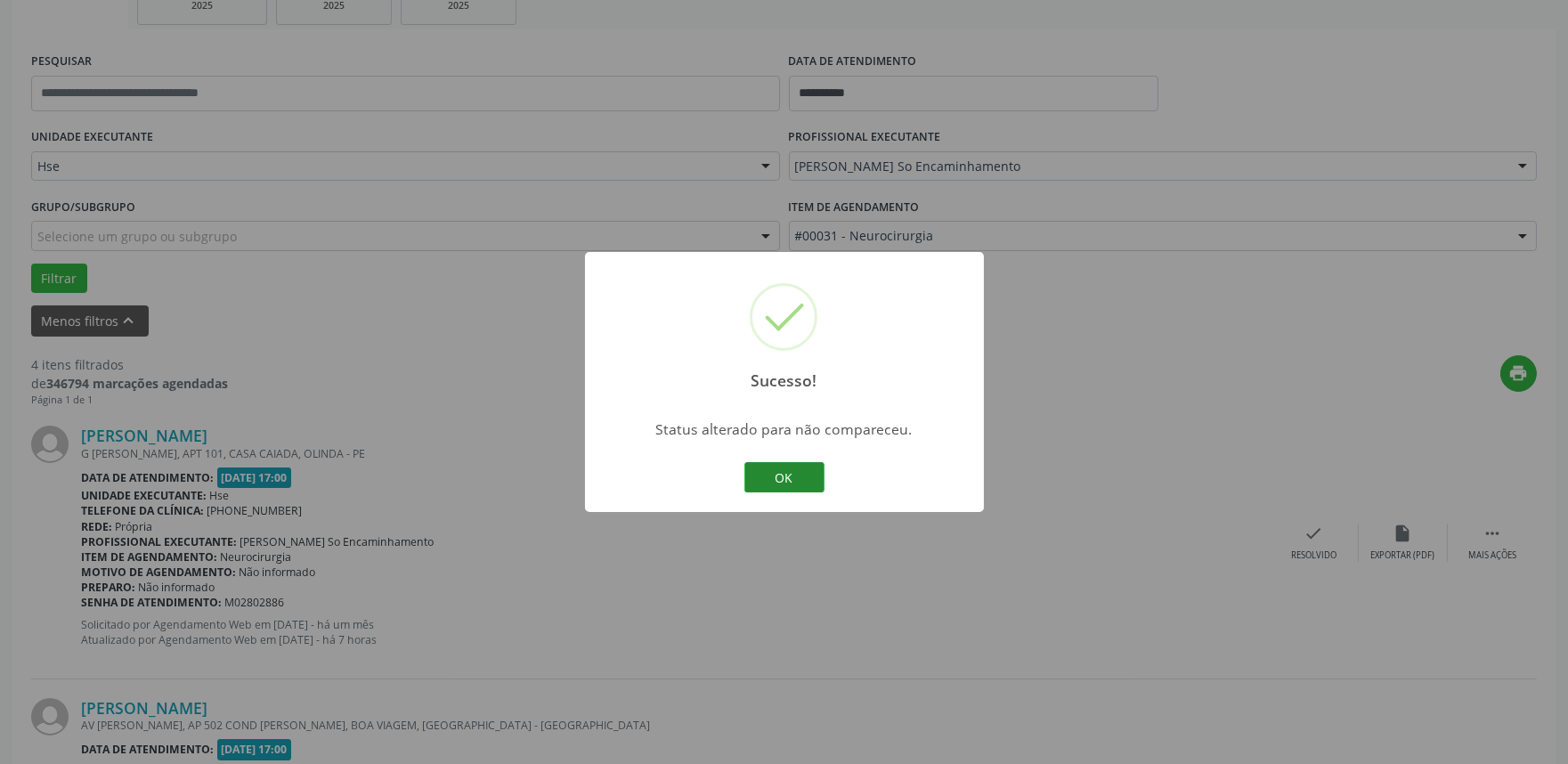
click at [789, 479] on button "OK" at bounding box center [785, 477] width 80 height 30
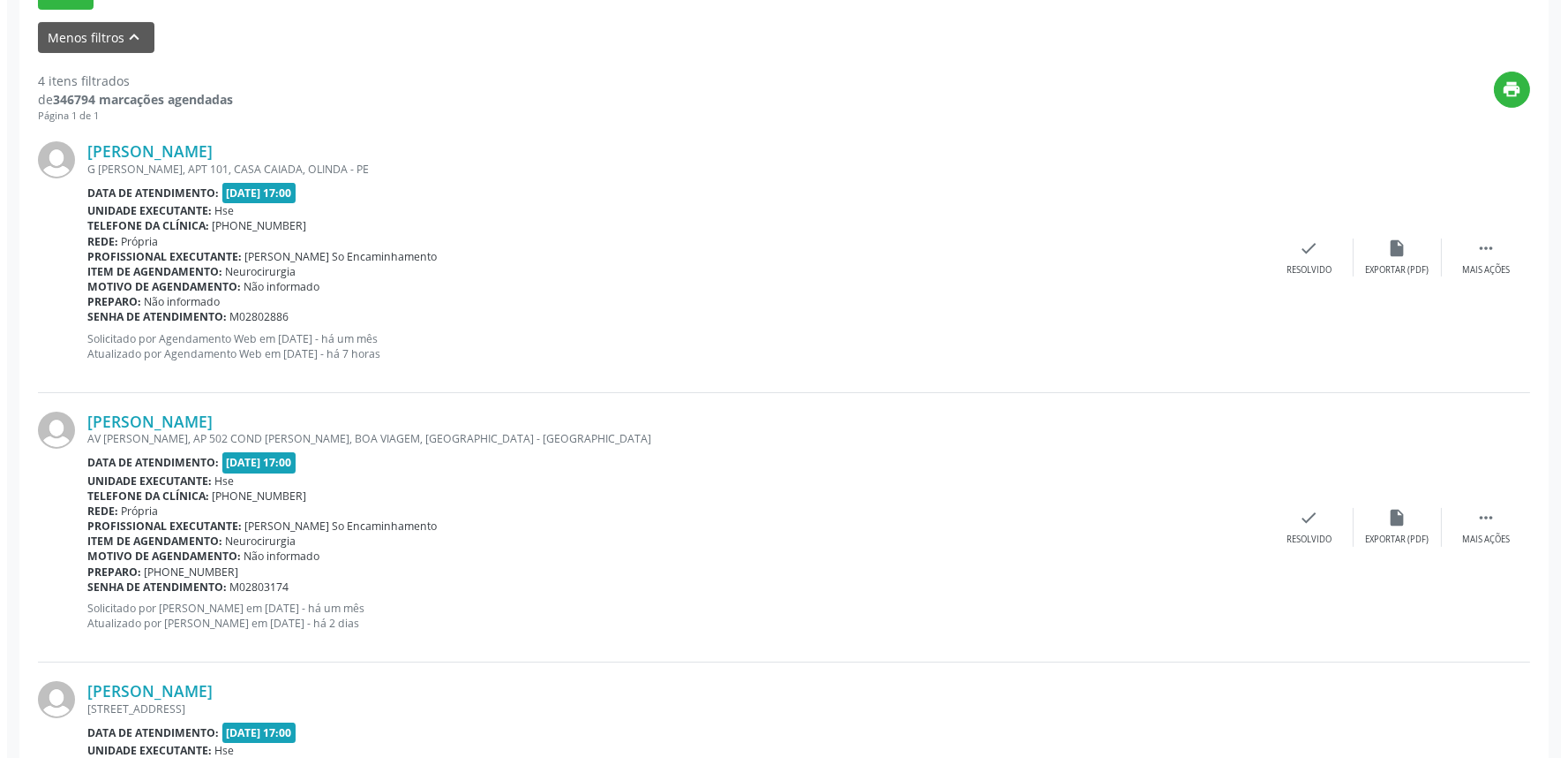
scroll to position [588, 0]
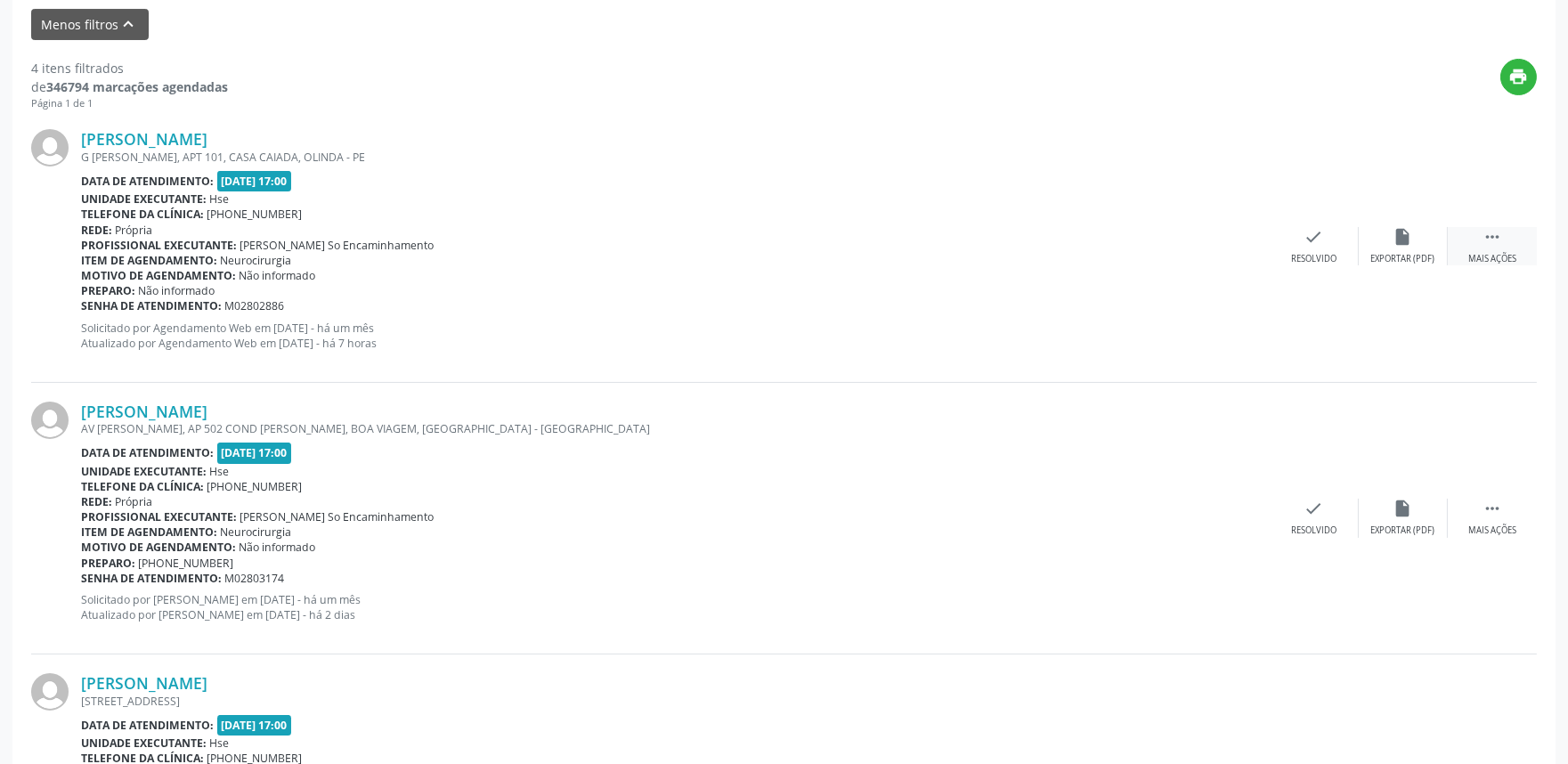
click at [1485, 254] on div "Mais ações" at bounding box center [1492, 259] width 48 height 12
click at [1047, 241] on icon "check" at bounding box center [1047, 237] width 20 height 20
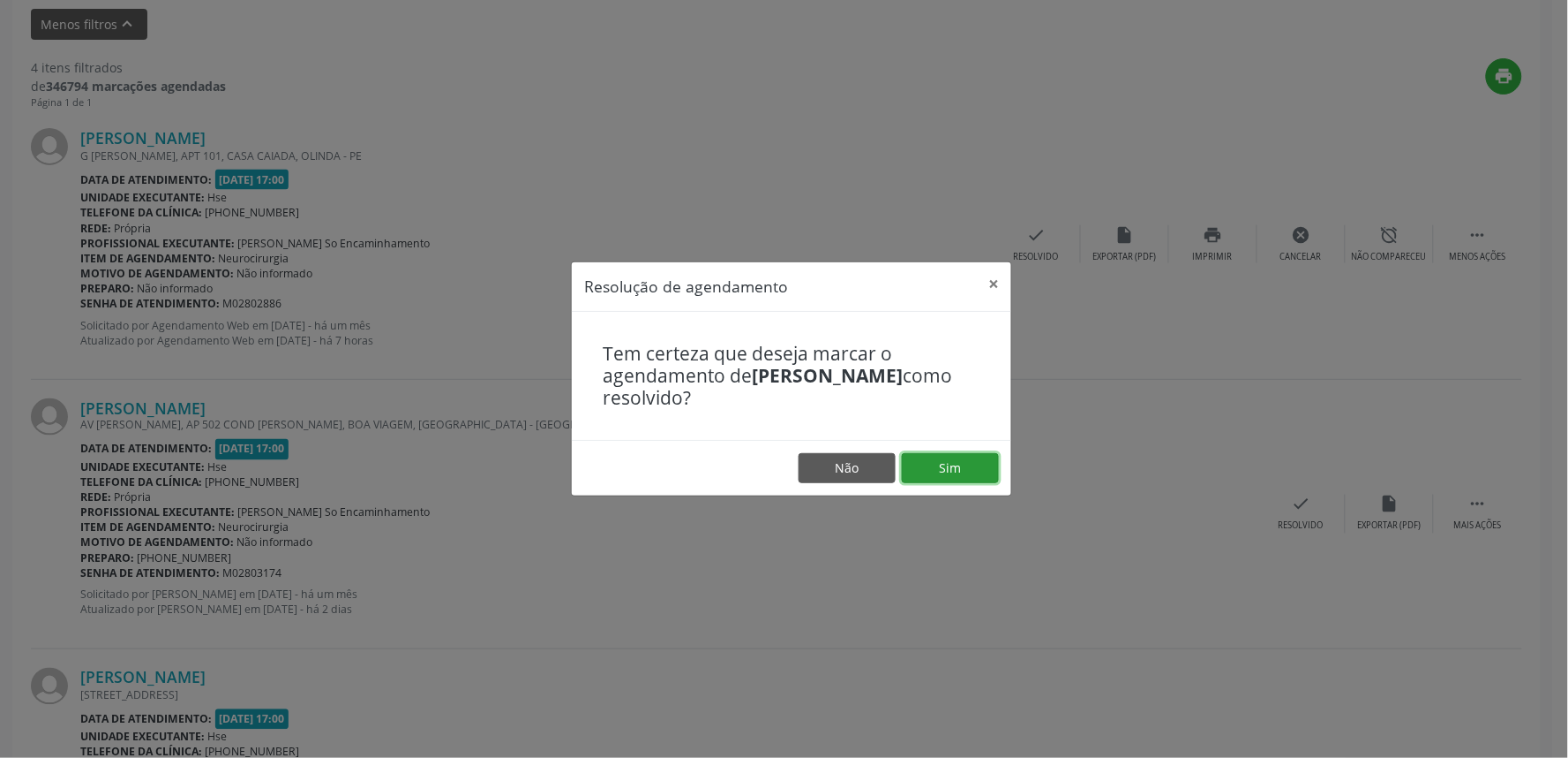
click at [937, 460] on button "Sim" at bounding box center [950, 468] width 97 height 30
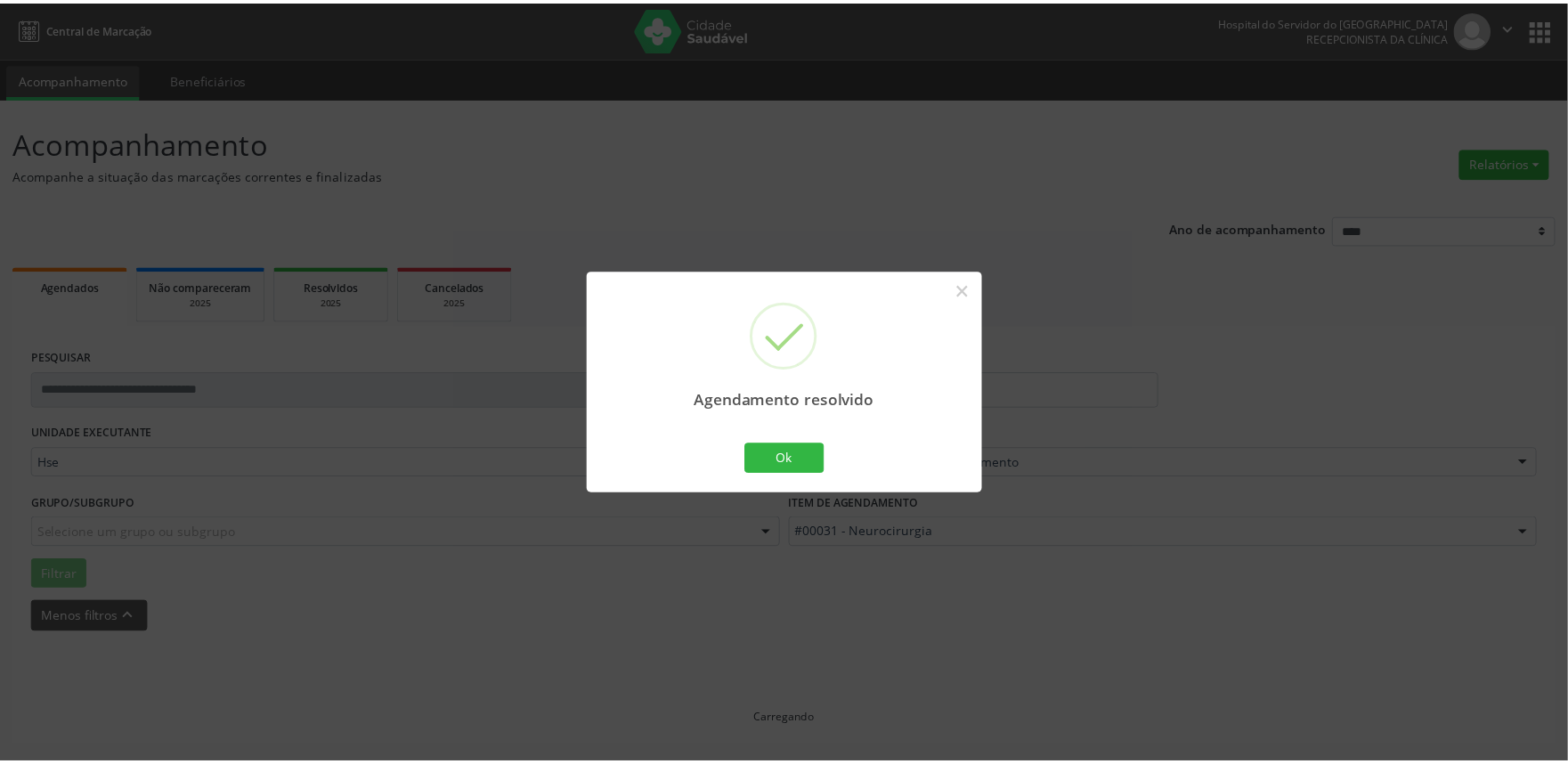
scroll to position [0, 0]
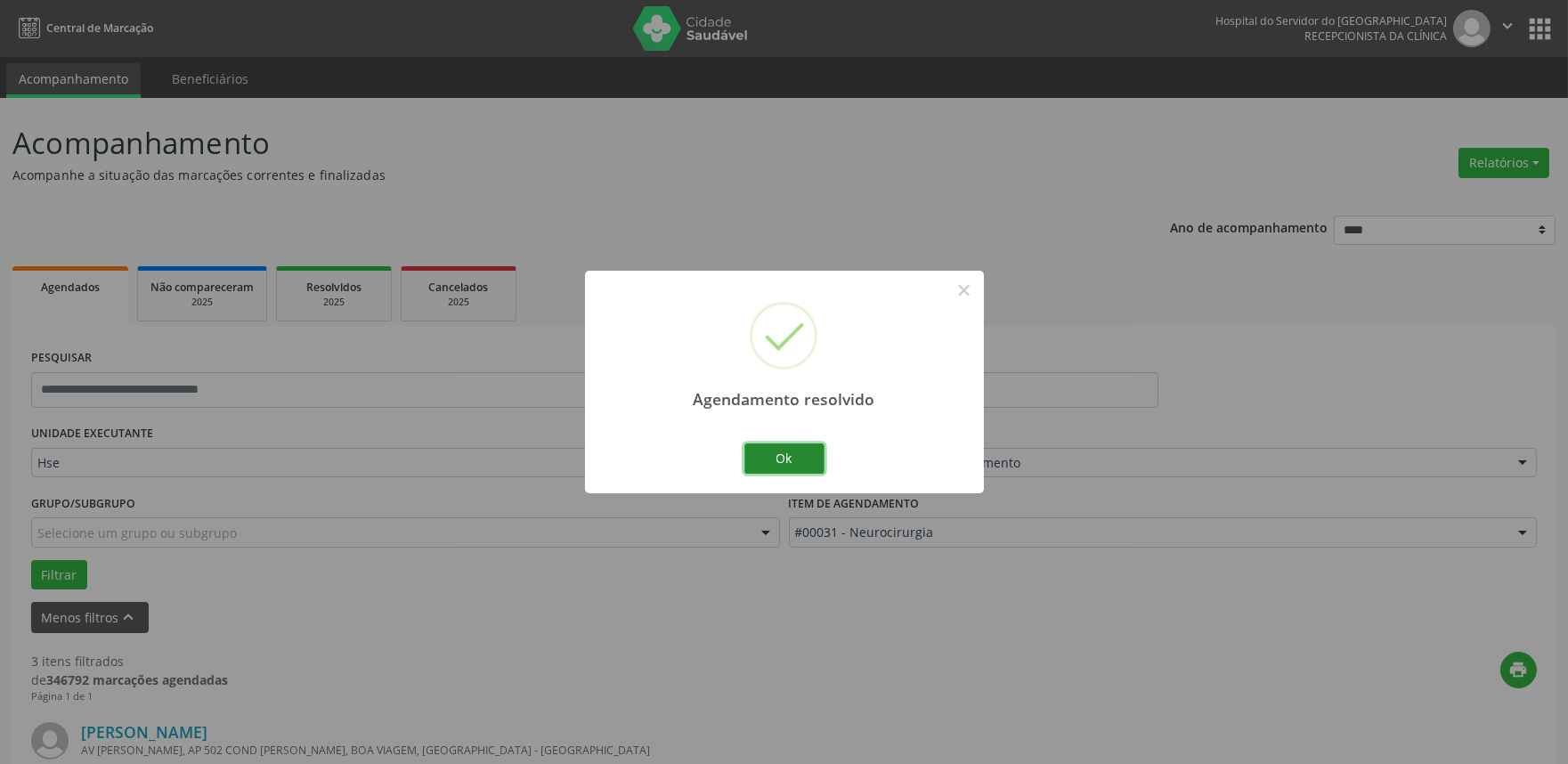
click at [758, 455] on button "Ok" at bounding box center [785, 459] width 80 height 30
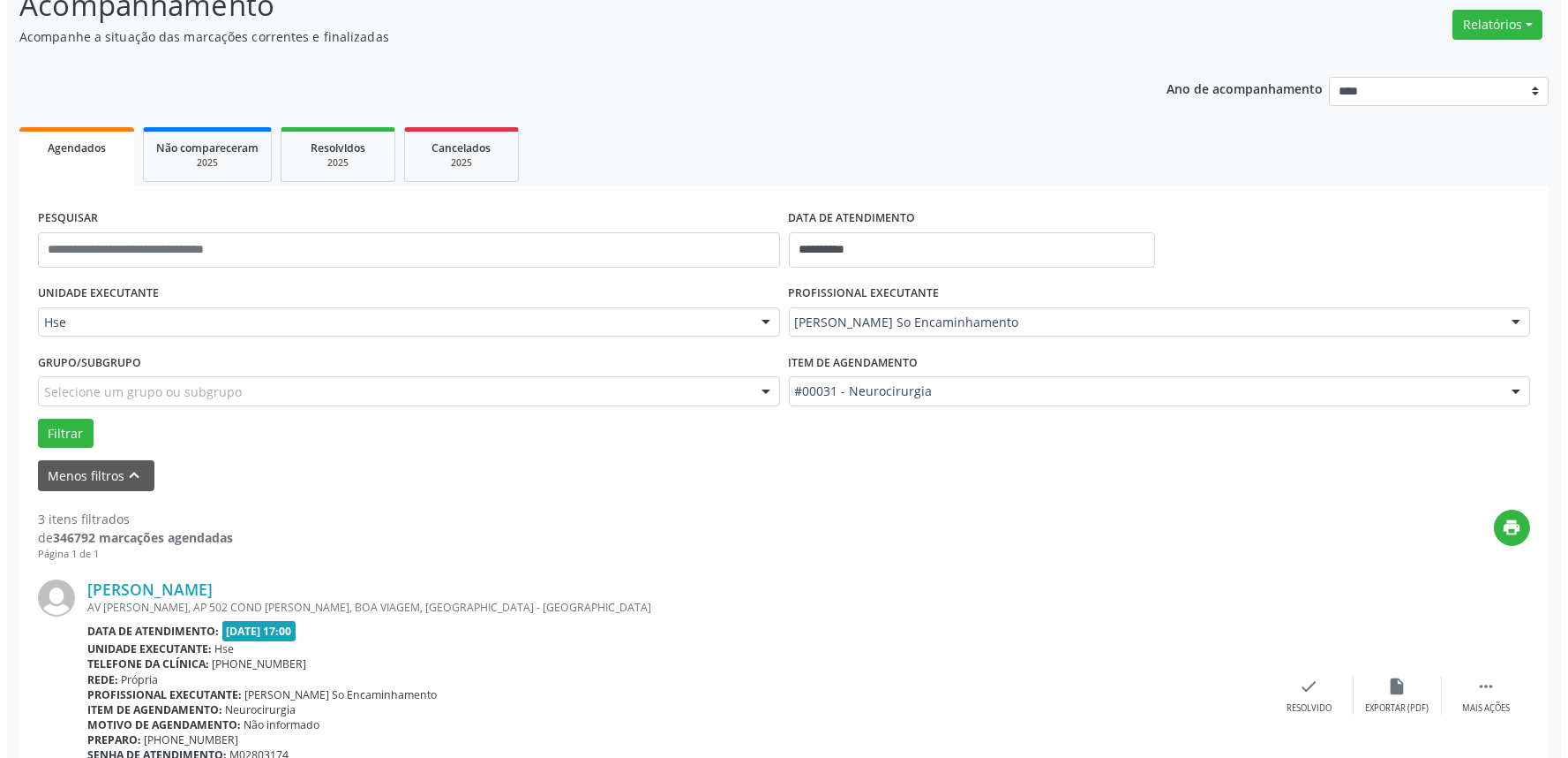
scroll to position [392, 0]
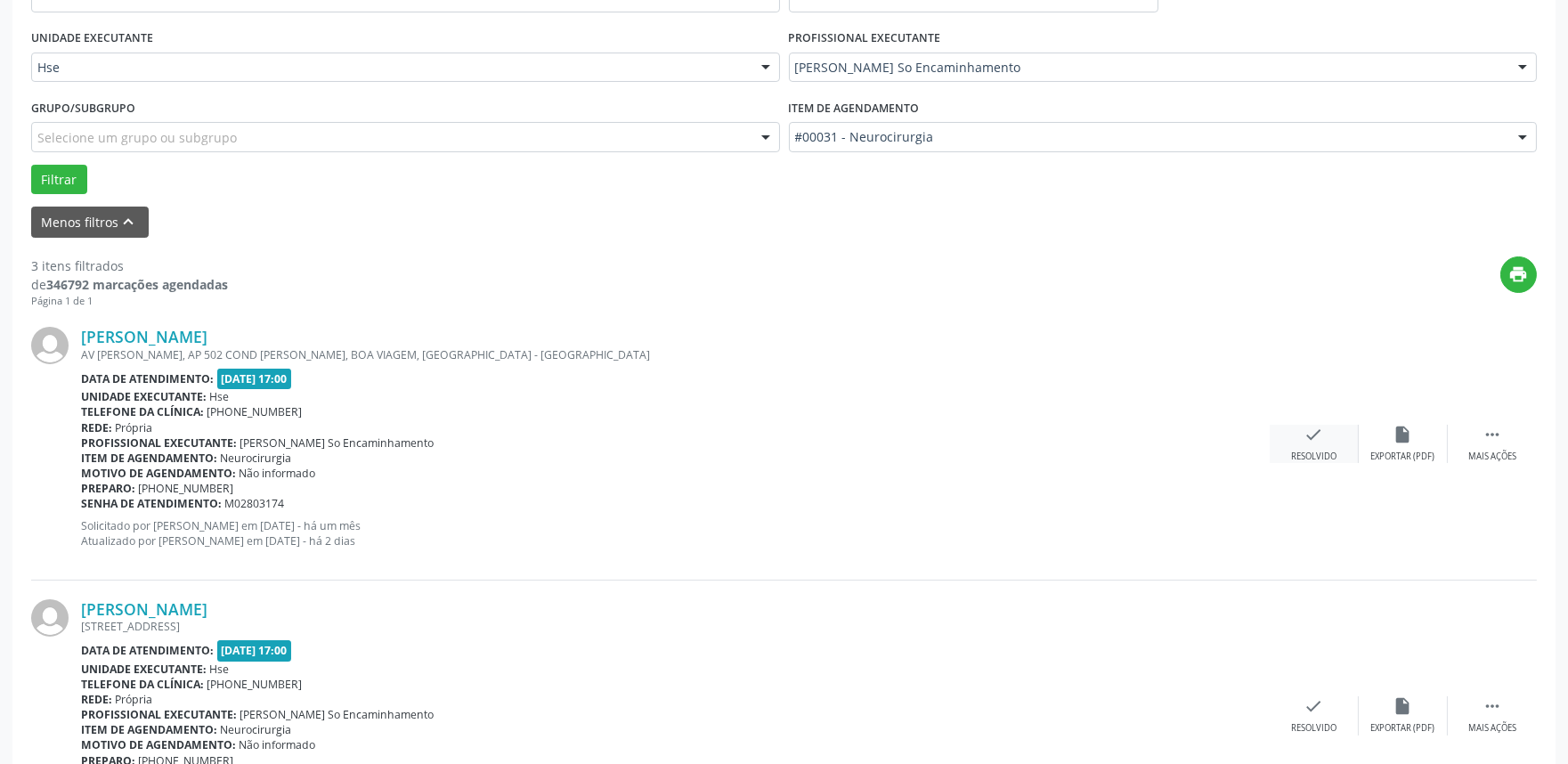
click at [1300, 451] on div "Resolvido" at bounding box center [1313, 457] width 45 height 12
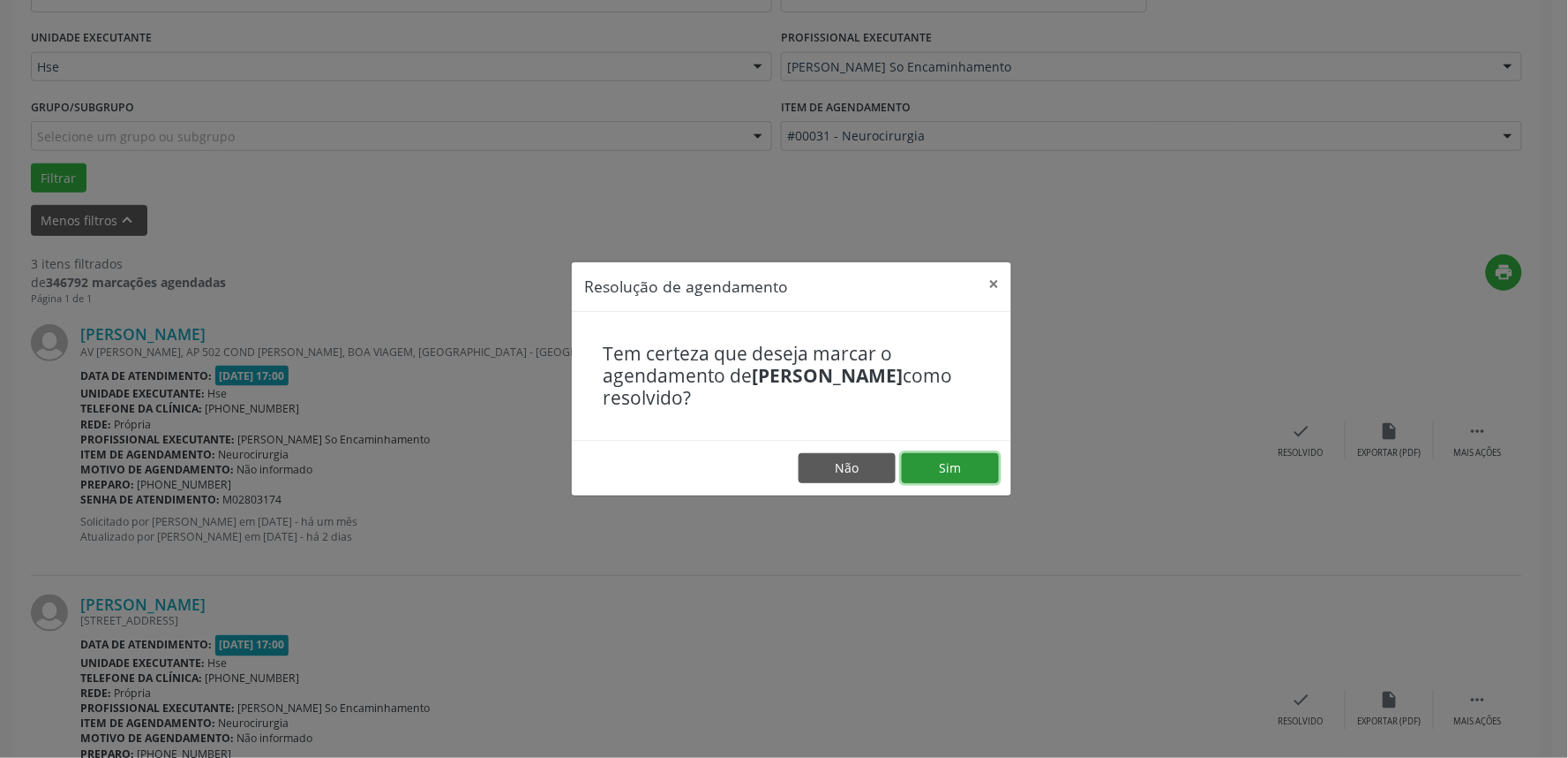
click at [923, 455] on button "Sim" at bounding box center [950, 468] width 97 height 30
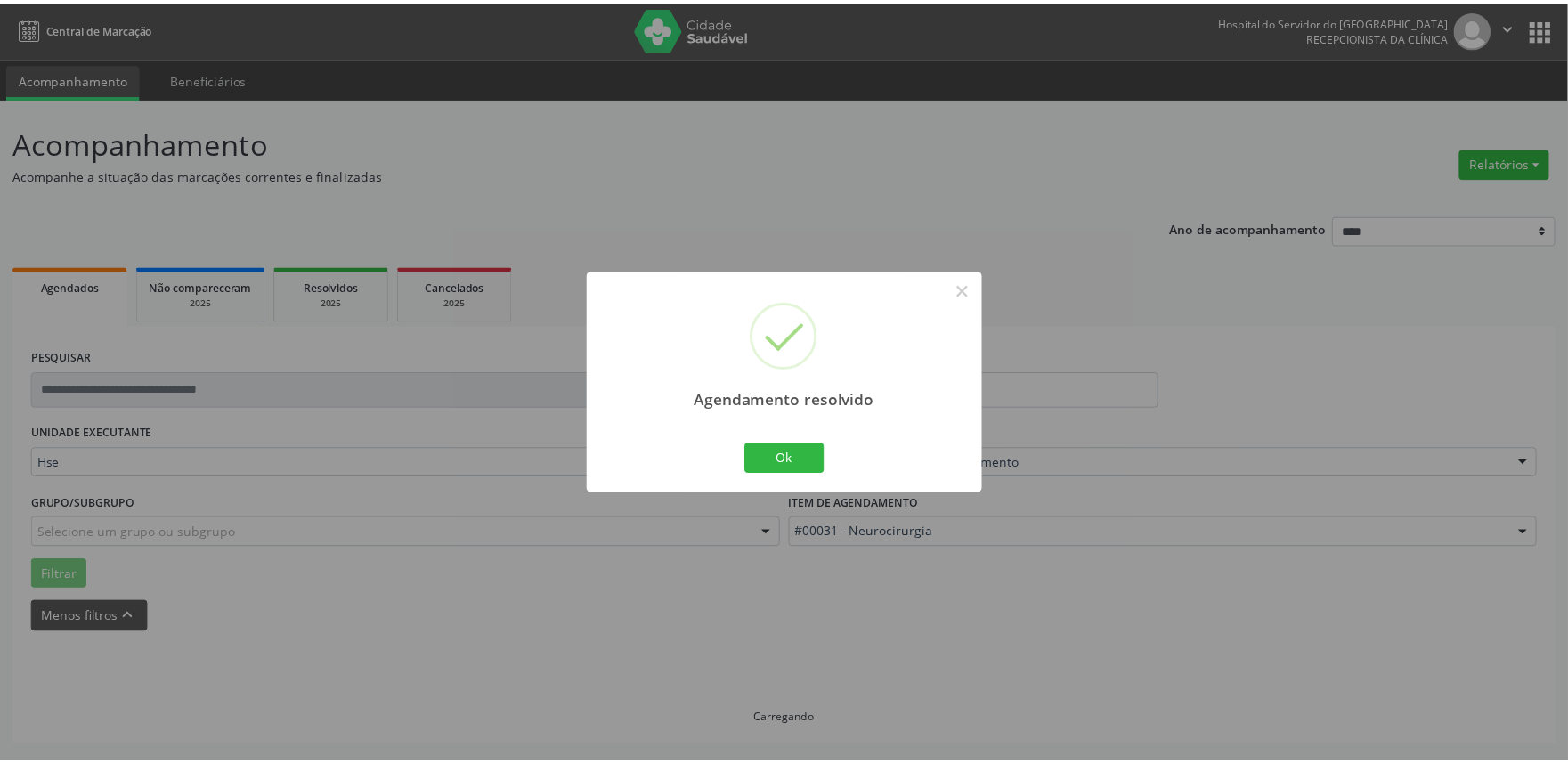
scroll to position [0, 0]
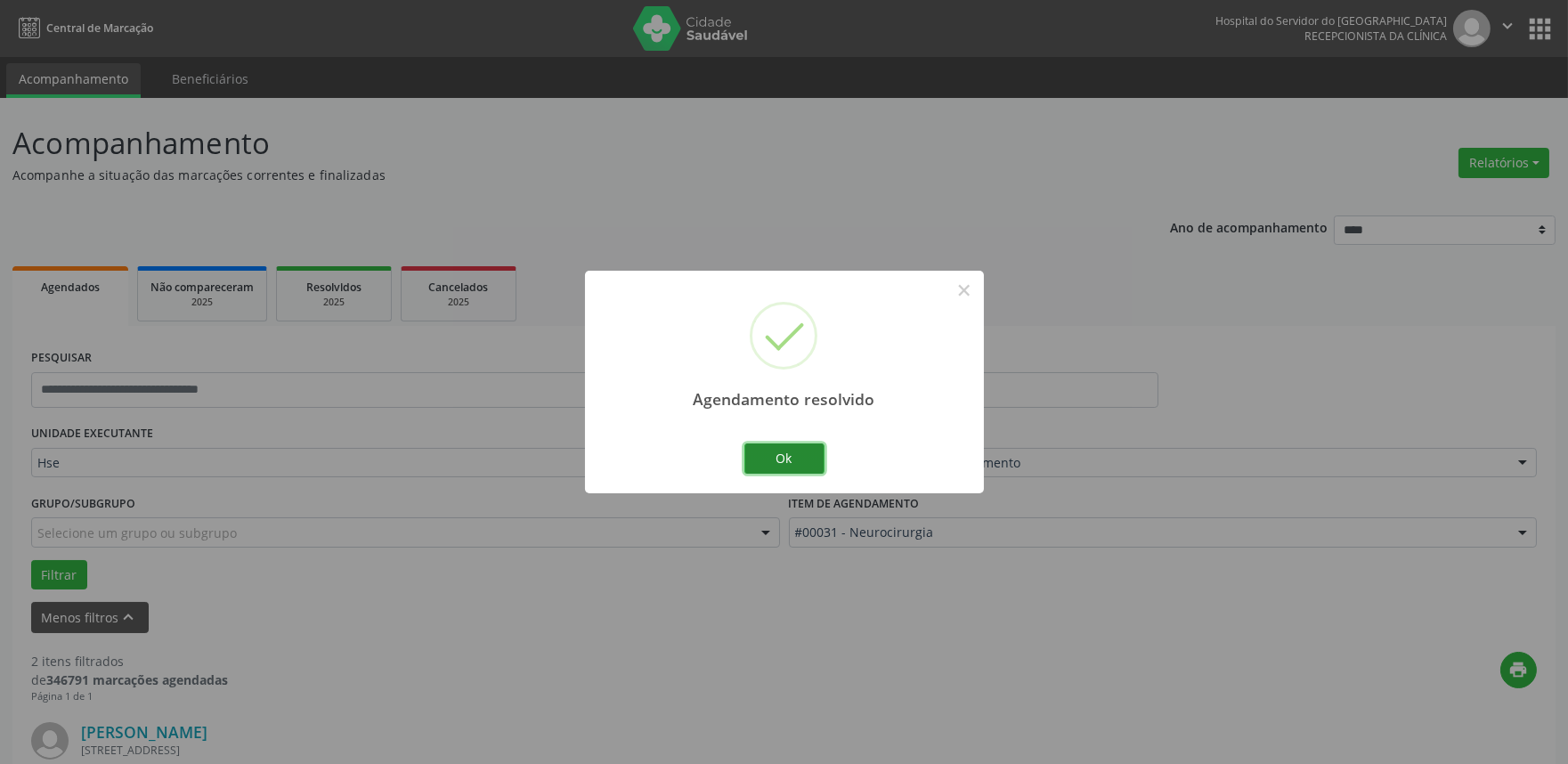
click at [791, 470] on button "Ok" at bounding box center [785, 459] width 80 height 30
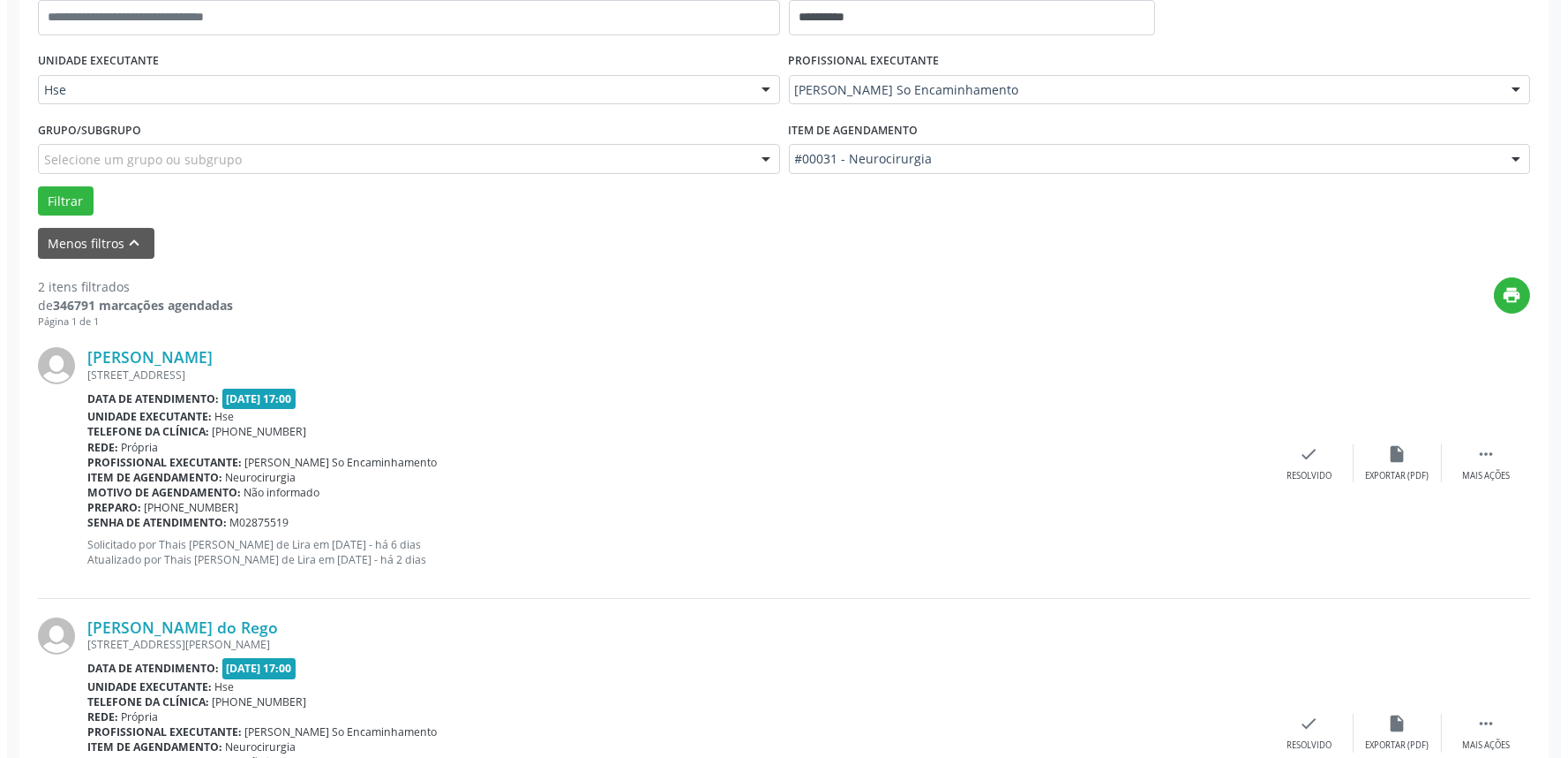
scroll to position [392, 0]
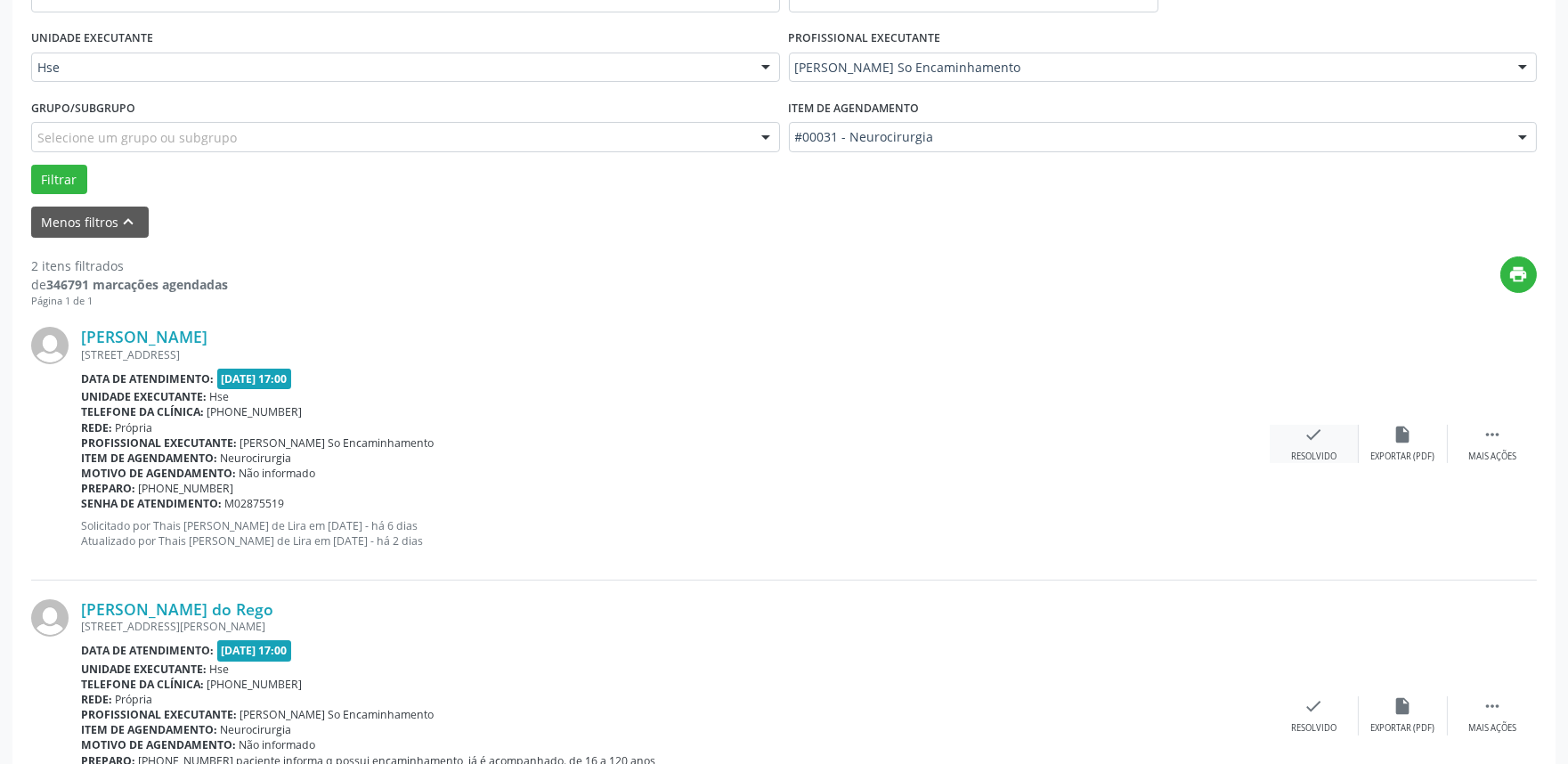
click at [1327, 434] on div "check Resolvido" at bounding box center [1314, 443] width 89 height 38
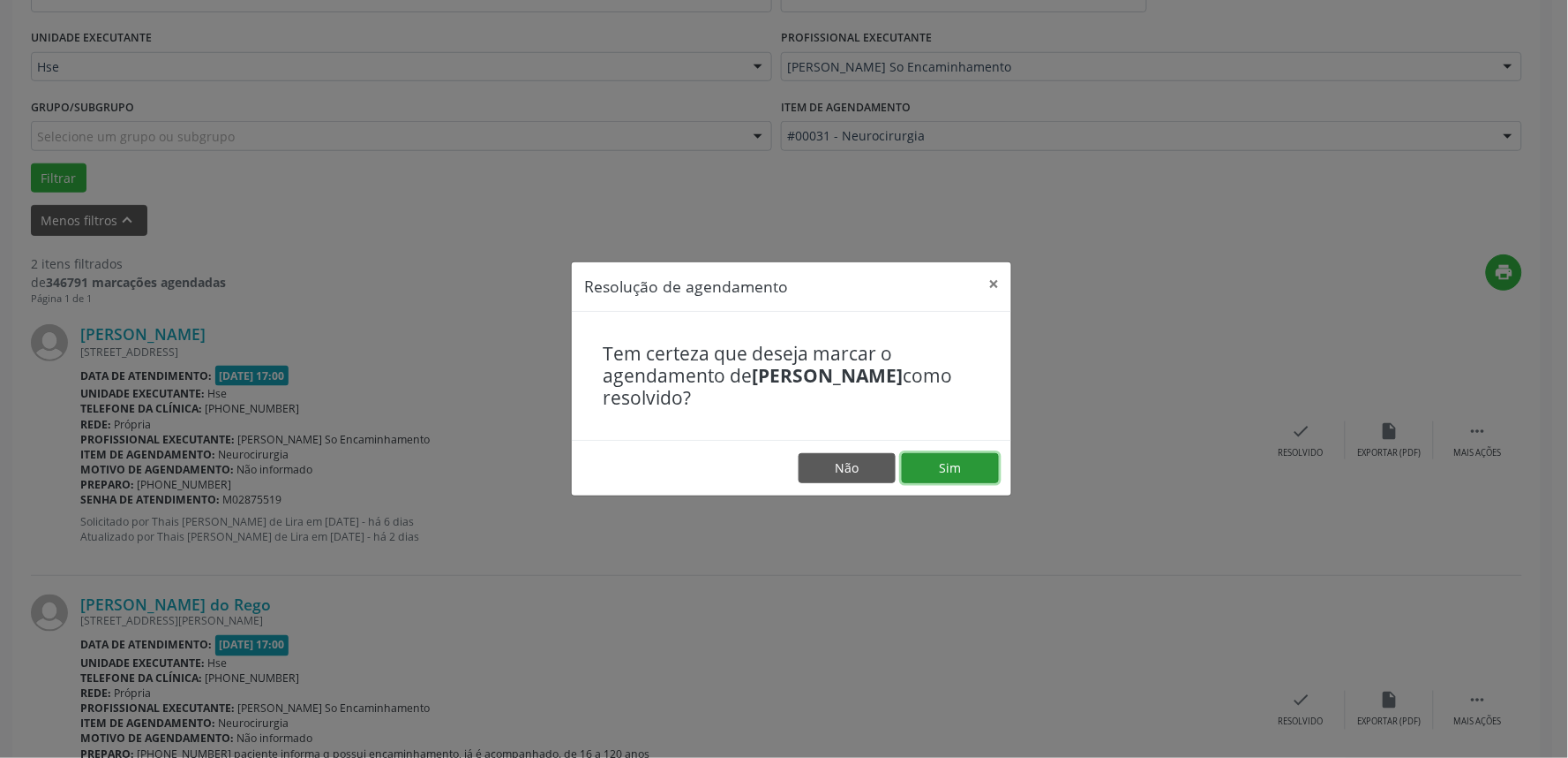
click at [969, 471] on button "Sim" at bounding box center [950, 468] width 97 height 30
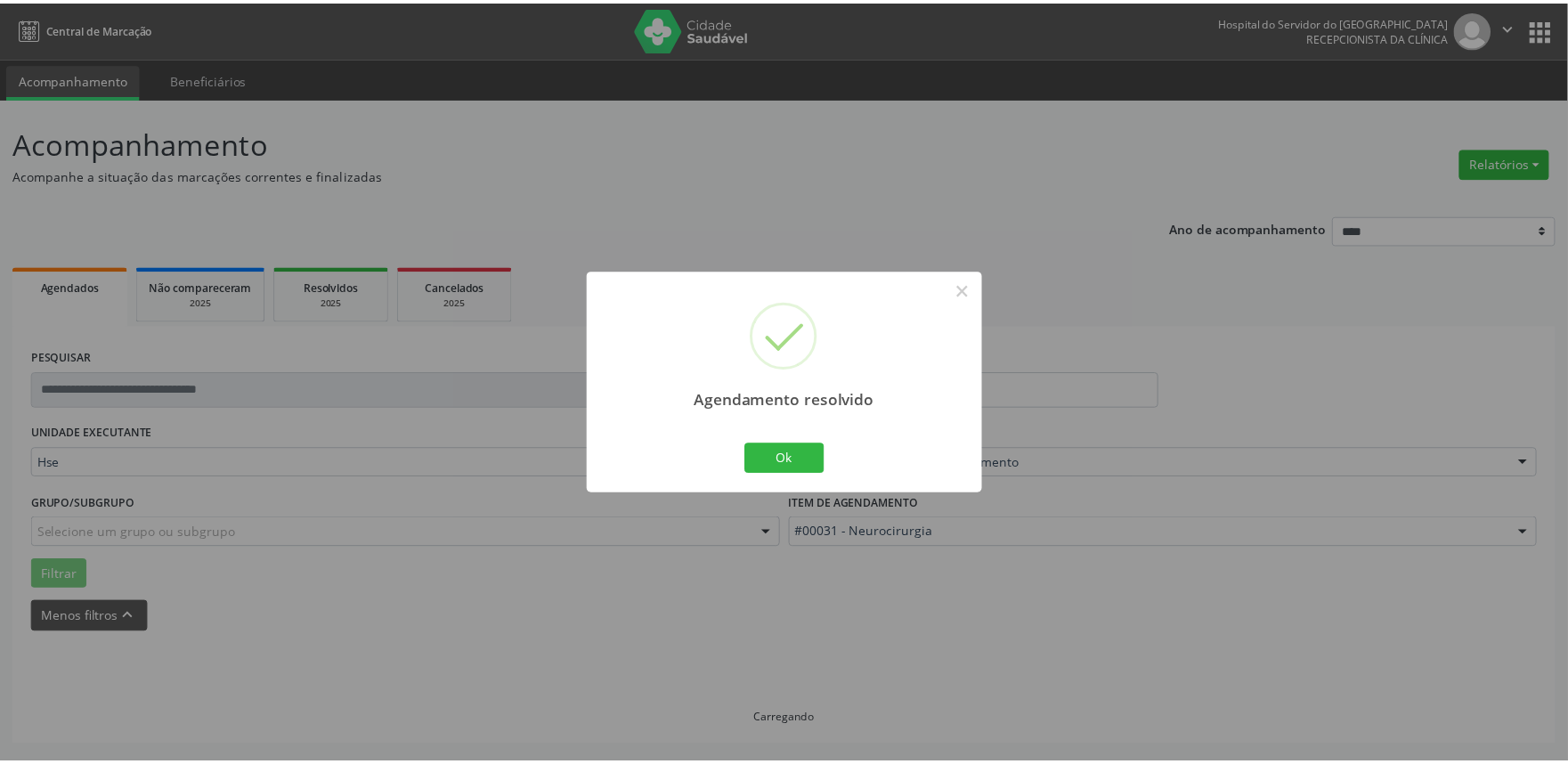
scroll to position [0, 0]
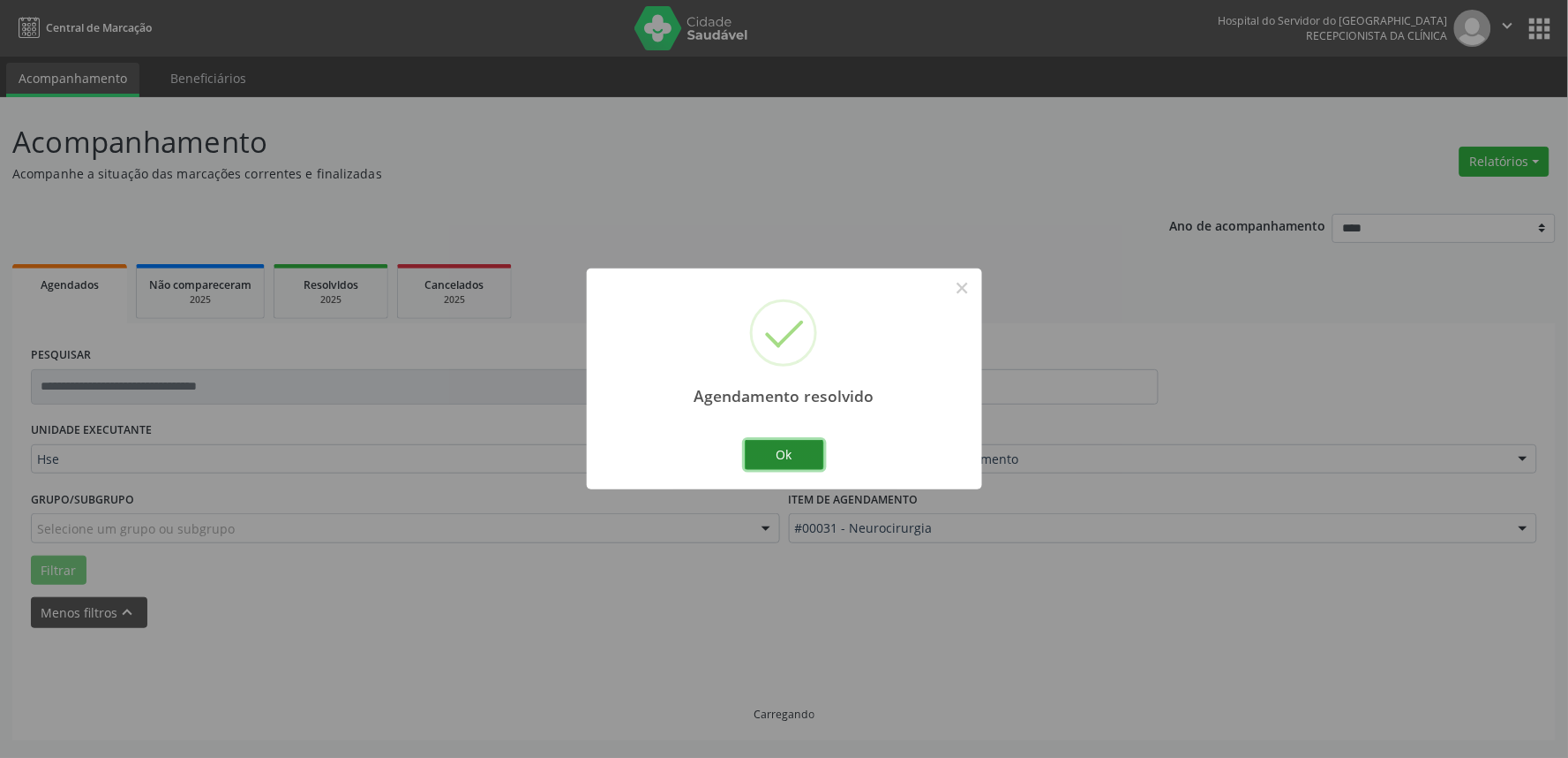
click at [793, 451] on button "Ok" at bounding box center [785, 455] width 79 height 30
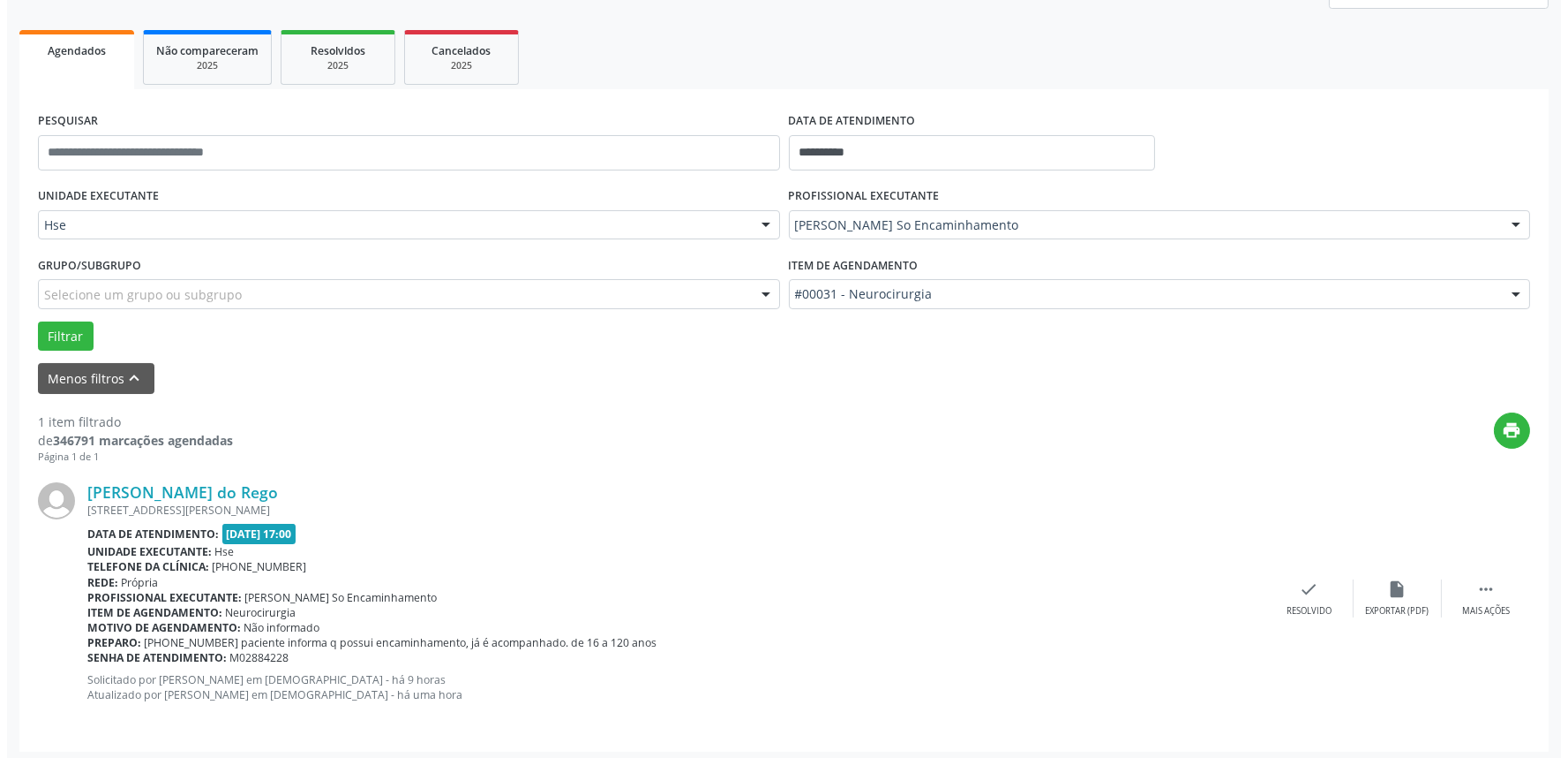
scroll to position [239, 0]
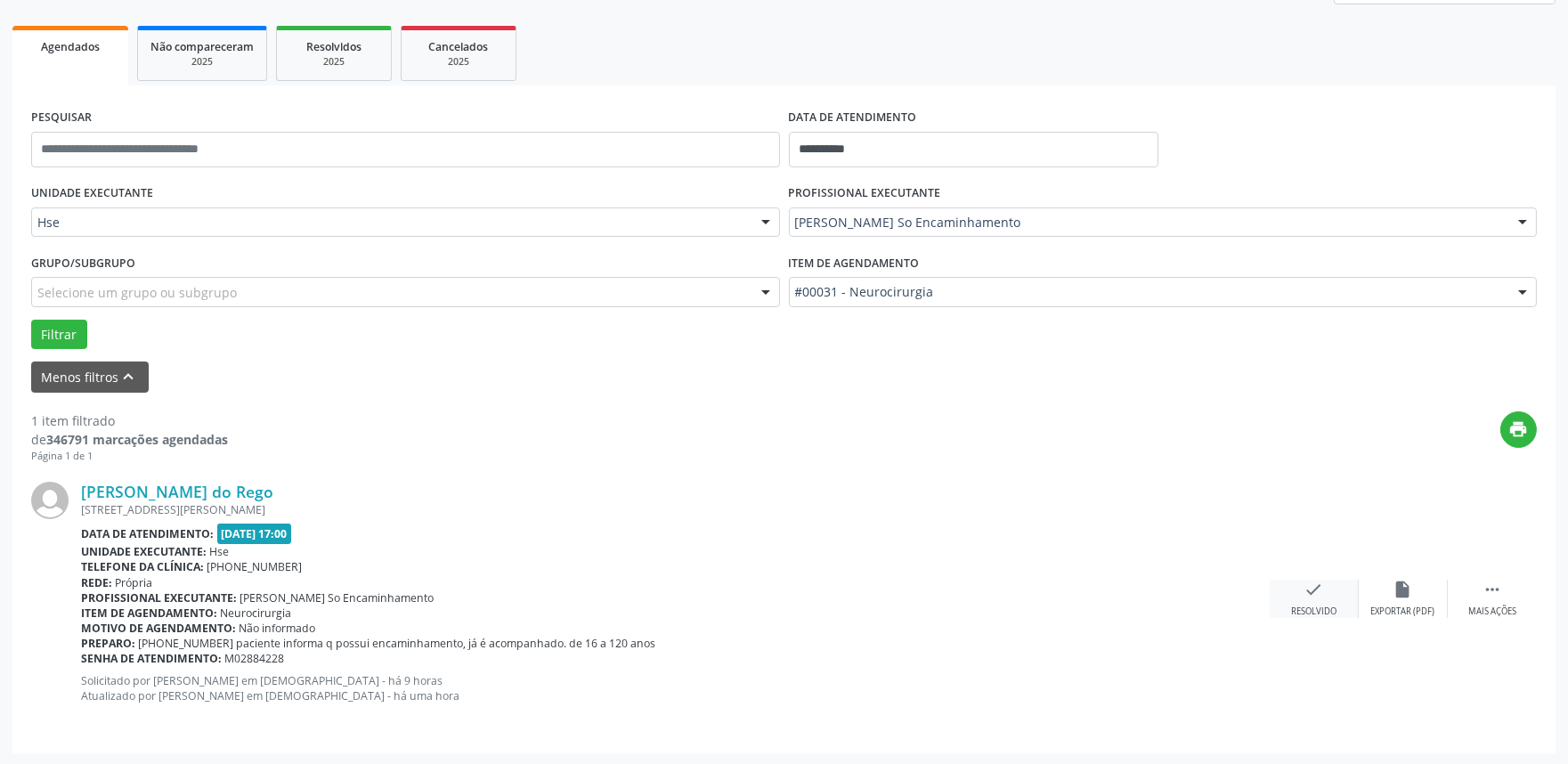
click at [1319, 586] on icon "check" at bounding box center [1314, 589] width 20 height 20
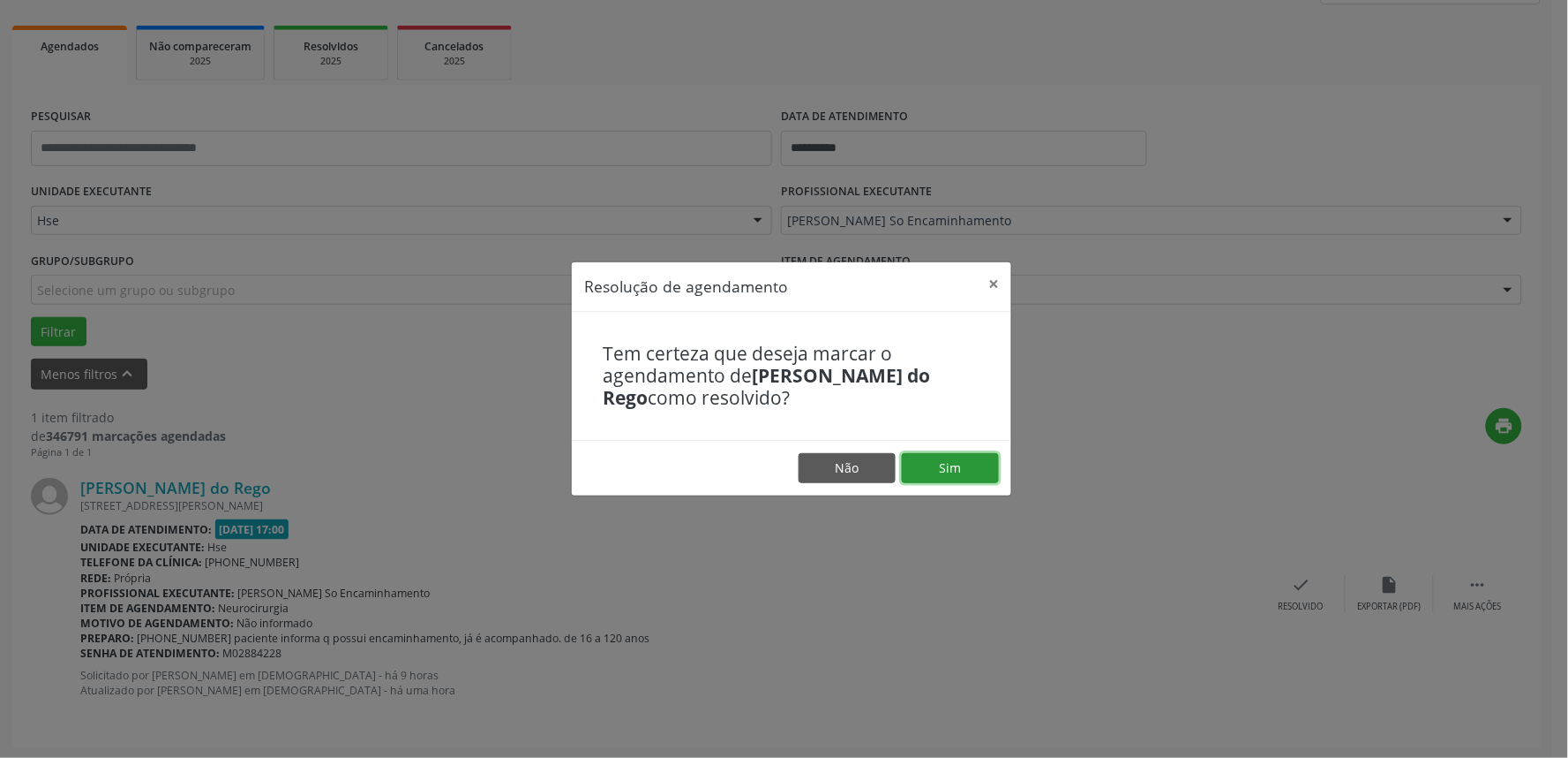
click at [954, 472] on button "Sim" at bounding box center [950, 468] width 97 height 30
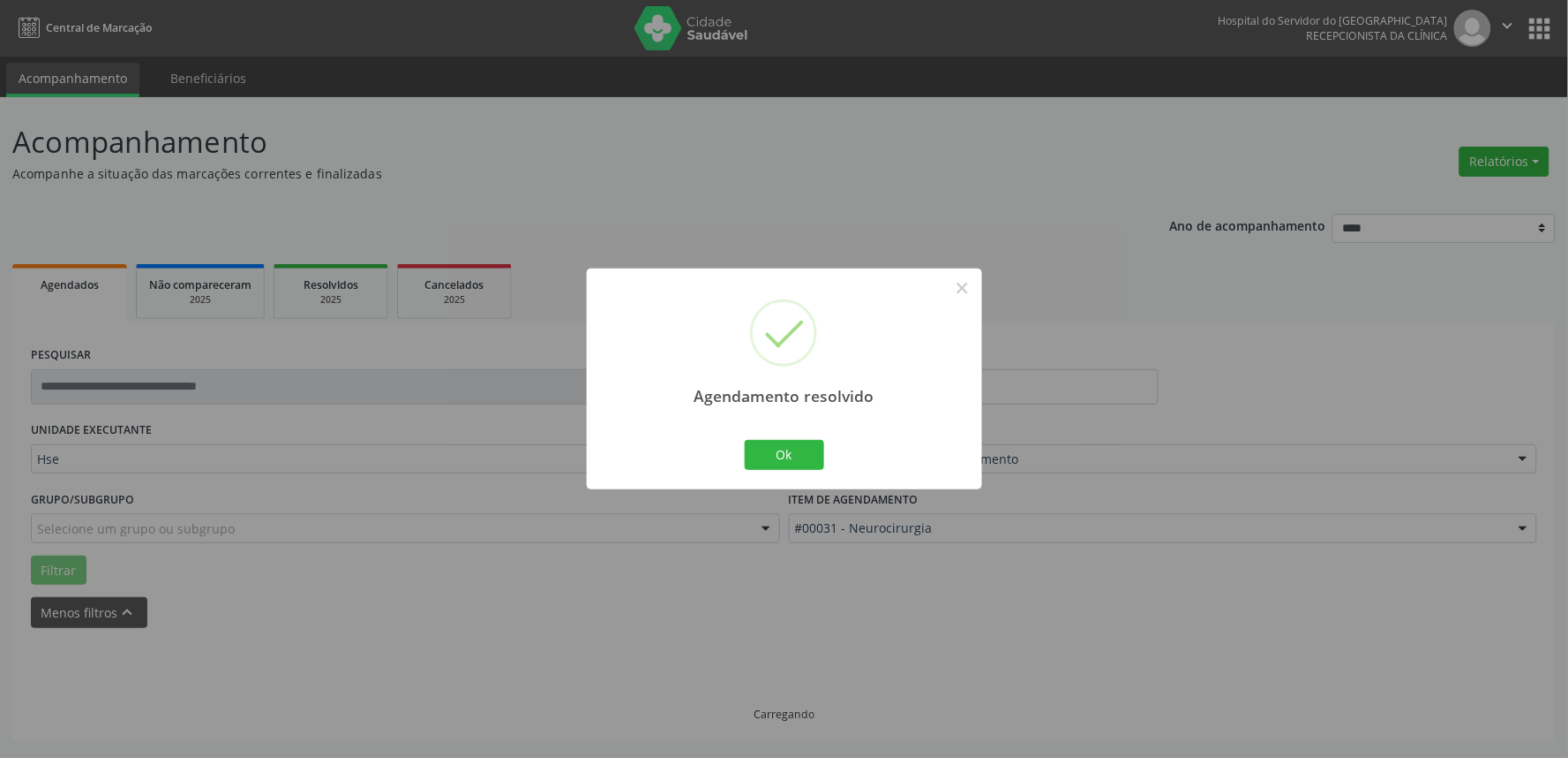
scroll to position [0, 0]
click at [803, 461] on button "Ok" at bounding box center [785, 455] width 79 height 30
